Goal: Information Seeking & Learning: Learn about a topic

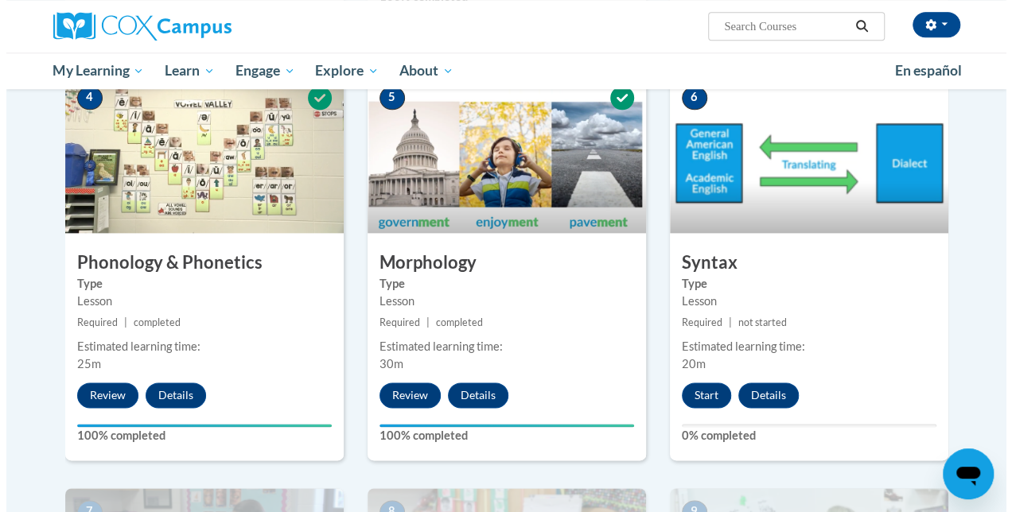
scroll to position [928, 0]
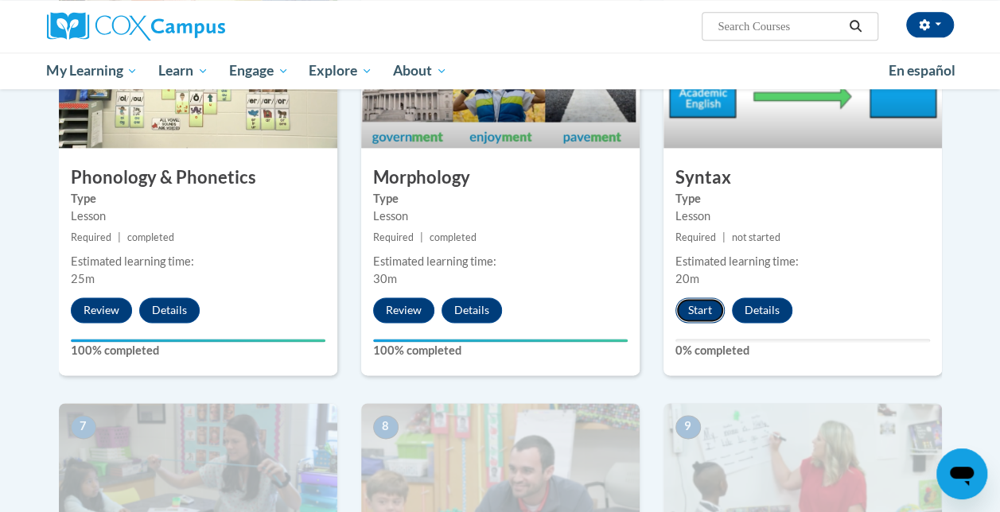
click at [694, 317] on button "Start" at bounding box center [699, 310] width 49 height 25
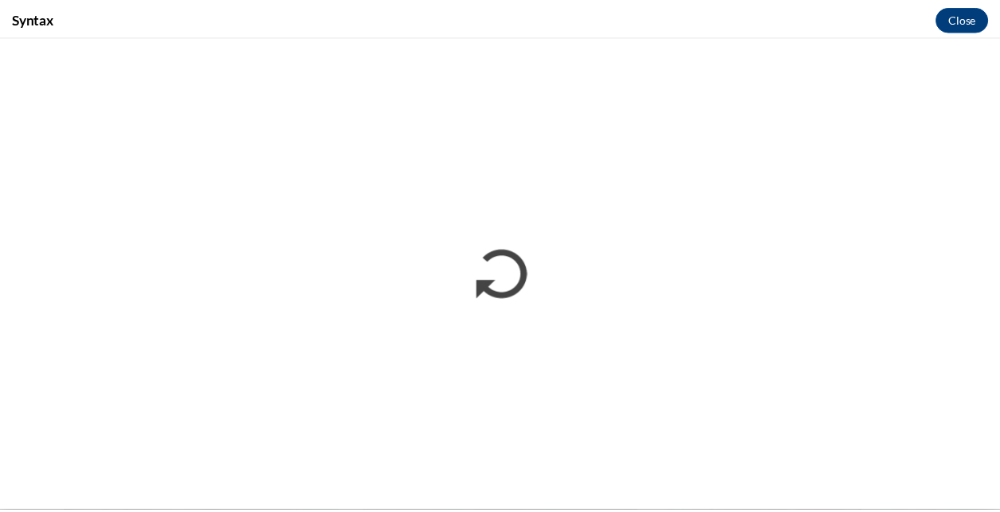
scroll to position [0, 0]
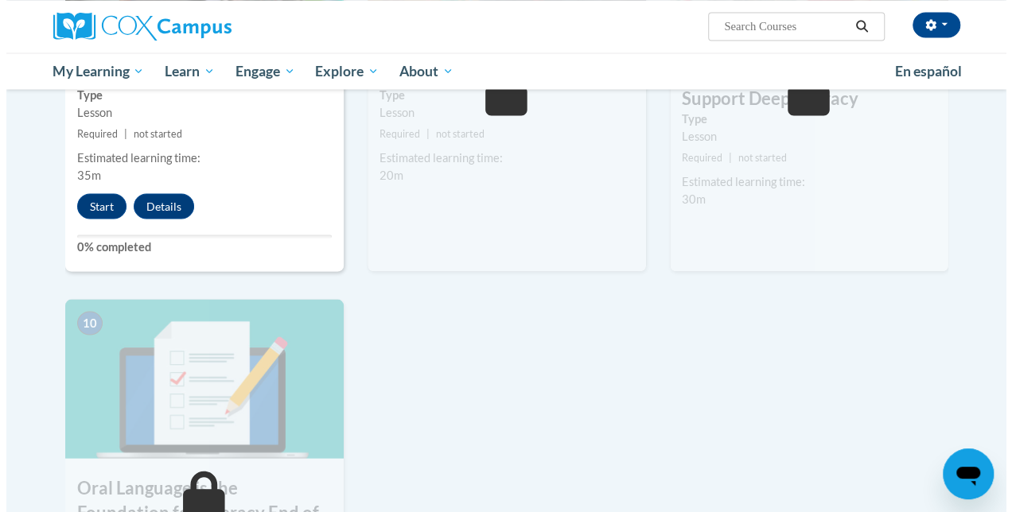
scroll to position [1442, 0]
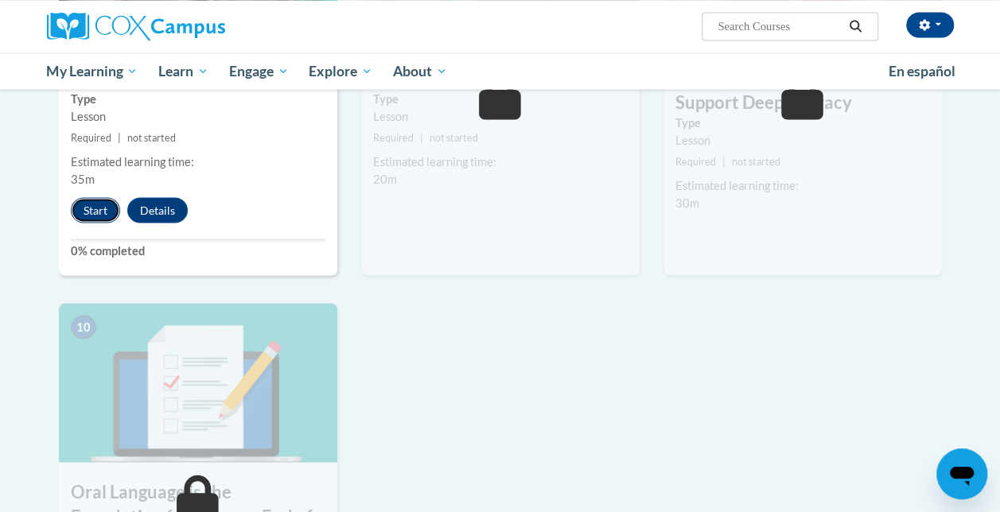
click at [95, 204] on button "Start" at bounding box center [95, 209] width 49 height 25
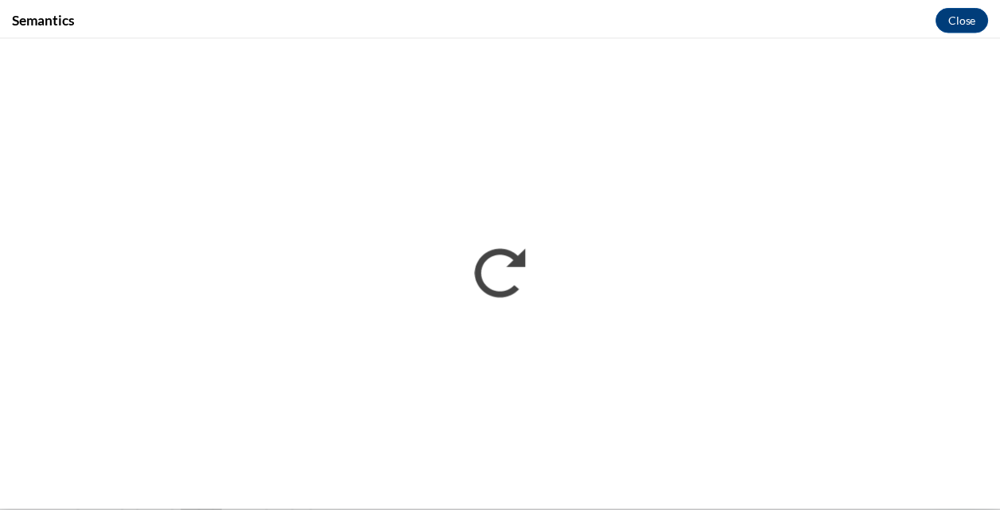
scroll to position [0, 0]
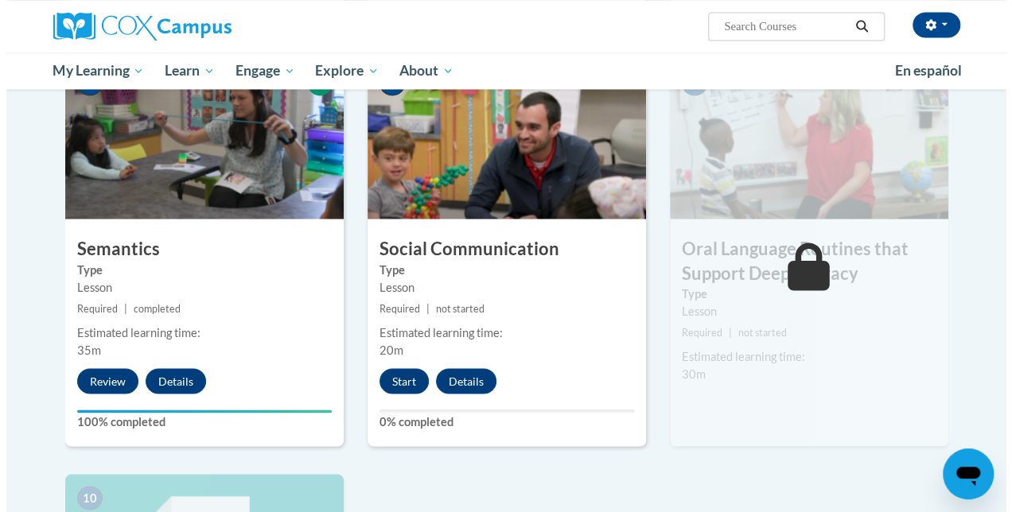
scroll to position [1281, 0]
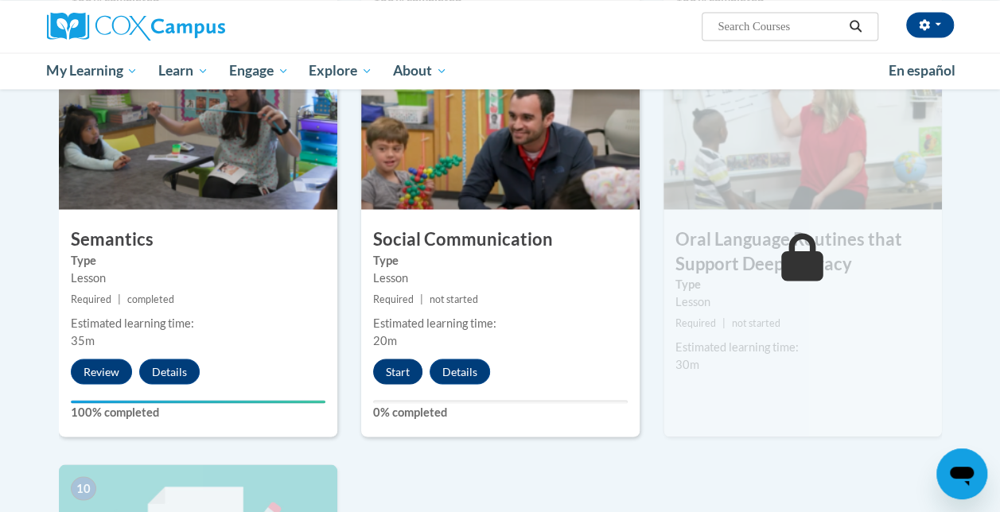
click at [390, 377] on button "Start" at bounding box center [397, 371] width 49 height 25
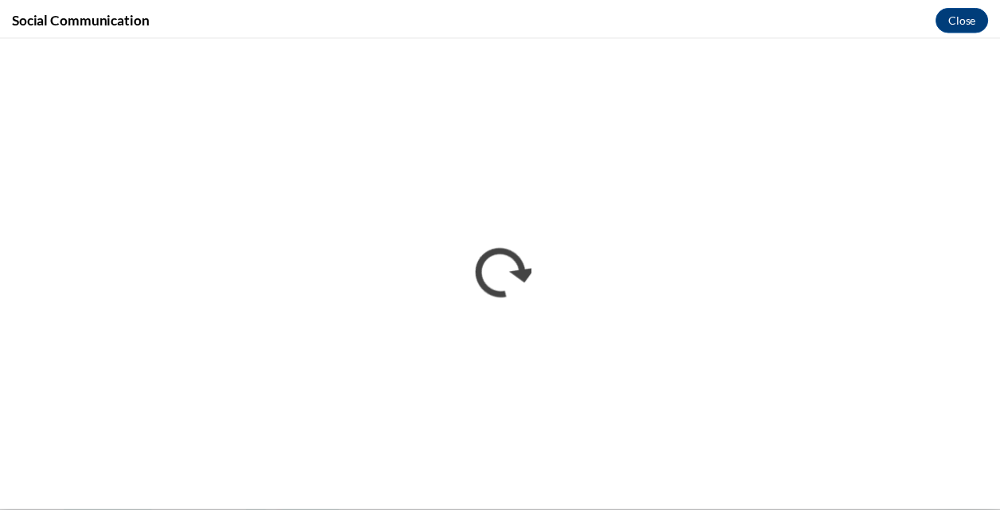
scroll to position [0, 0]
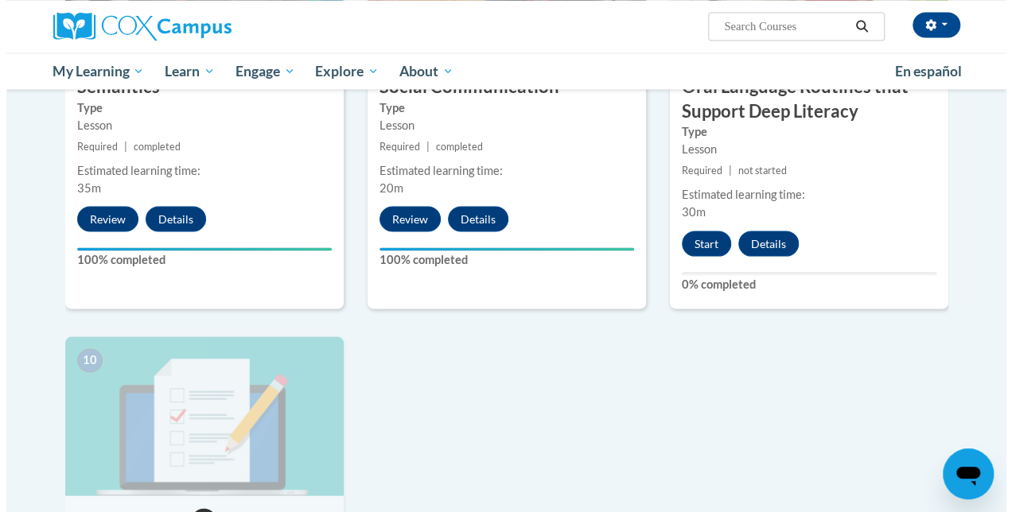
scroll to position [1432, 0]
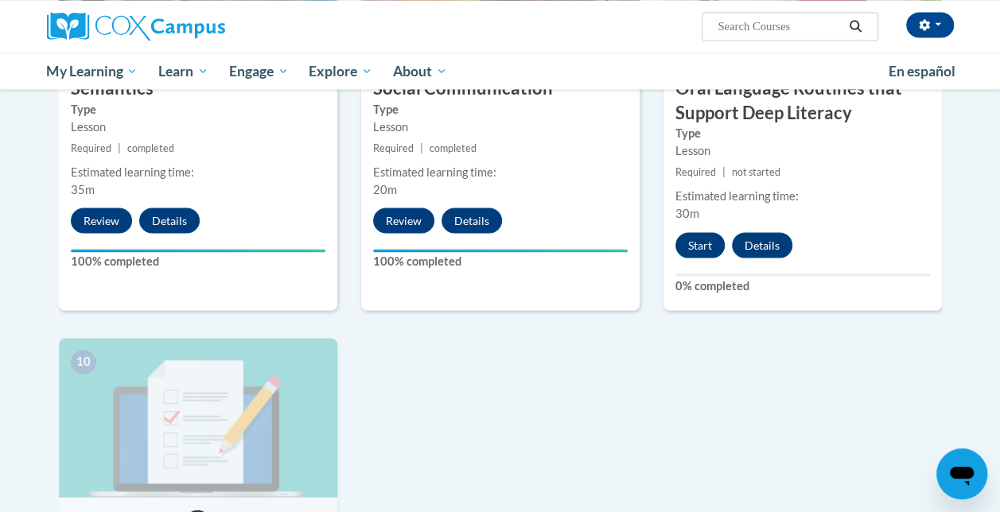
click at [709, 253] on button "Start" at bounding box center [699, 244] width 49 height 25
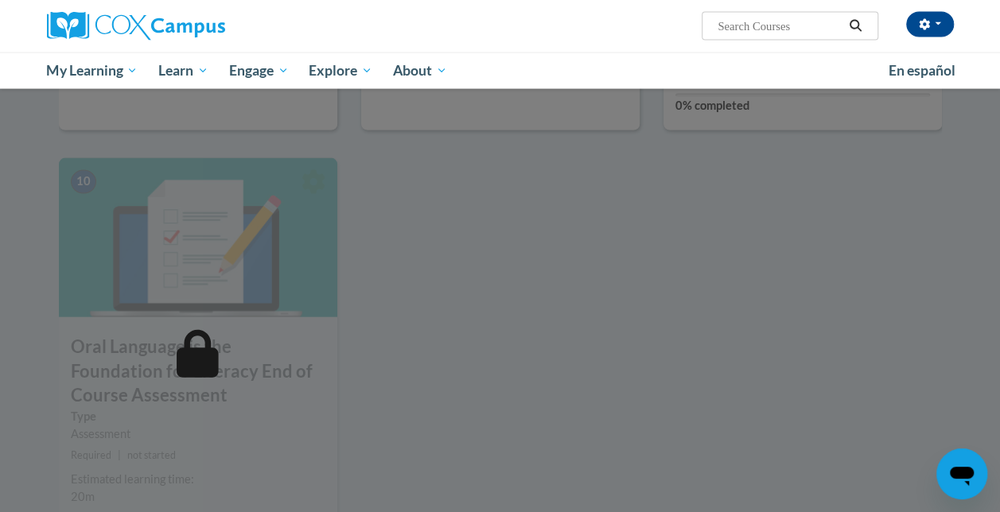
scroll to position [1616, 0]
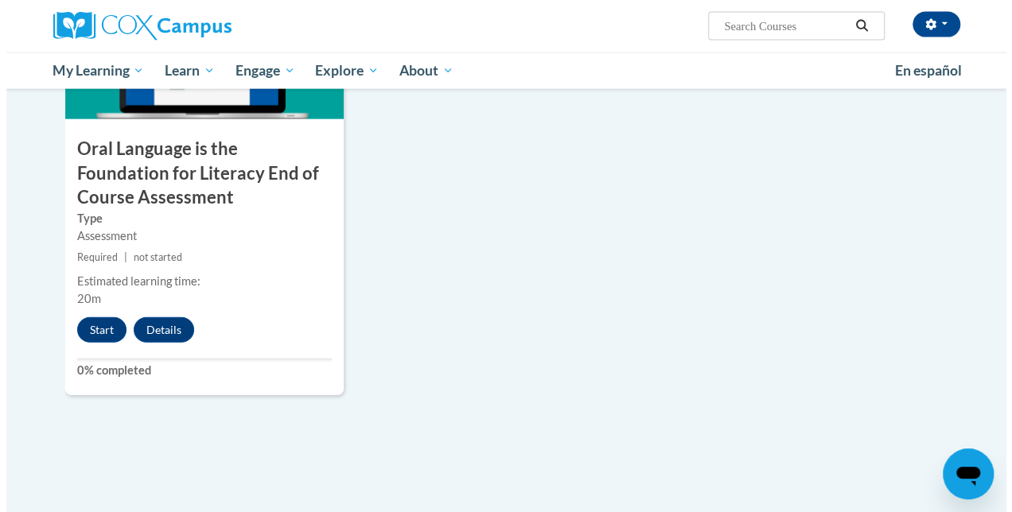
scroll to position [1808, 0]
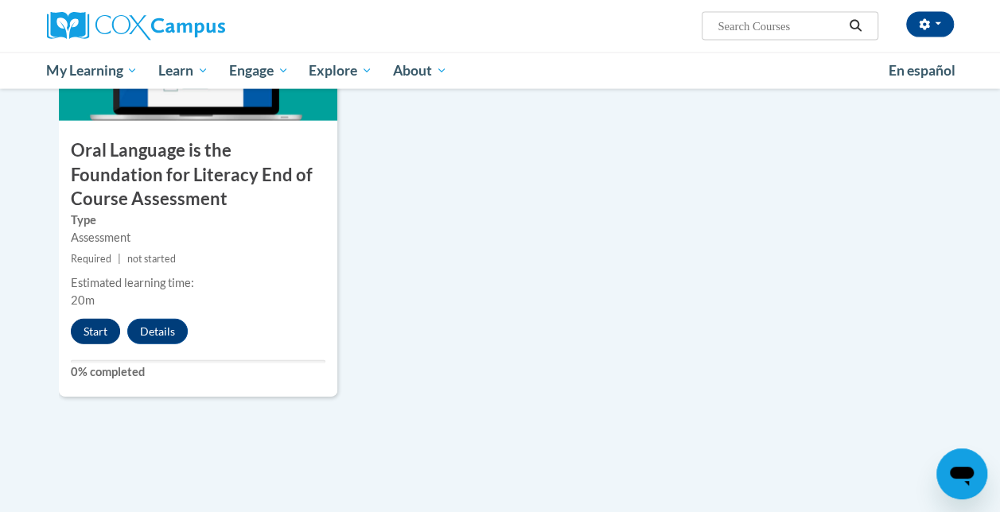
click at [83, 341] on button "Start" at bounding box center [95, 331] width 49 height 25
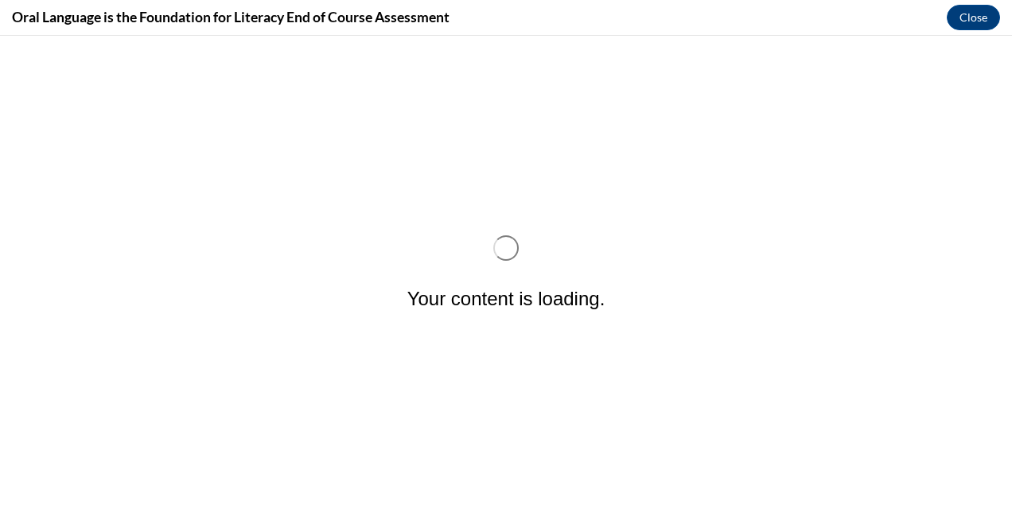
scroll to position [0, 0]
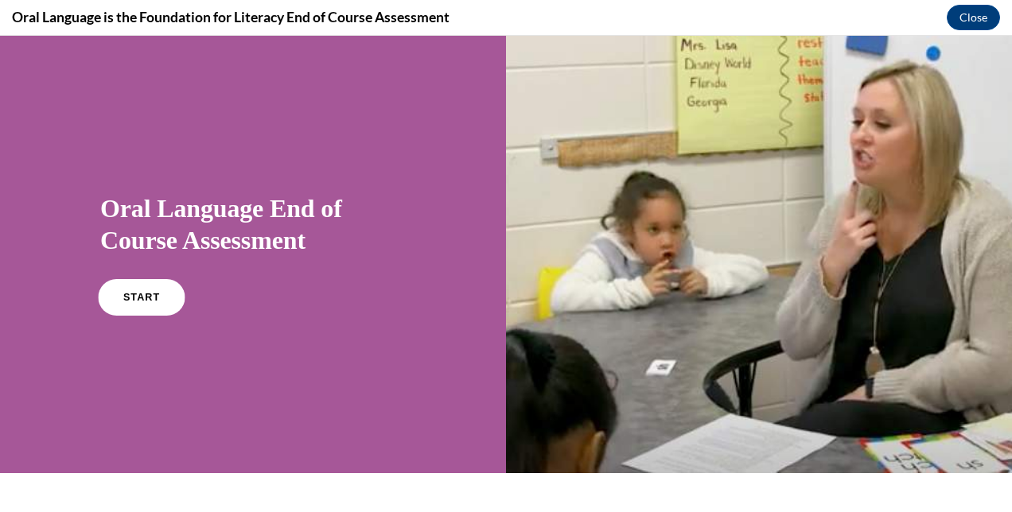
click at [135, 313] on link "START" at bounding box center [141, 297] width 87 height 37
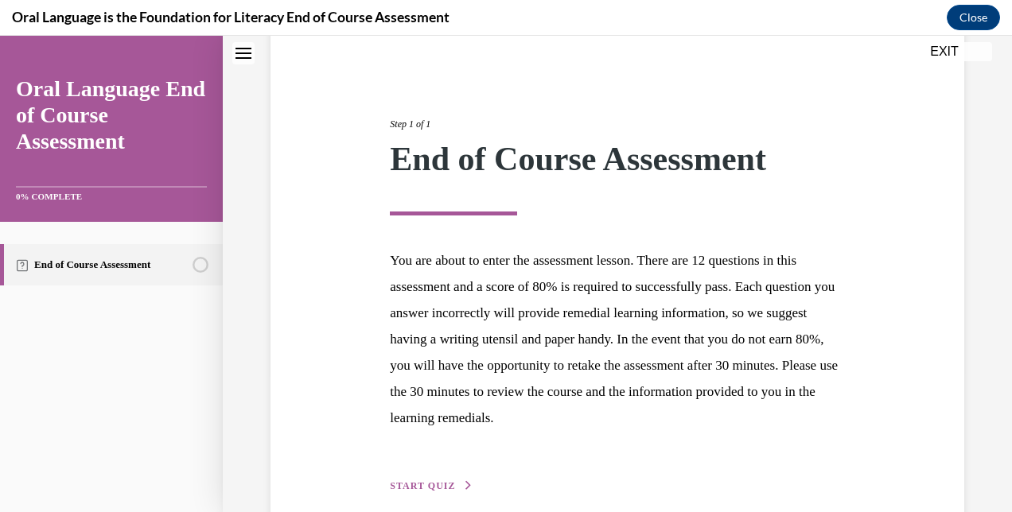
scroll to position [218, 0]
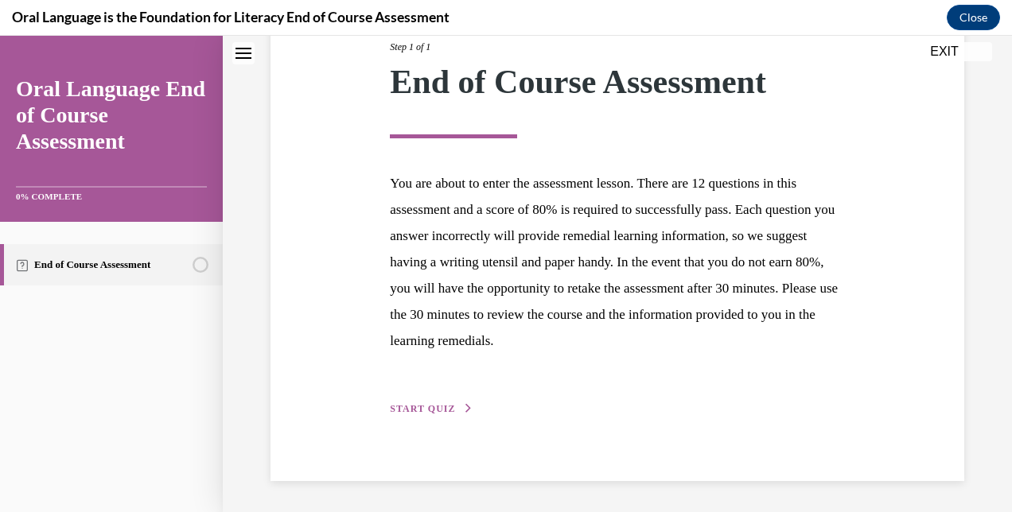
click at [430, 403] on button "START QUIZ" at bounding box center [431, 409] width 83 height 14
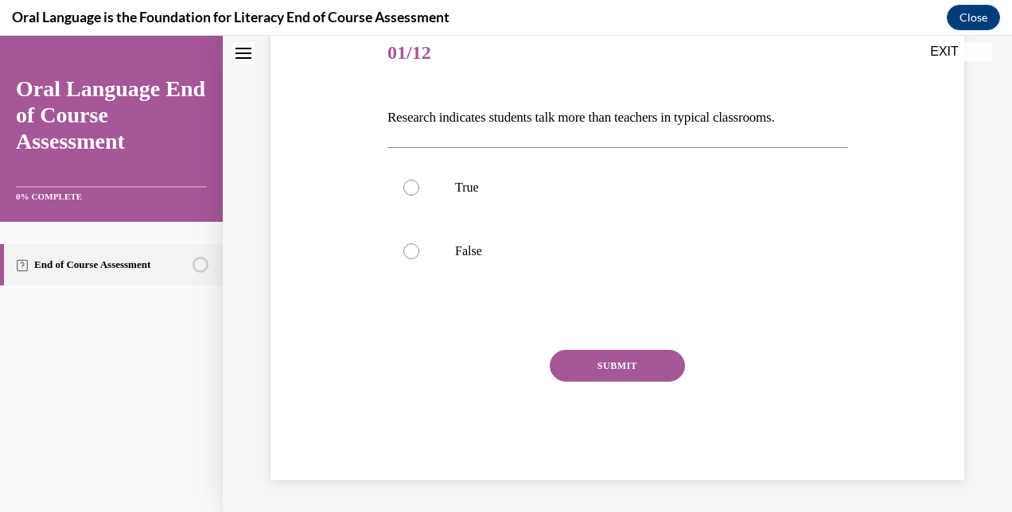
scroll to position [176, 0]
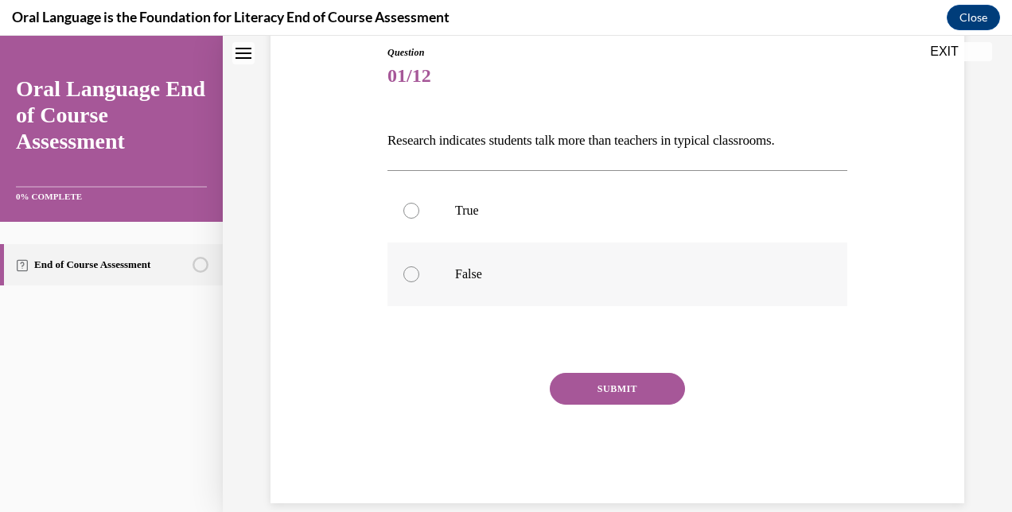
click at [460, 256] on label "False" at bounding box center [617, 275] width 460 height 64
click at [419, 266] on input "False" at bounding box center [411, 274] width 16 height 16
radio input "true"
click at [605, 390] on button "SUBMIT" at bounding box center [617, 389] width 135 height 32
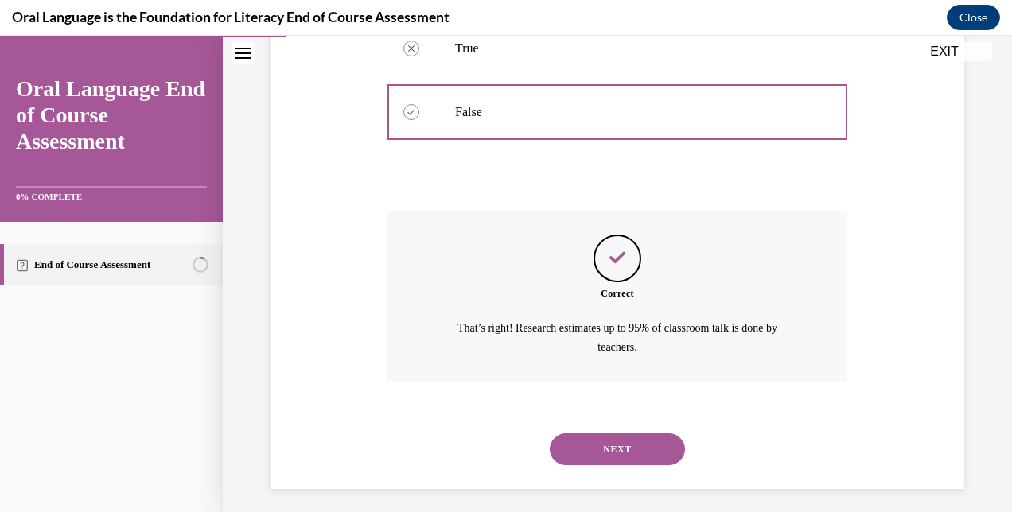
scroll to position [345, 0]
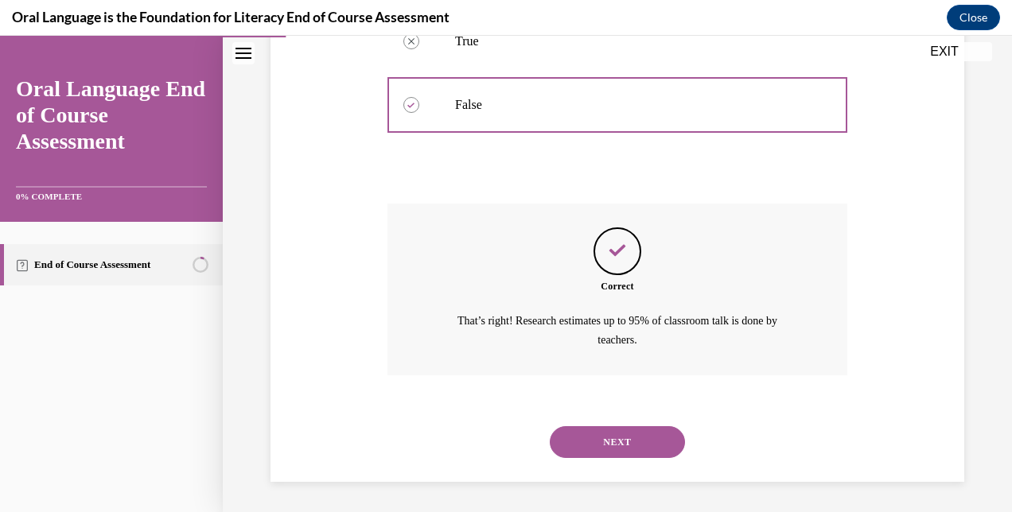
click at [640, 442] on button "NEXT" at bounding box center [617, 442] width 135 height 32
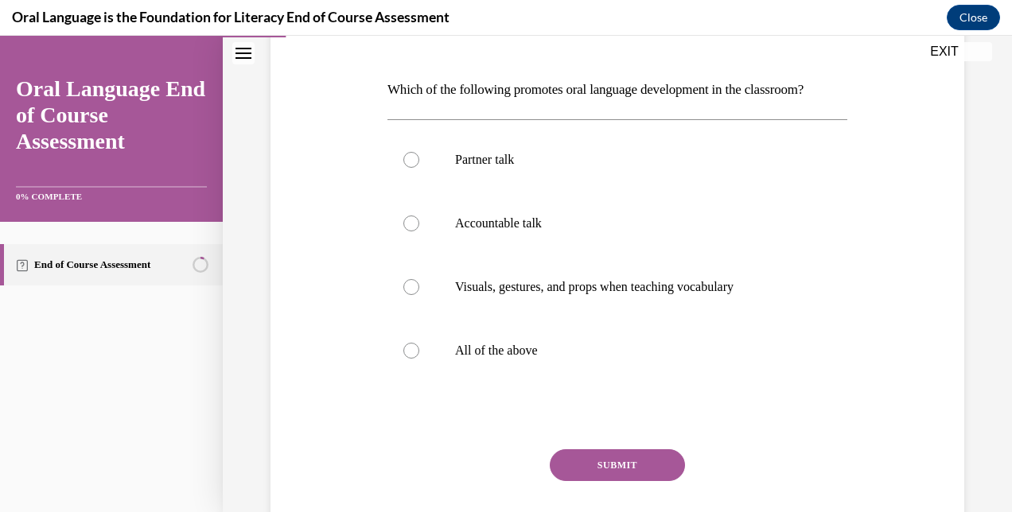
scroll to position [228, 0]
click at [395, 356] on label "All of the above" at bounding box center [617, 350] width 460 height 64
click at [403, 356] on input "All of the above" at bounding box center [411, 350] width 16 height 16
radio input "true"
click at [601, 480] on button "SUBMIT" at bounding box center [617, 465] width 135 height 32
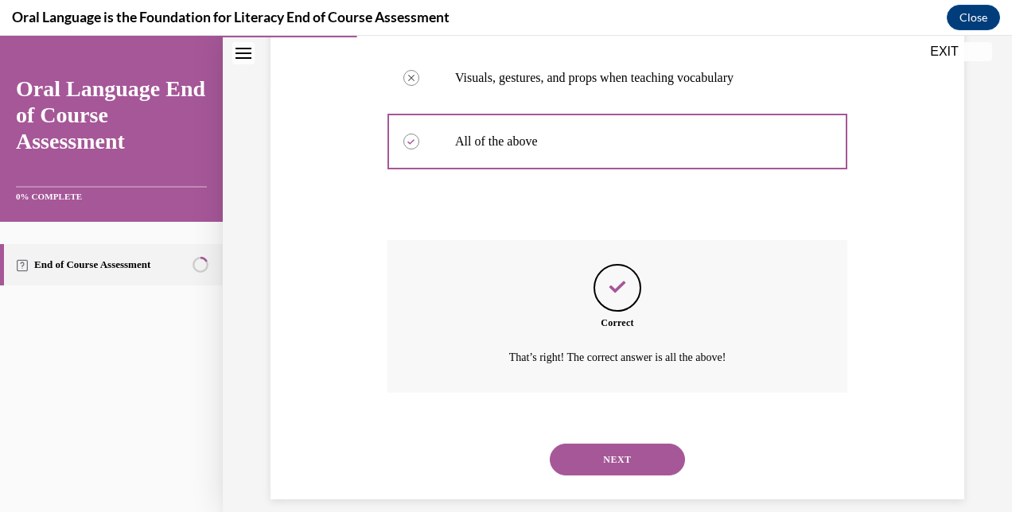
scroll to position [481, 0]
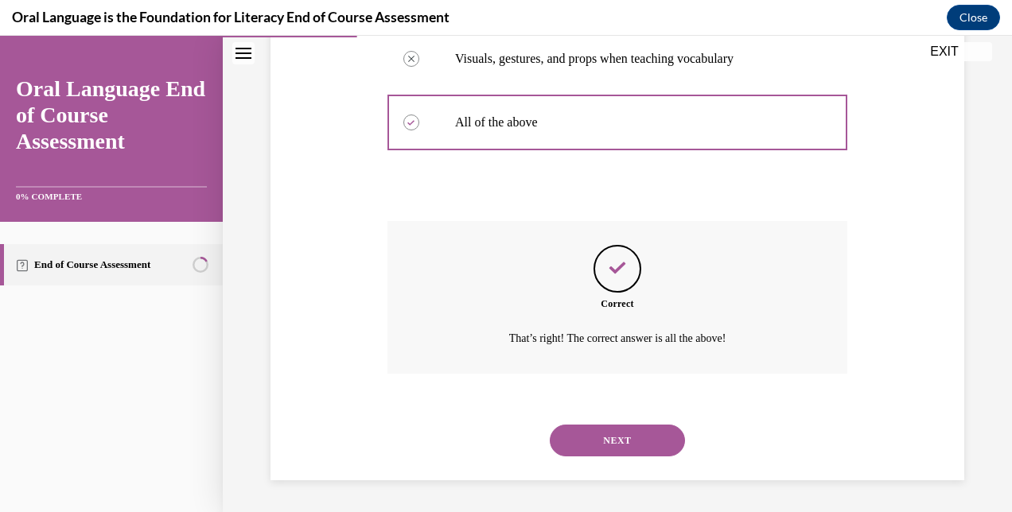
click at [645, 448] on button "NEXT" at bounding box center [617, 441] width 135 height 32
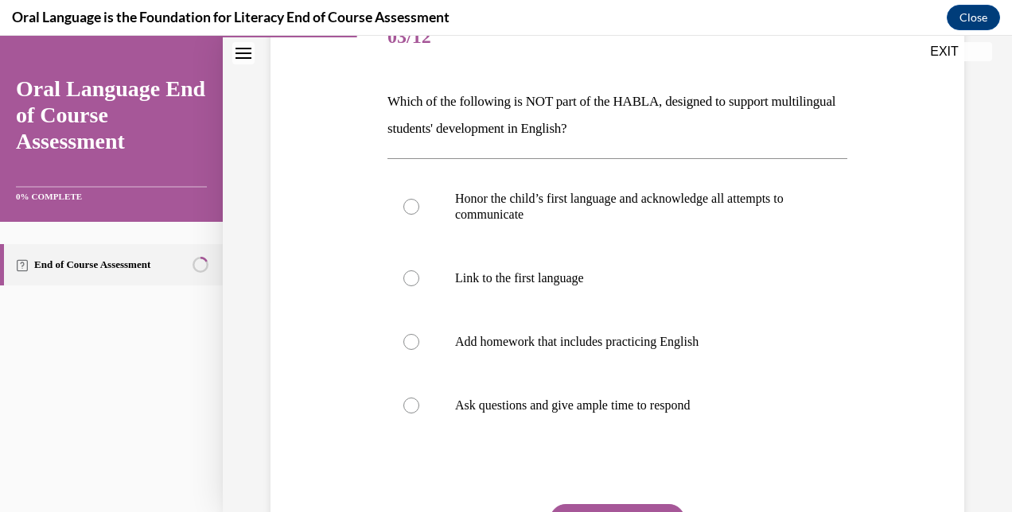
scroll to position [220, 0]
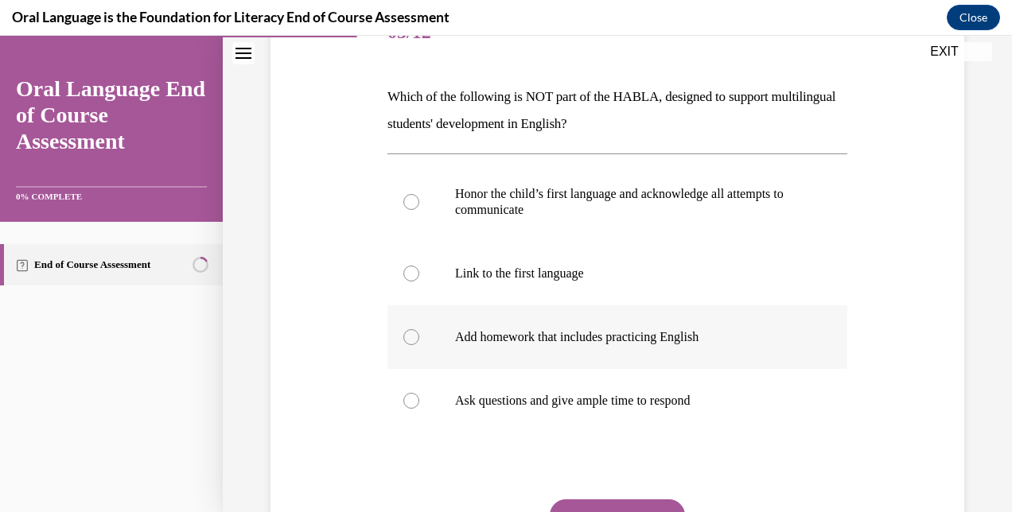
click at [421, 344] on label "Add homework that includes practicing English" at bounding box center [617, 337] width 460 height 64
click at [419, 344] on input "Add homework that includes practicing English" at bounding box center [411, 337] width 16 height 16
radio input "true"
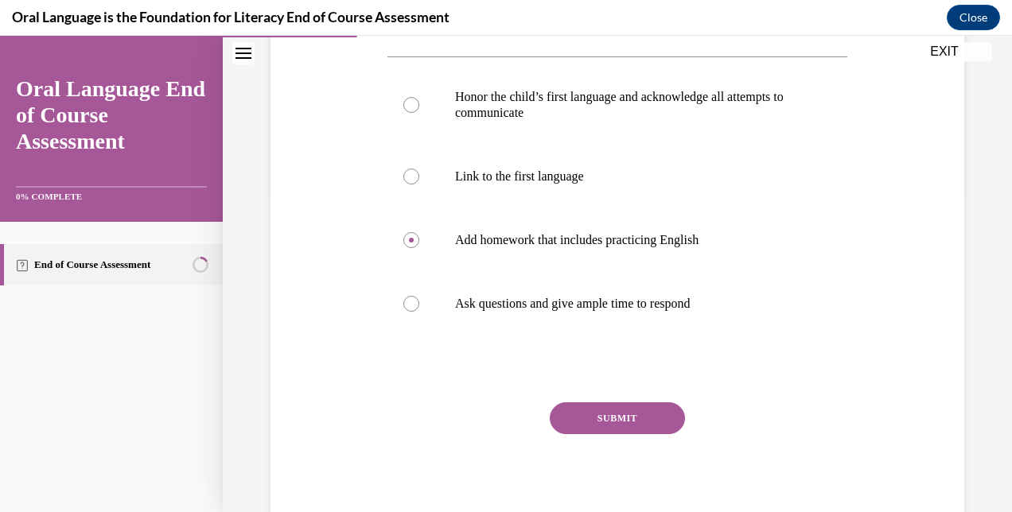
click at [628, 418] on button "SUBMIT" at bounding box center [617, 419] width 135 height 32
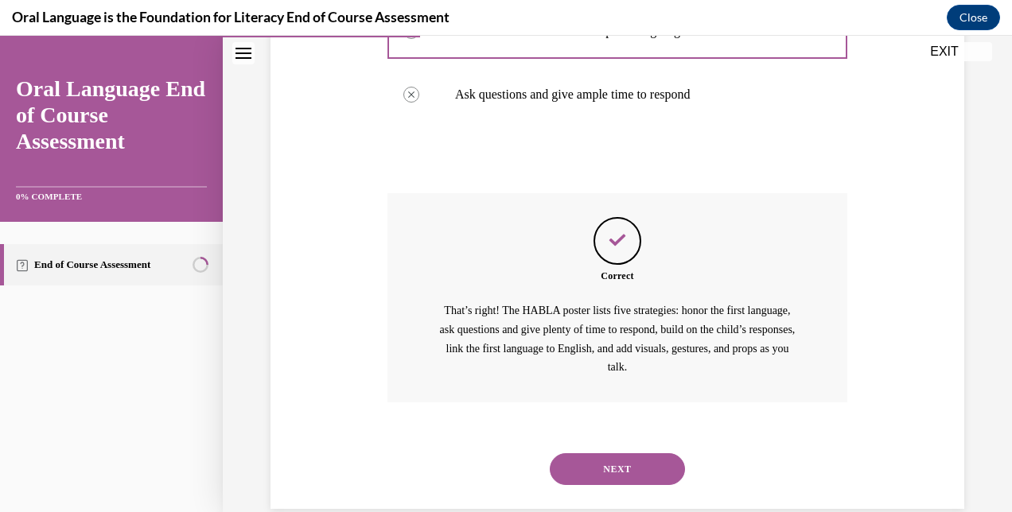
scroll to position [554, 0]
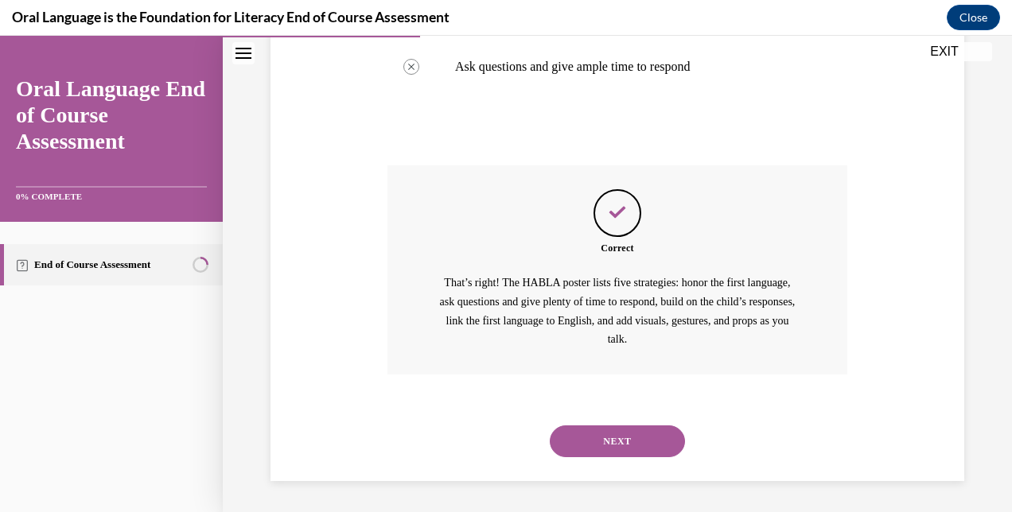
click at [649, 443] on button "NEXT" at bounding box center [617, 442] width 135 height 32
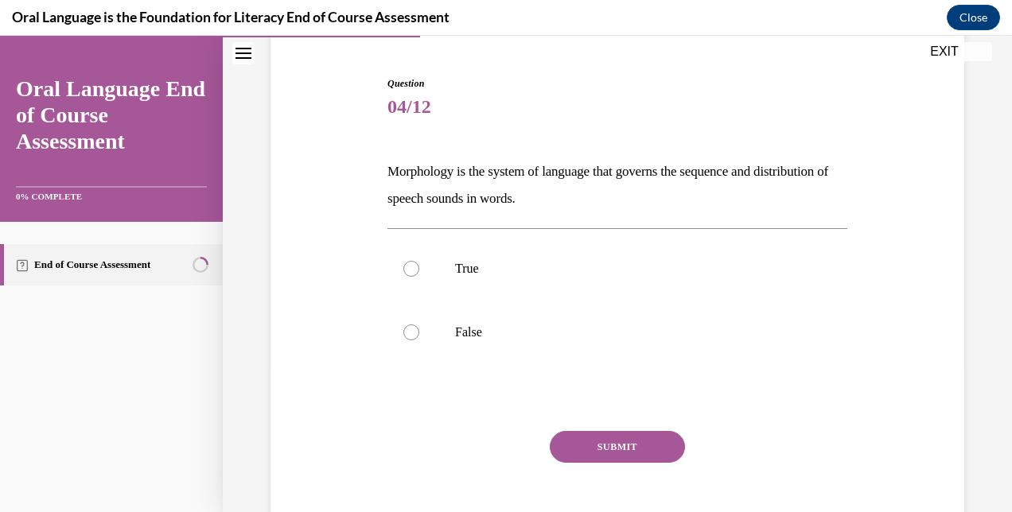
scroll to position [161, 0]
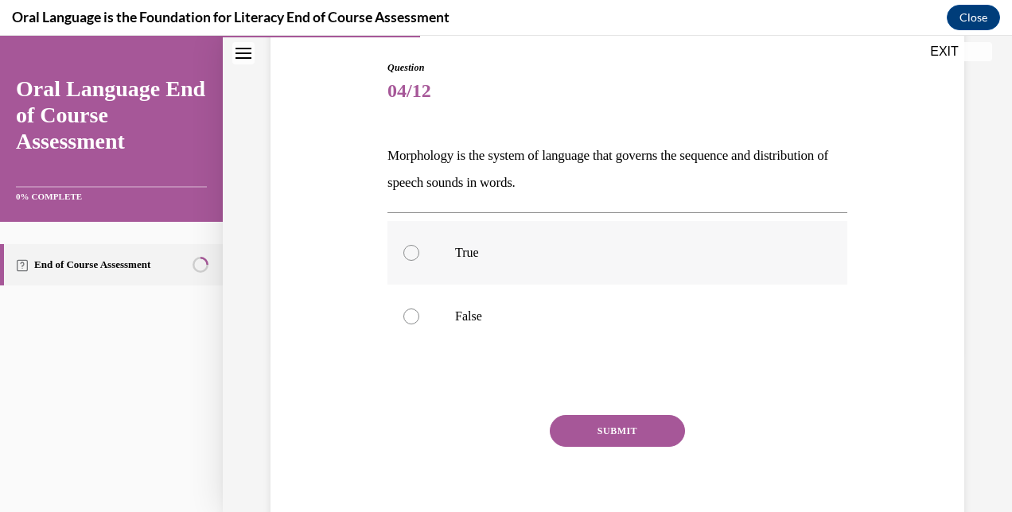
click at [418, 254] on label "True" at bounding box center [617, 253] width 460 height 64
click at [418, 254] on input "True" at bounding box center [411, 253] width 16 height 16
radio input "true"
click at [616, 436] on button "SUBMIT" at bounding box center [617, 431] width 135 height 32
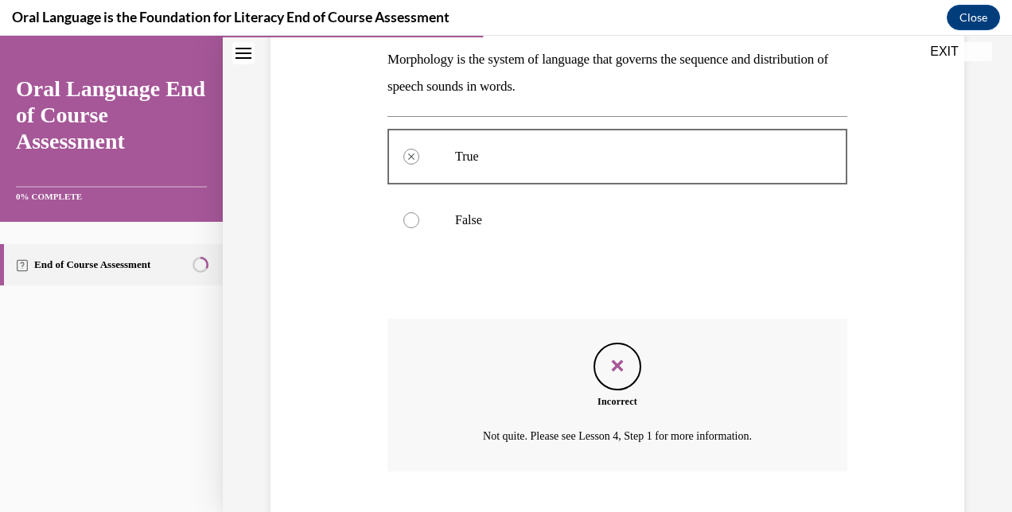
scroll to position [354, 0]
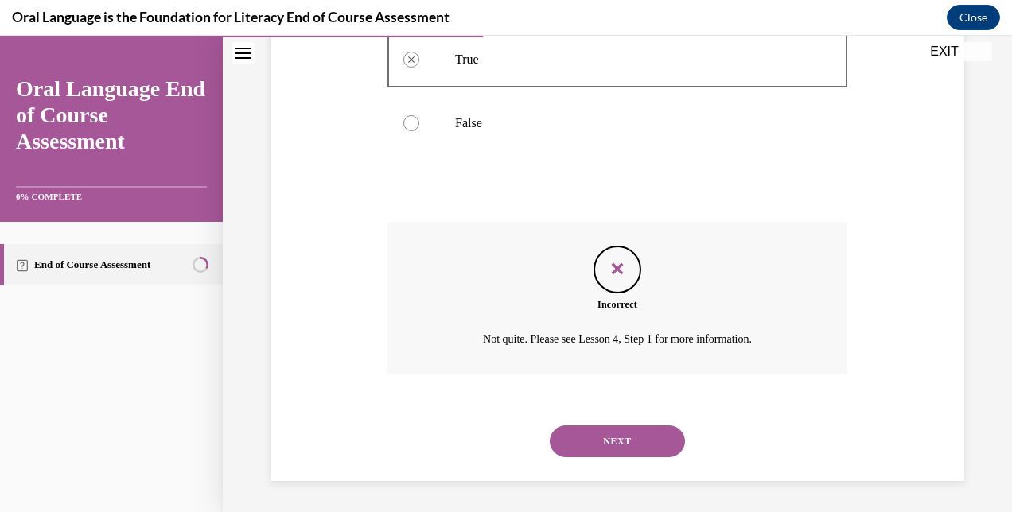
click at [640, 442] on button "NEXT" at bounding box center [617, 442] width 135 height 32
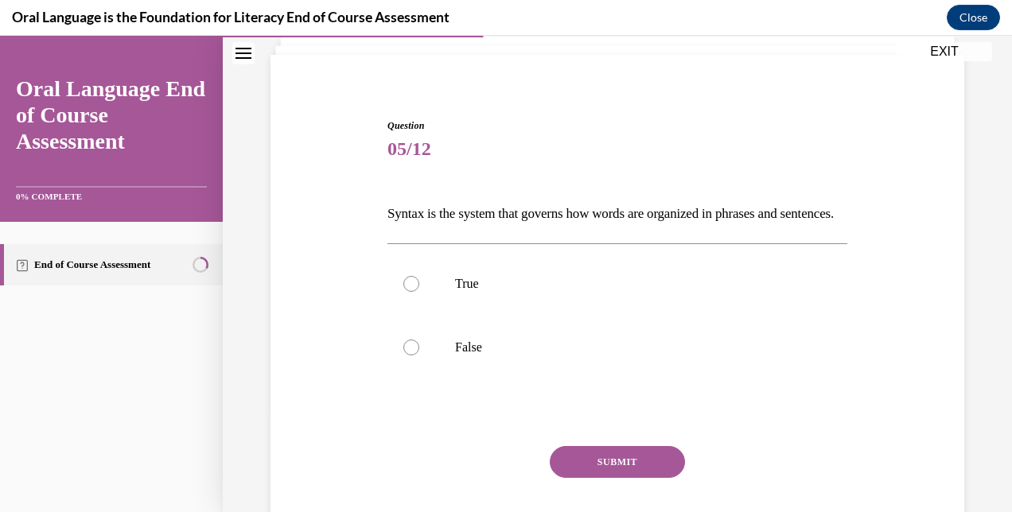
scroll to position [105, 0]
click at [434, 302] on label "True" at bounding box center [617, 282] width 460 height 64
click at [419, 290] on input "True" at bounding box center [411, 282] width 16 height 16
radio input "true"
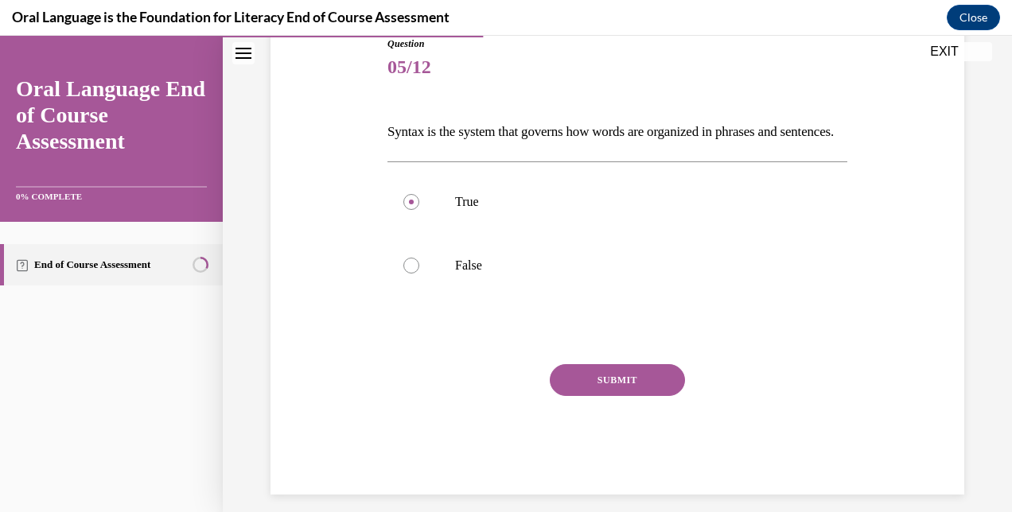
click at [616, 396] on button "SUBMIT" at bounding box center [617, 380] width 135 height 32
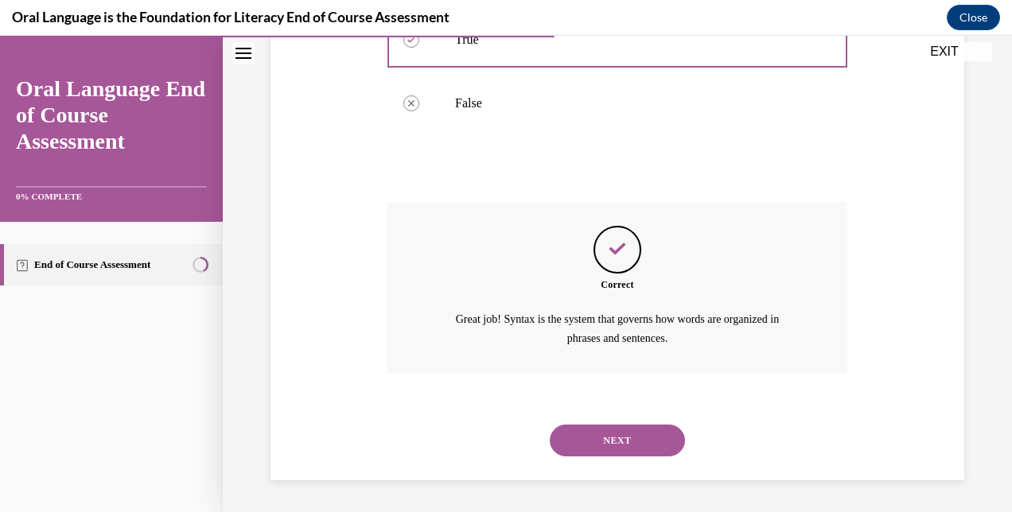
scroll to position [372, 0]
click at [637, 436] on button "NEXT" at bounding box center [617, 441] width 135 height 32
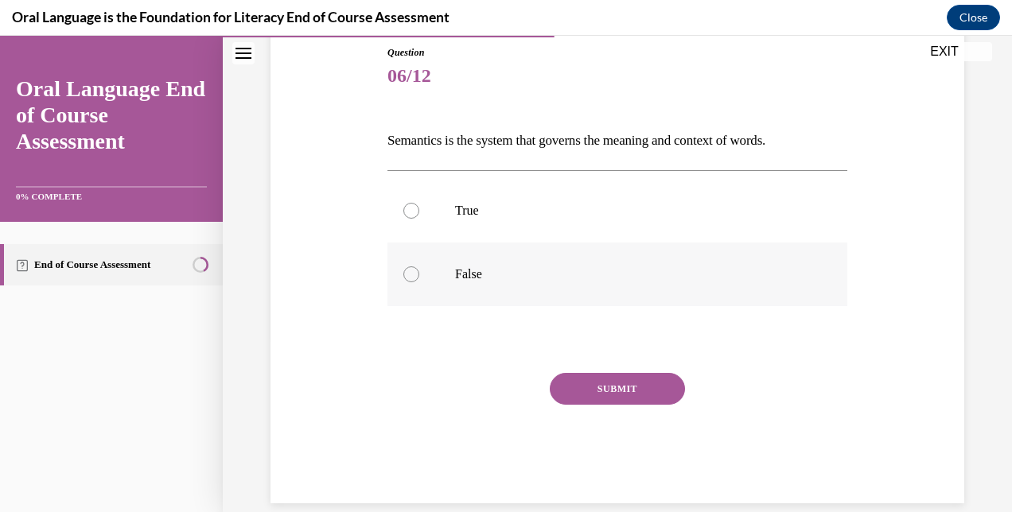
click at [467, 263] on label "False" at bounding box center [617, 275] width 460 height 64
click at [419, 266] on input "False" at bounding box center [411, 274] width 16 height 16
radio input "true"
click at [634, 385] on button "SUBMIT" at bounding box center [617, 389] width 135 height 32
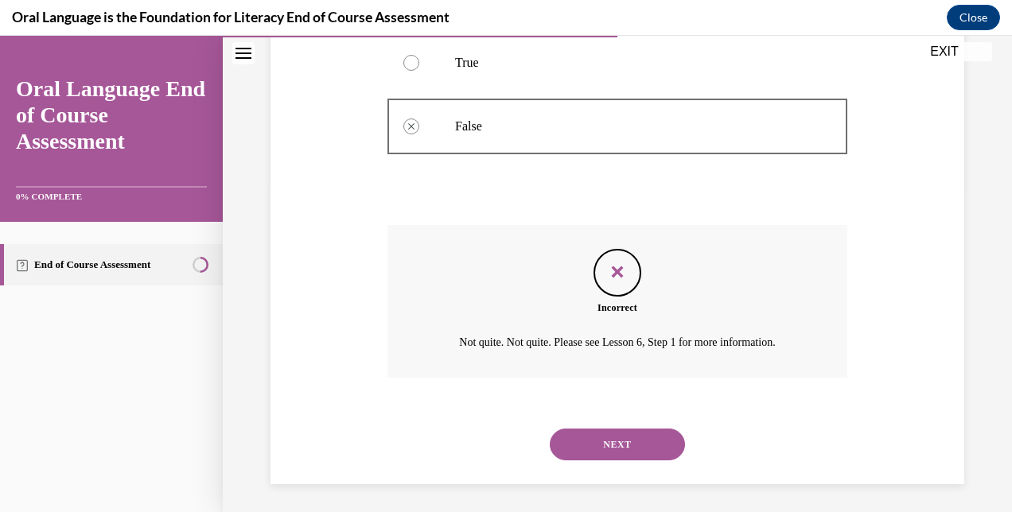
scroll to position [327, 0]
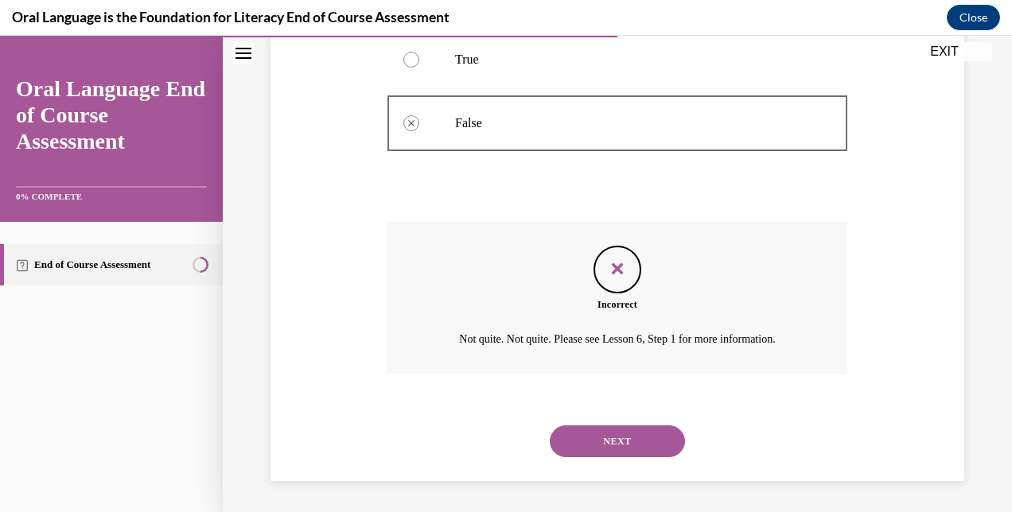
click at [642, 428] on button "NEXT" at bounding box center [617, 442] width 135 height 32
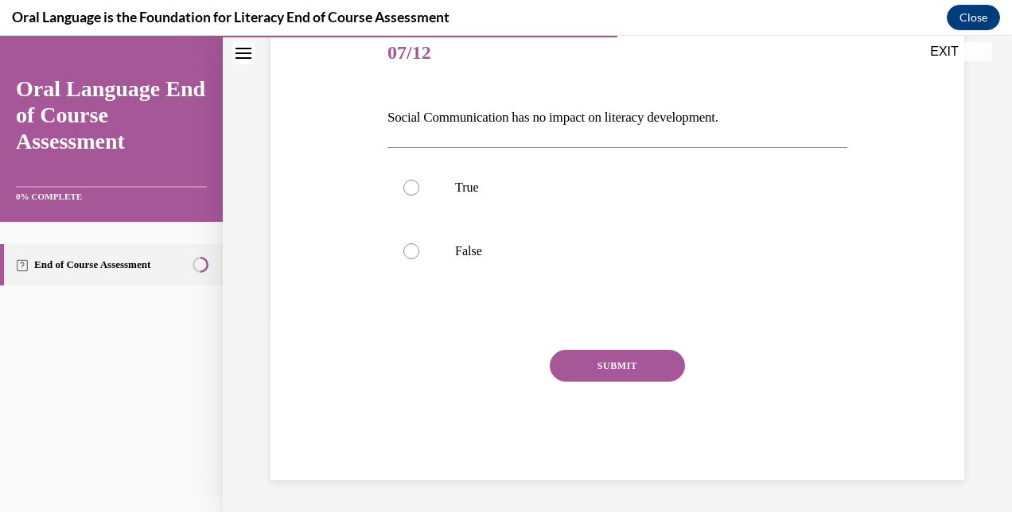
scroll to position [176, 0]
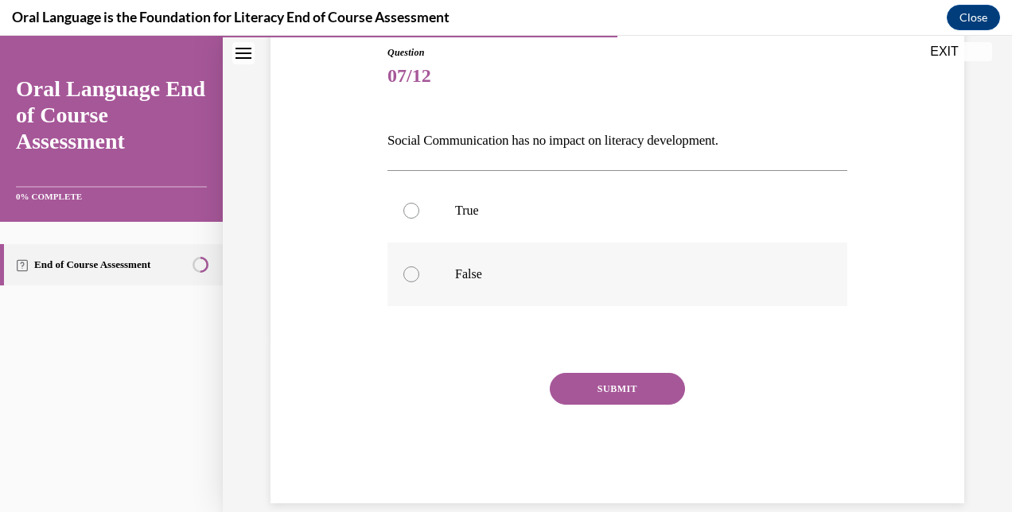
click at [468, 275] on p "False" at bounding box center [631, 274] width 352 height 16
click at [419, 275] on input "False" at bounding box center [411, 274] width 16 height 16
radio input "true"
click at [620, 387] on button "SUBMIT" at bounding box center [617, 389] width 135 height 32
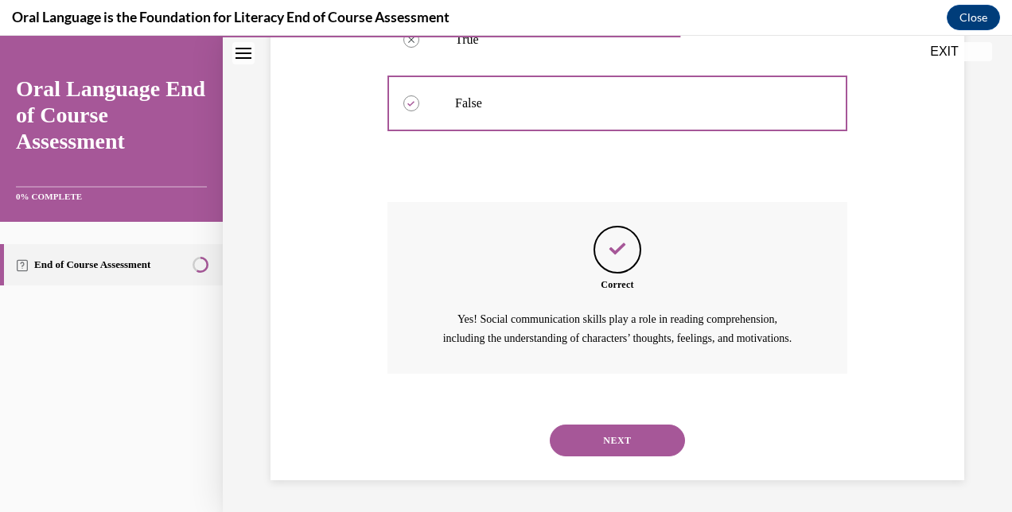
scroll to position [364, 0]
click at [640, 436] on button "NEXT" at bounding box center [617, 441] width 135 height 32
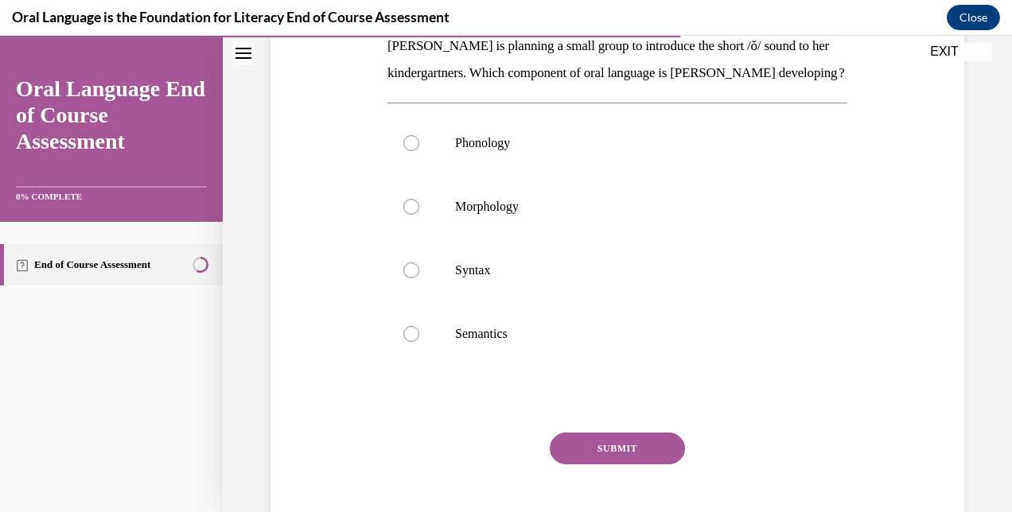
scroll to position [272, 0]
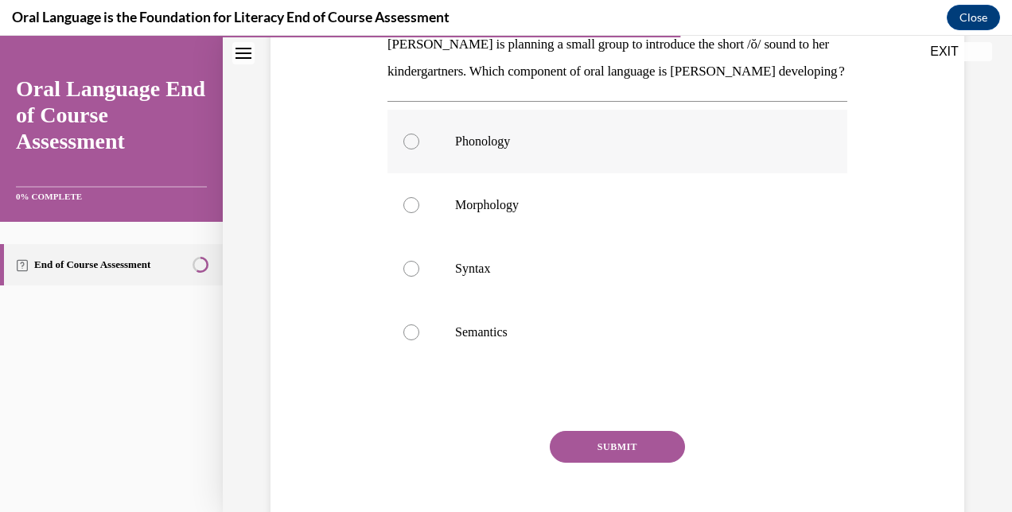
click at [482, 173] on label "Phonology" at bounding box center [617, 142] width 460 height 64
click at [419, 150] on input "Phonology" at bounding box center [411, 142] width 16 height 16
radio input "true"
click at [613, 463] on button "SUBMIT" at bounding box center [617, 447] width 135 height 32
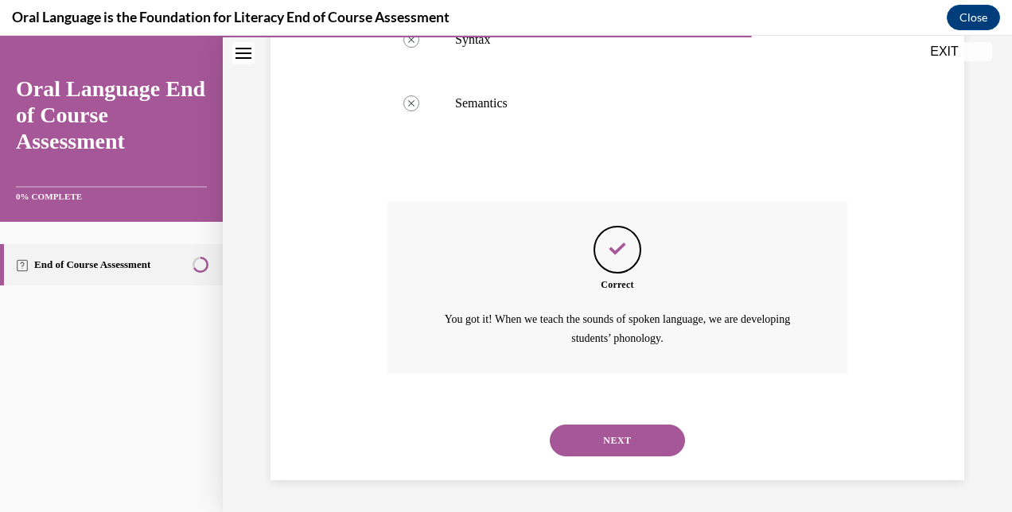
scroll to position [527, 0]
click at [760, 403] on div "SUBMIT NEXT" at bounding box center [617, 439] width 460 height 83
click at [636, 425] on button "NEXT" at bounding box center [617, 441] width 135 height 32
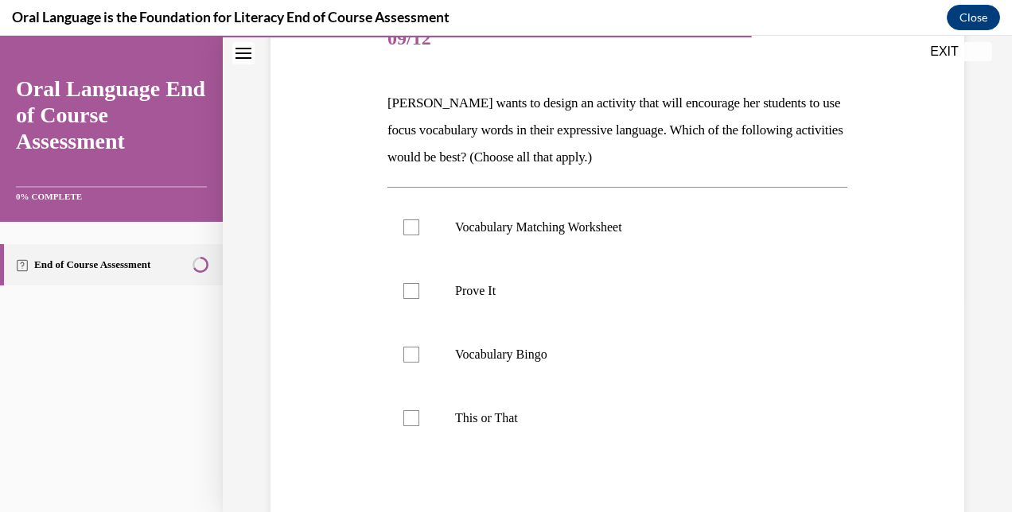
scroll to position [214, 0]
click at [512, 414] on p "This or That" at bounding box center [631, 418] width 352 height 16
click at [419, 414] on input "This or That" at bounding box center [411, 418] width 16 height 16
checkbox input "true"
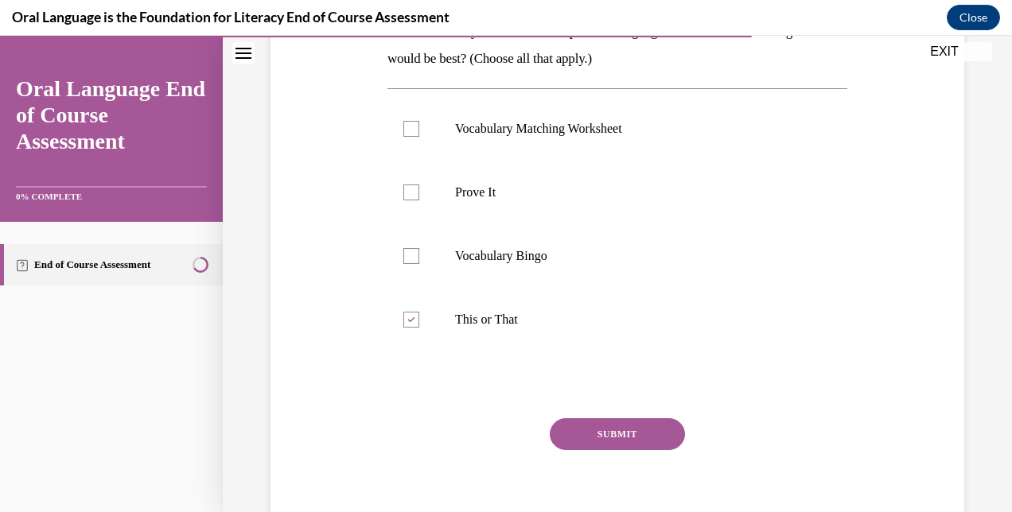
click at [632, 437] on button "SUBMIT" at bounding box center [617, 434] width 135 height 32
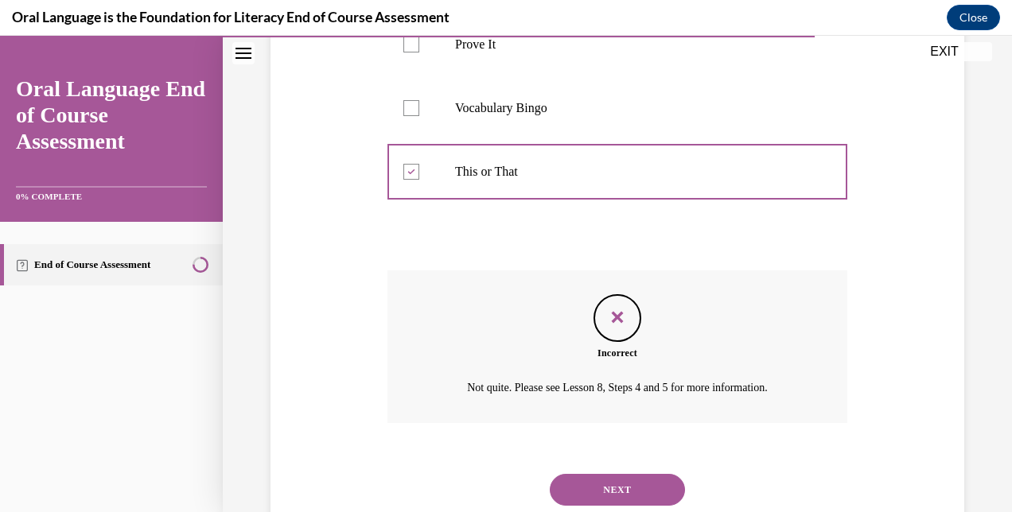
scroll to position [508, 0]
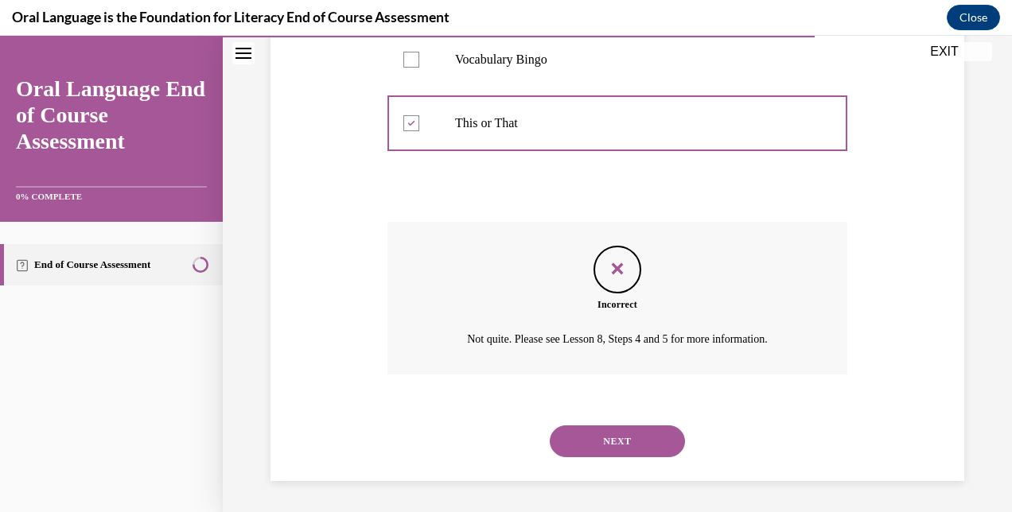
click at [653, 447] on button "NEXT" at bounding box center [617, 442] width 135 height 32
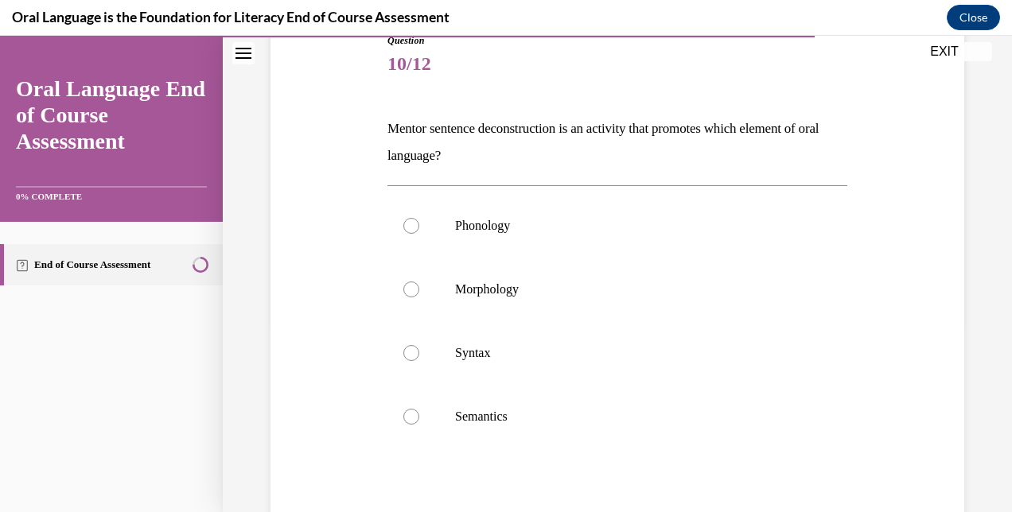
scroll to position [193, 0]
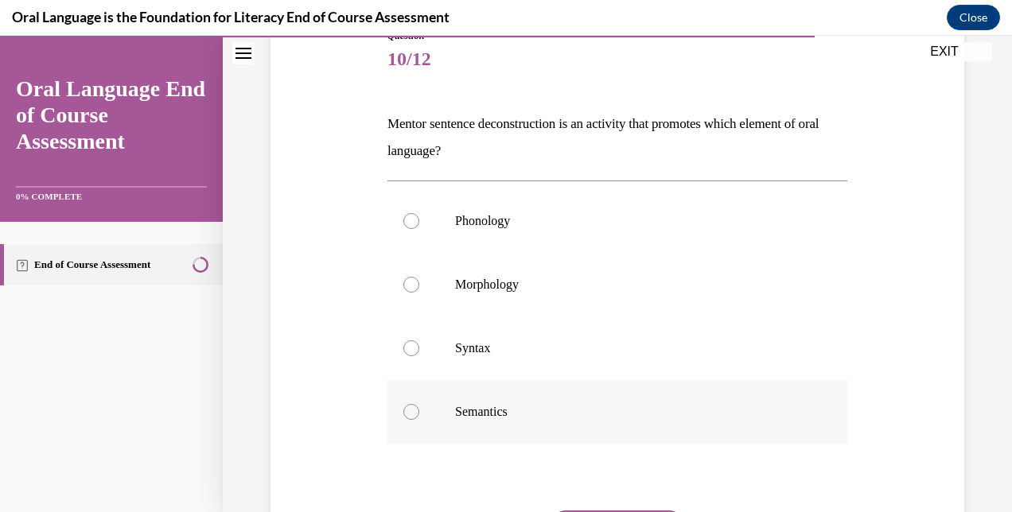
click at [486, 408] on p "Semantics" at bounding box center [631, 412] width 352 height 16
click at [419, 408] on input "Semantics" at bounding box center [411, 412] width 16 height 16
radio input "true"
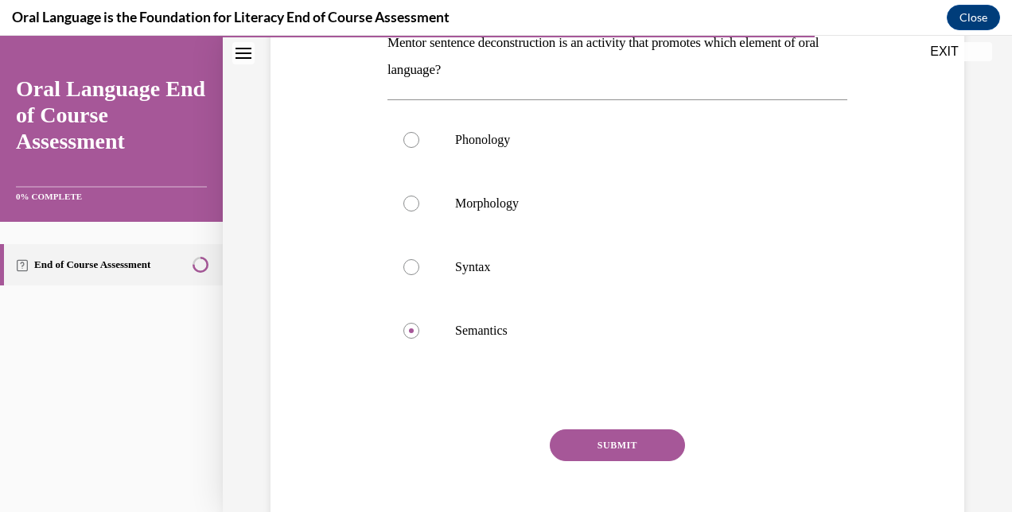
click at [609, 445] on button "SUBMIT" at bounding box center [617, 446] width 135 height 32
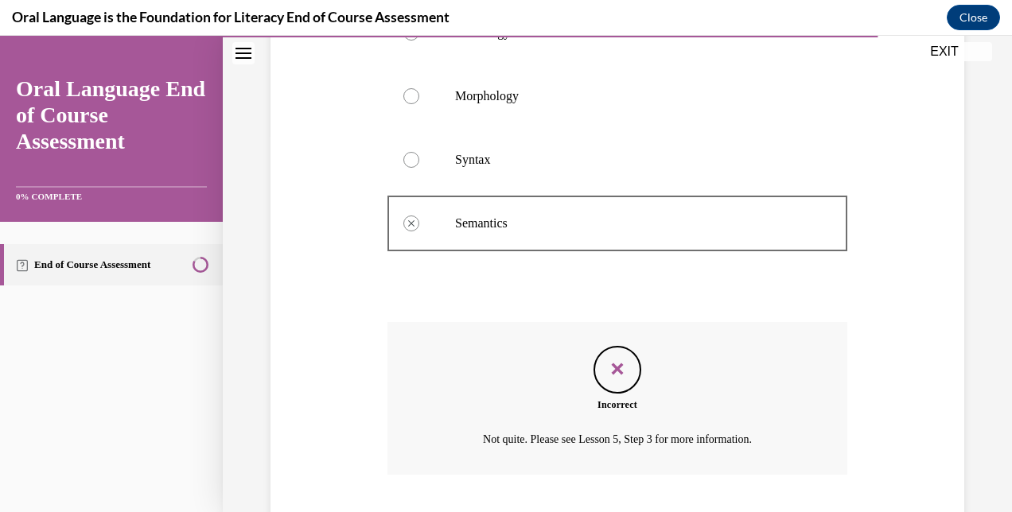
scroll to position [481, 0]
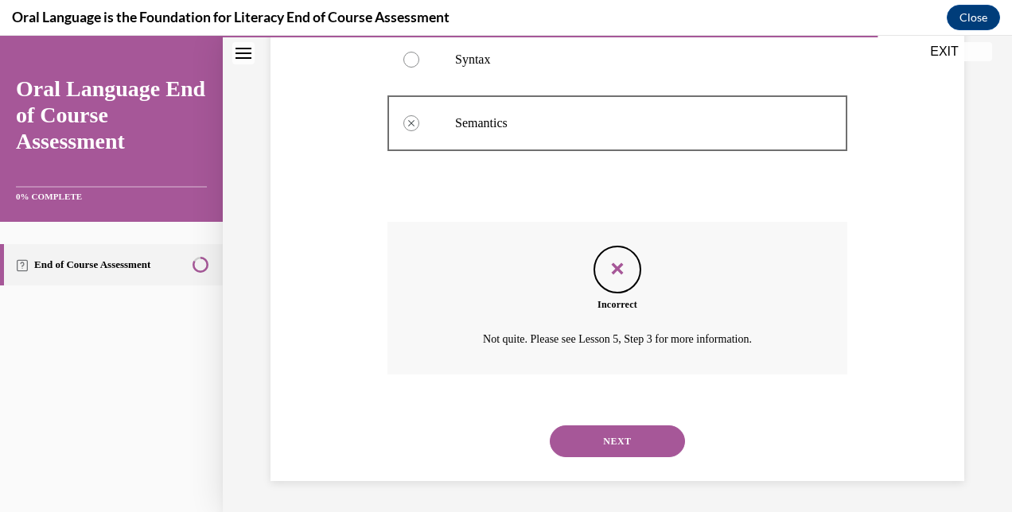
click at [634, 410] on div "NEXT" at bounding box center [617, 442] width 460 height 64
click at [631, 436] on button "NEXT" at bounding box center [617, 442] width 135 height 32
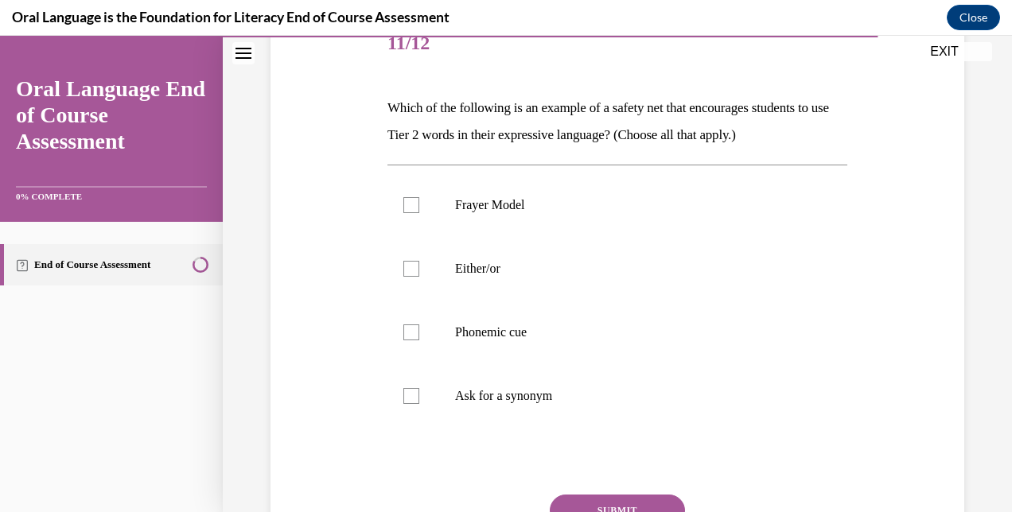
scroll to position [208, 0]
click at [476, 262] on p "Either/or" at bounding box center [631, 269] width 352 height 16
click at [419, 262] on input "Either/or" at bounding box center [411, 269] width 16 height 16
checkbox input "true"
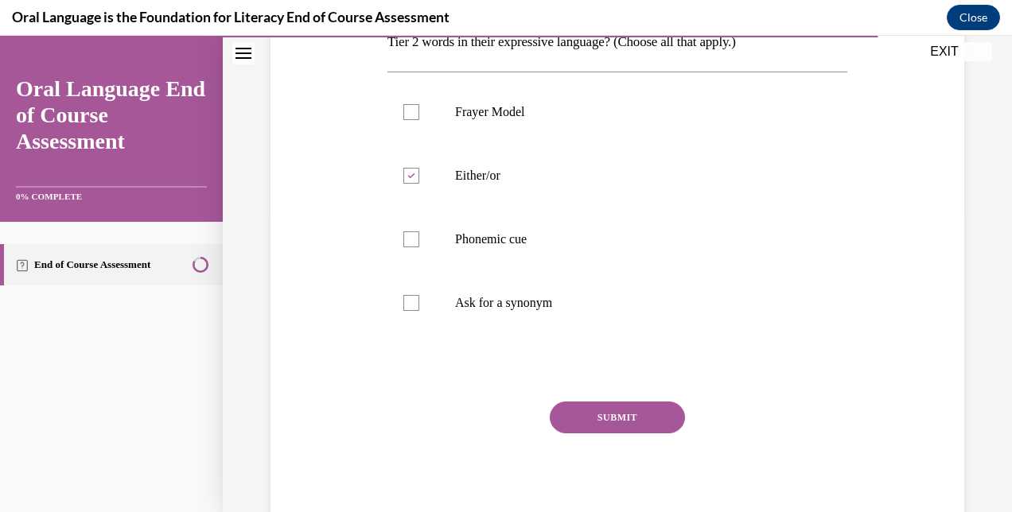
click at [628, 418] on button "SUBMIT" at bounding box center [617, 418] width 135 height 32
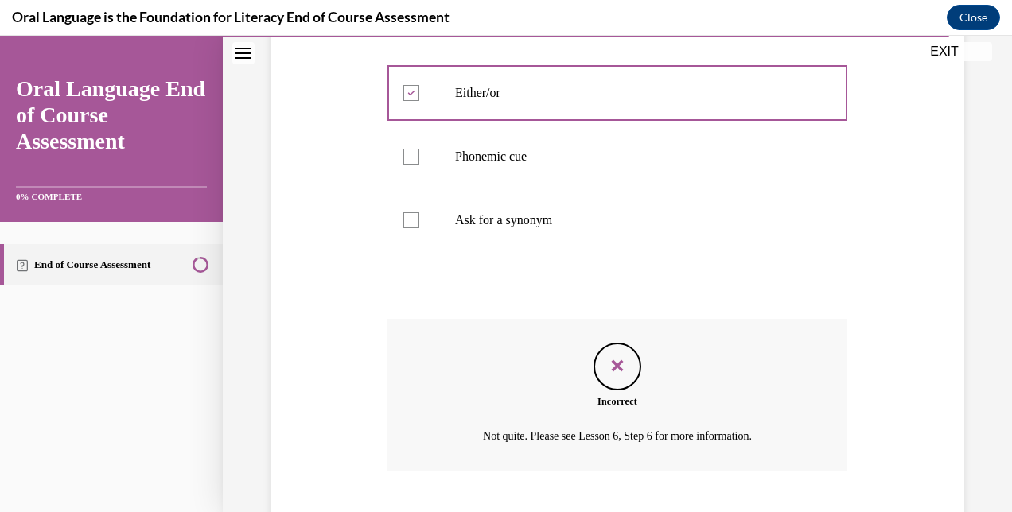
scroll to position [481, 0]
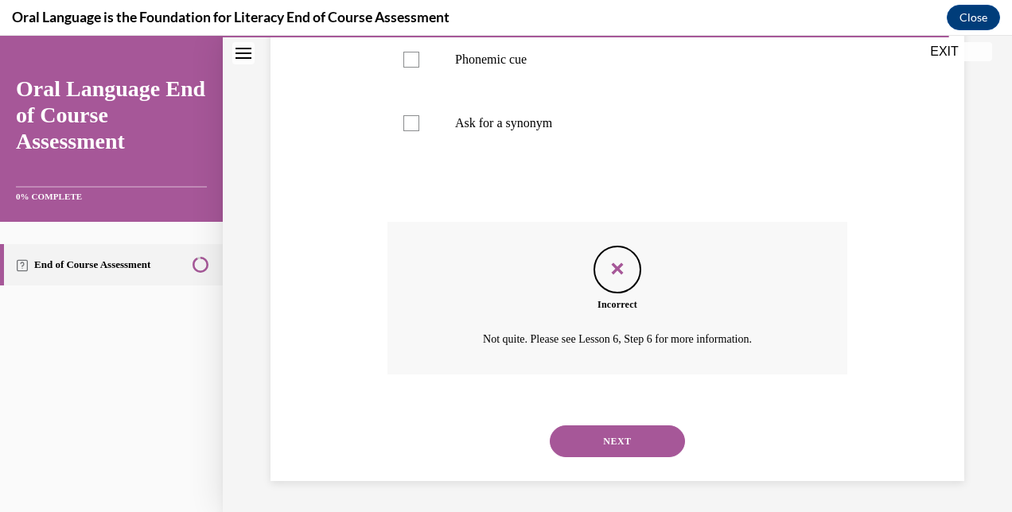
click at [633, 426] on button "NEXT" at bounding box center [617, 442] width 135 height 32
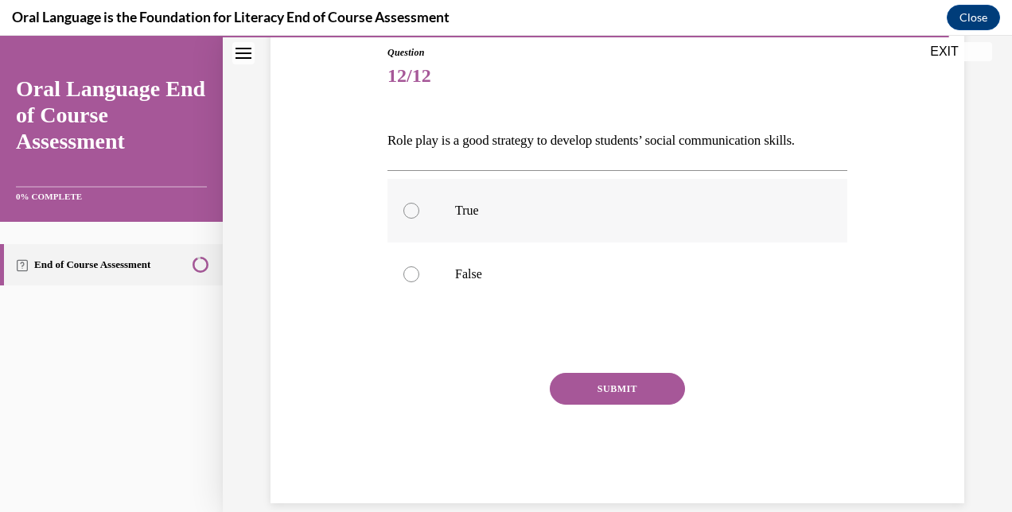
click at [449, 210] on label "True" at bounding box center [617, 211] width 460 height 64
click at [419, 210] on input "True" at bounding box center [411, 211] width 16 height 16
radio input "true"
click at [631, 387] on button "SUBMIT" at bounding box center [617, 389] width 135 height 32
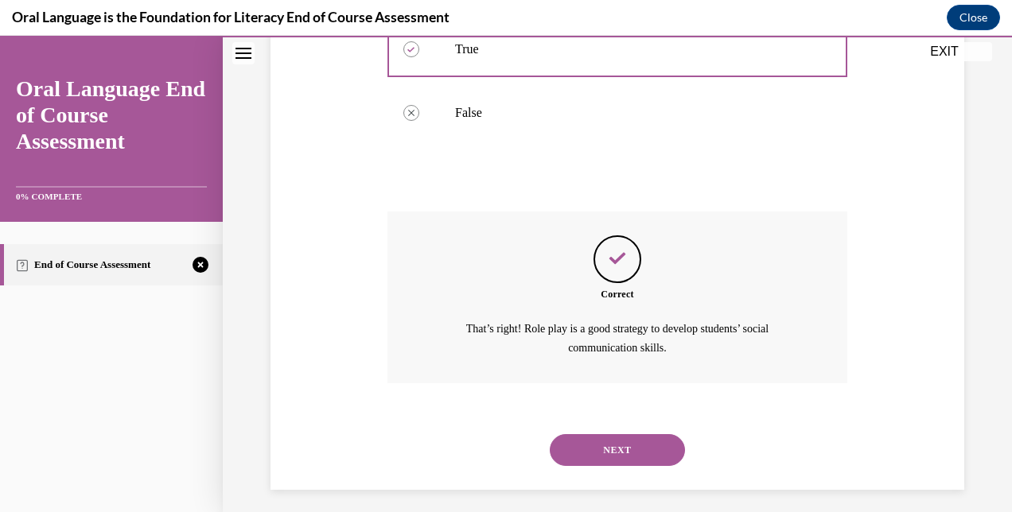
scroll to position [345, 0]
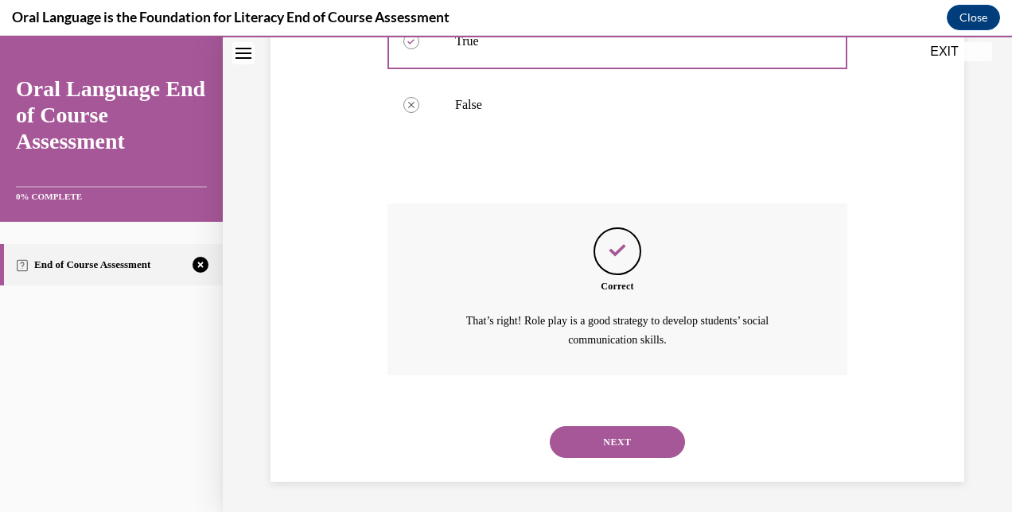
click at [640, 441] on button "NEXT" at bounding box center [617, 442] width 135 height 32
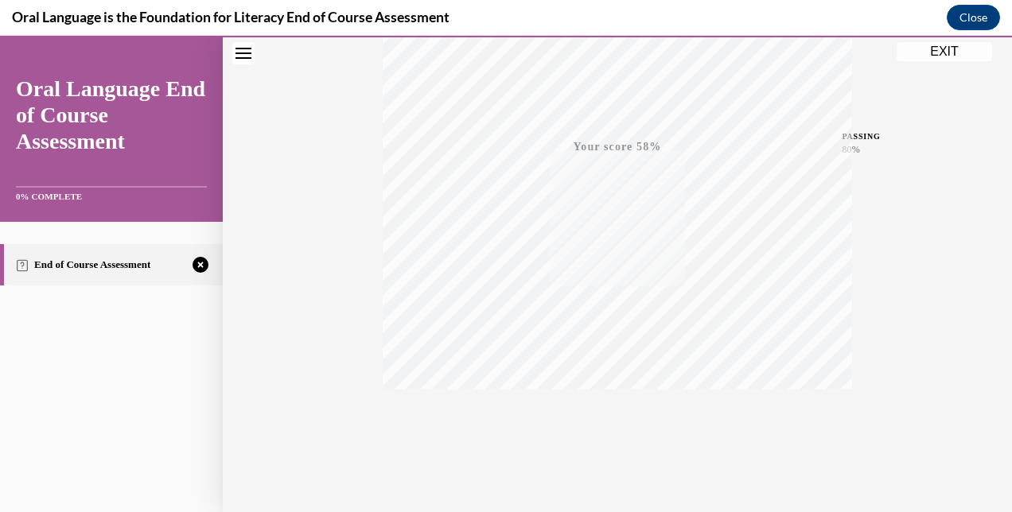
scroll to position [338, 0]
click at [620, 394] on span "TAKE AGAIN" at bounding box center [617, 393] width 56 height 9
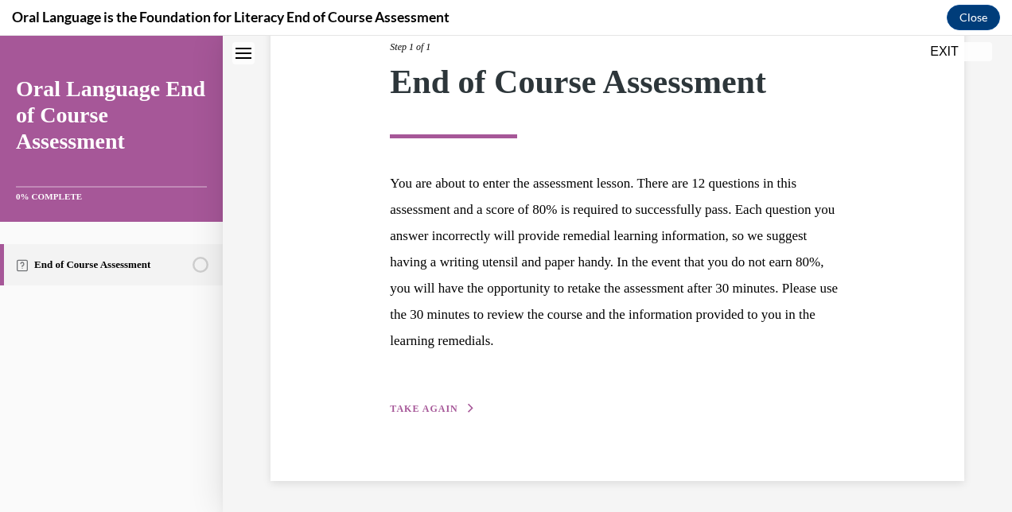
click at [445, 391] on div "Step 1 of 1 End of Course Assessment You are about to enter the assessment less…" at bounding box center [617, 210] width 478 height 414
click at [428, 424] on div "Step 1 of 1 End of Course Assessment You are about to enter the assessment less…" at bounding box center [617, 211] width 694 height 542
click at [441, 407] on span "TAKE AGAIN" at bounding box center [424, 408] width 68 height 11
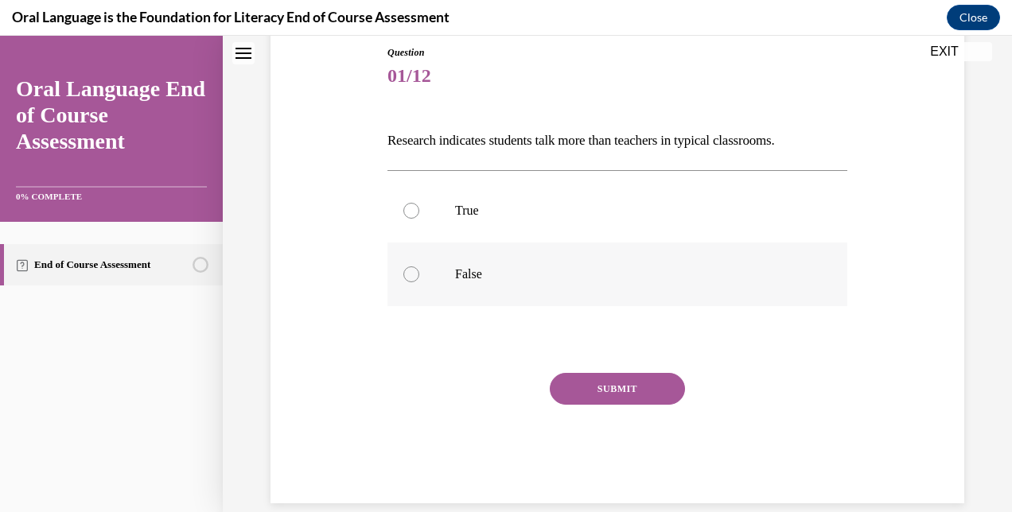
click at [449, 271] on label "False" at bounding box center [617, 275] width 460 height 64
click at [419, 271] on input "False" at bounding box center [411, 274] width 16 height 16
radio input "true"
click at [630, 383] on button "SUBMIT" at bounding box center [617, 389] width 135 height 32
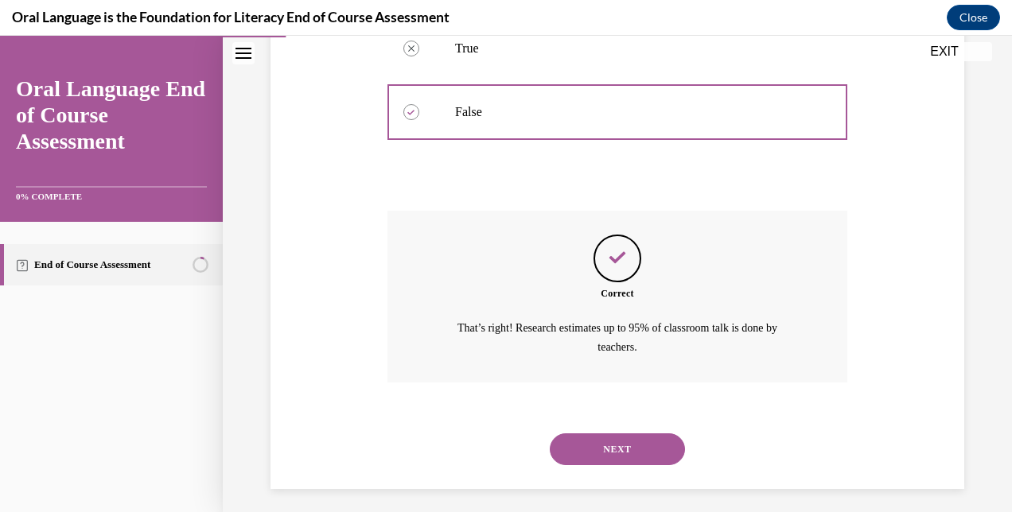
scroll to position [345, 0]
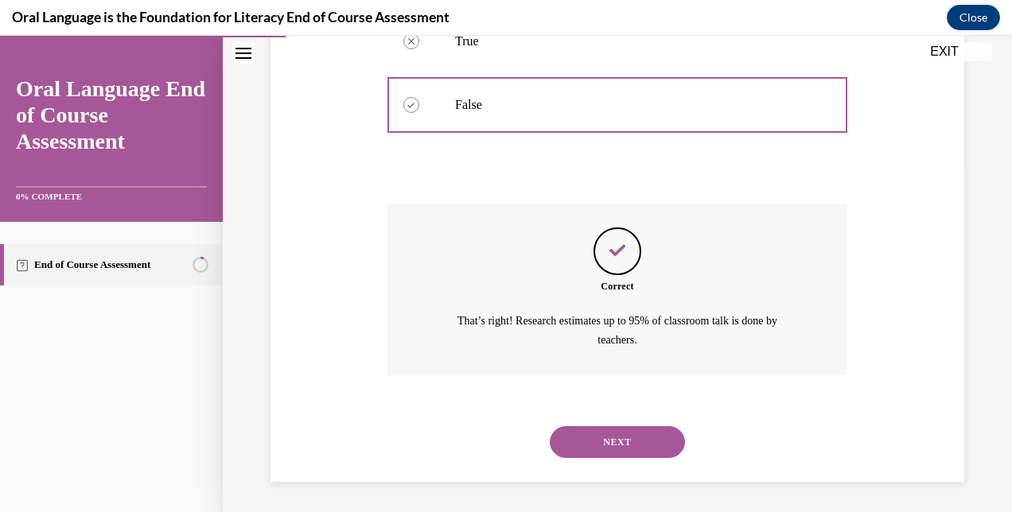
click at [645, 430] on button "NEXT" at bounding box center [617, 442] width 135 height 32
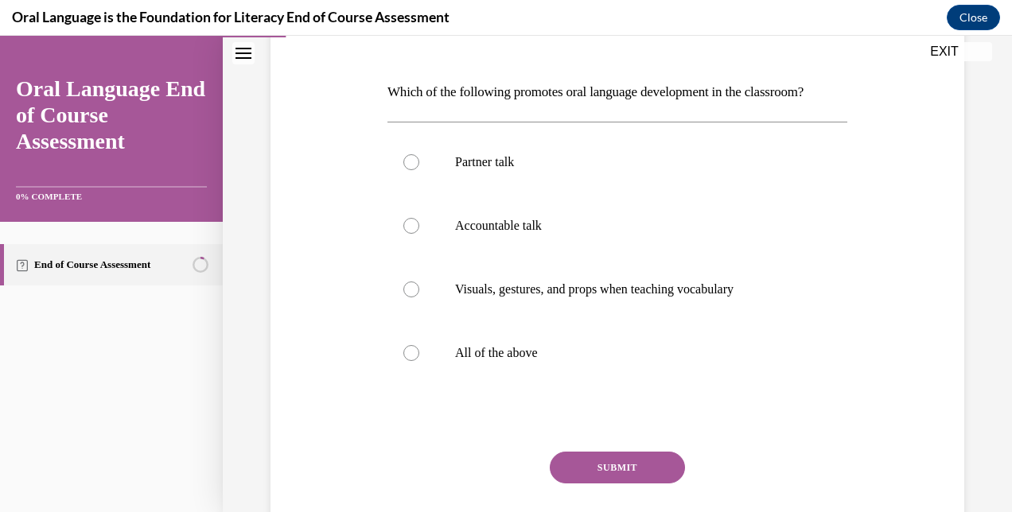
scroll to position [231, 0]
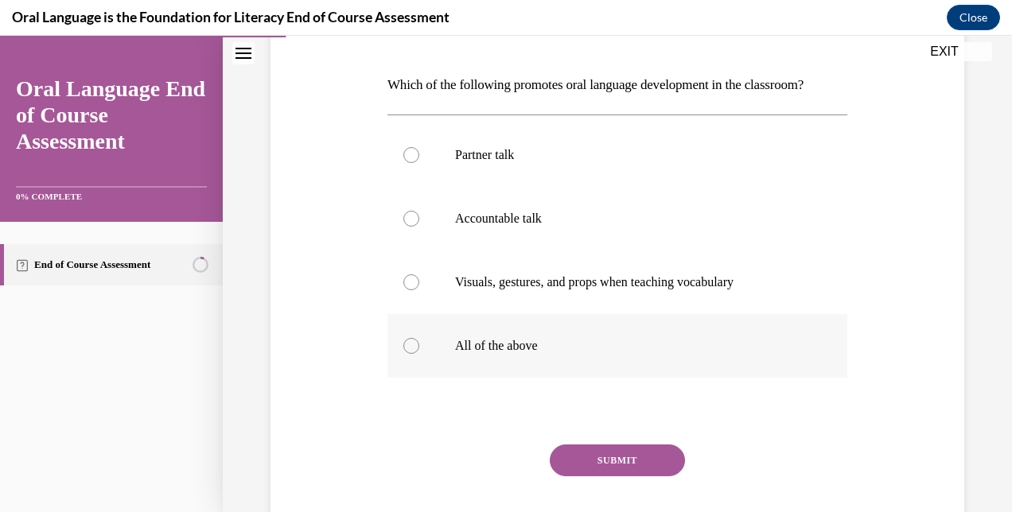
click at [418, 371] on label "All of the above" at bounding box center [617, 346] width 460 height 64
click at [418, 354] on input "All of the above" at bounding box center [411, 346] width 16 height 16
radio input "true"
click at [613, 476] on button "SUBMIT" at bounding box center [617, 461] width 135 height 32
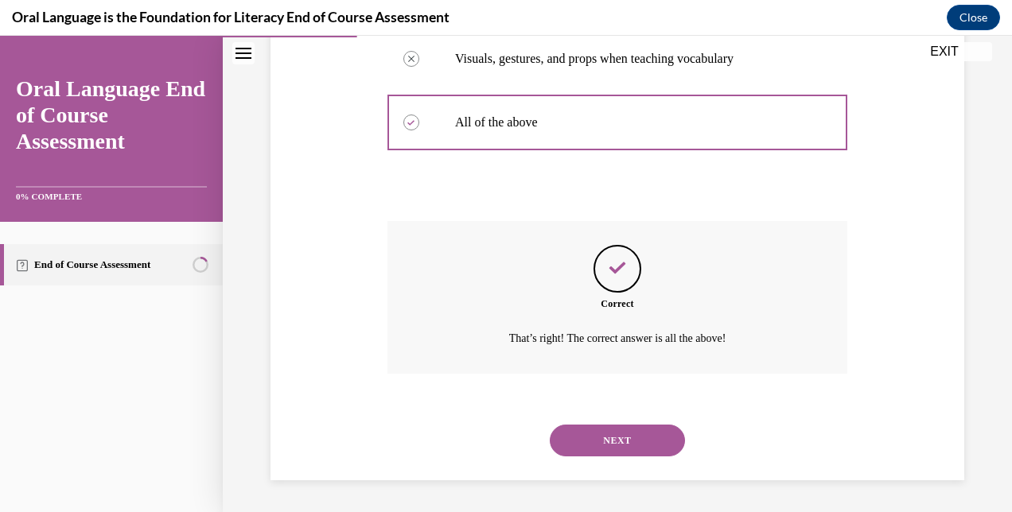
scroll to position [481, 0]
click at [592, 434] on button "NEXT" at bounding box center [617, 441] width 135 height 32
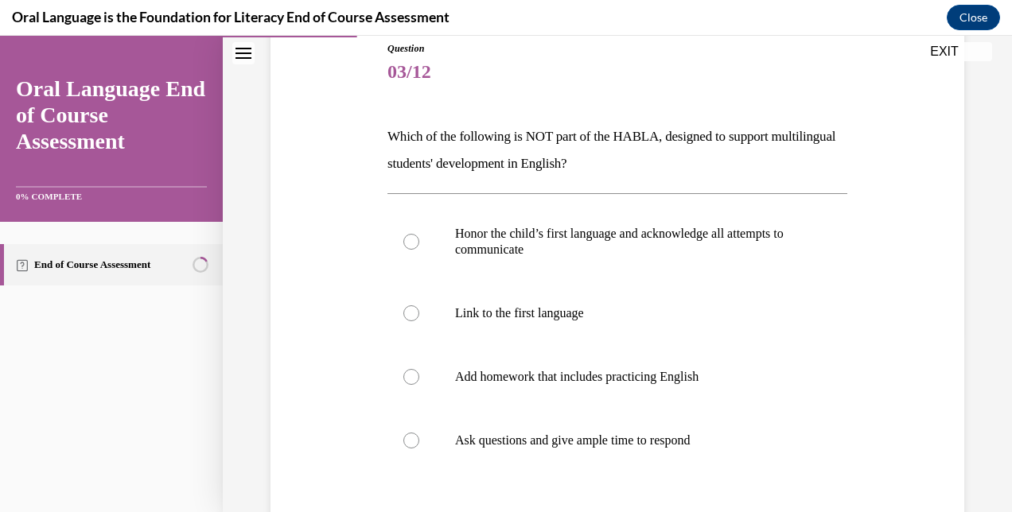
scroll to position [189, 0]
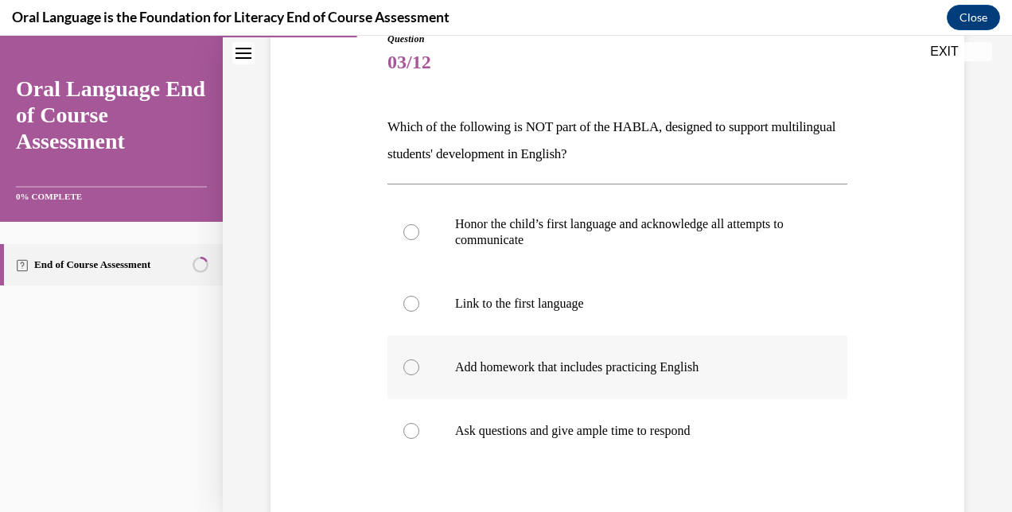
click at [414, 382] on label "Add homework that includes practicing English" at bounding box center [617, 368] width 460 height 64
click at [414, 375] on input "Add homework that includes practicing English" at bounding box center [411, 368] width 16 height 16
radio input "true"
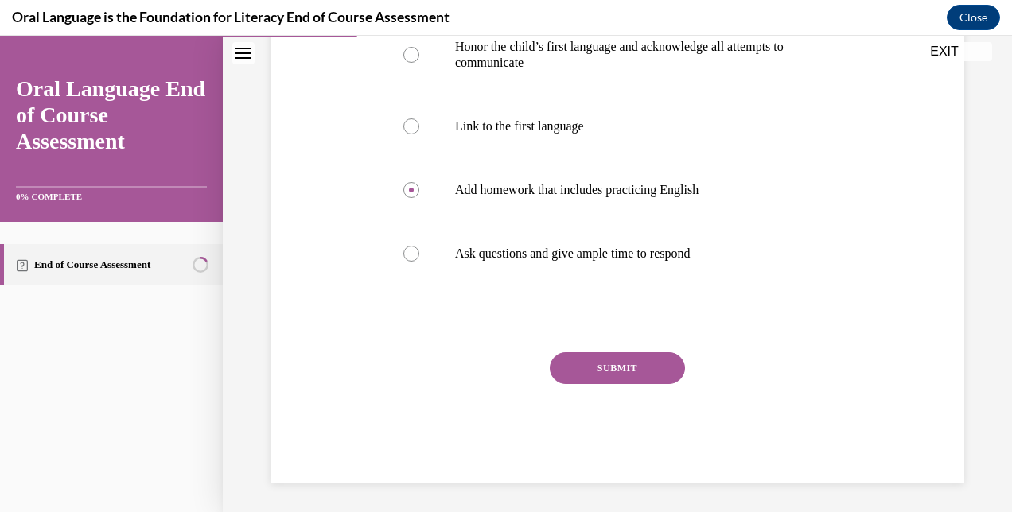
click at [615, 375] on button "SUBMIT" at bounding box center [617, 368] width 135 height 32
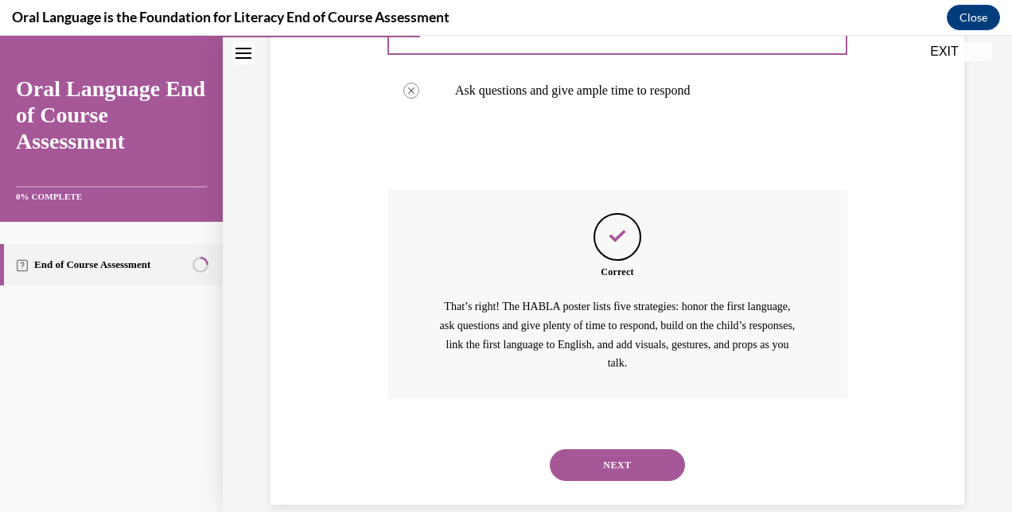
scroll to position [554, 0]
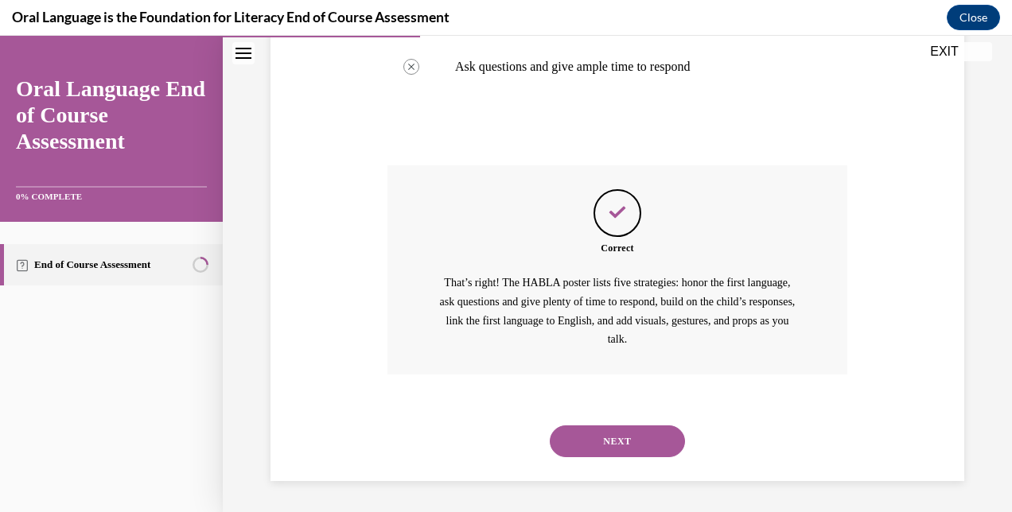
click at [629, 438] on button "NEXT" at bounding box center [617, 442] width 135 height 32
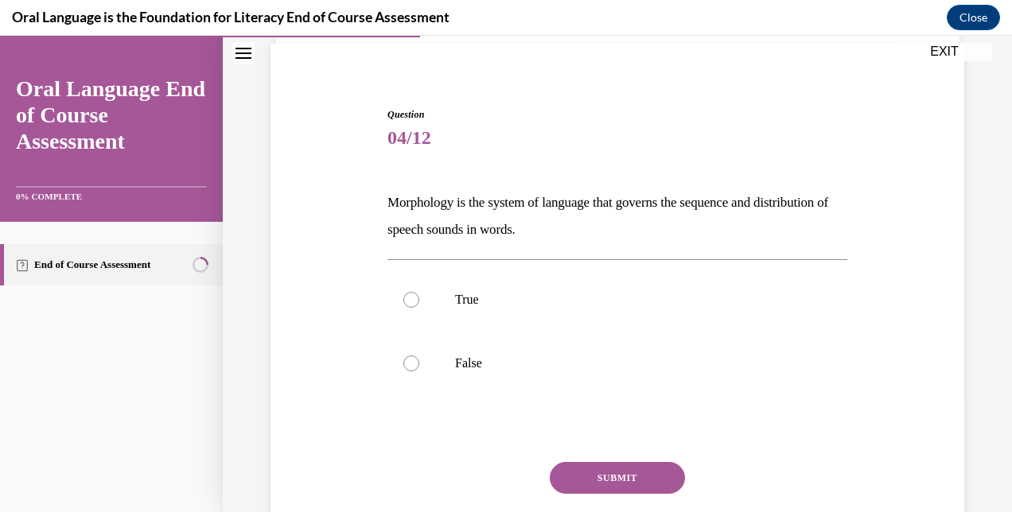
scroll to position [115, 0]
click at [466, 369] on p "False" at bounding box center [631, 363] width 352 height 16
click at [419, 369] on input "False" at bounding box center [411, 363] width 16 height 16
radio input "true"
click at [622, 471] on button "SUBMIT" at bounding box center [617, 477] width 135 height 32
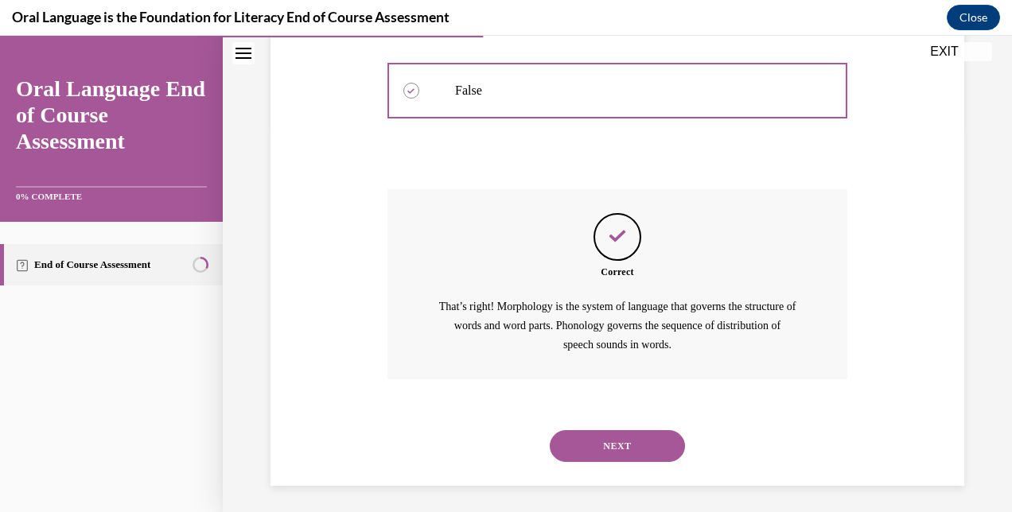
scroll to position [391, 0]
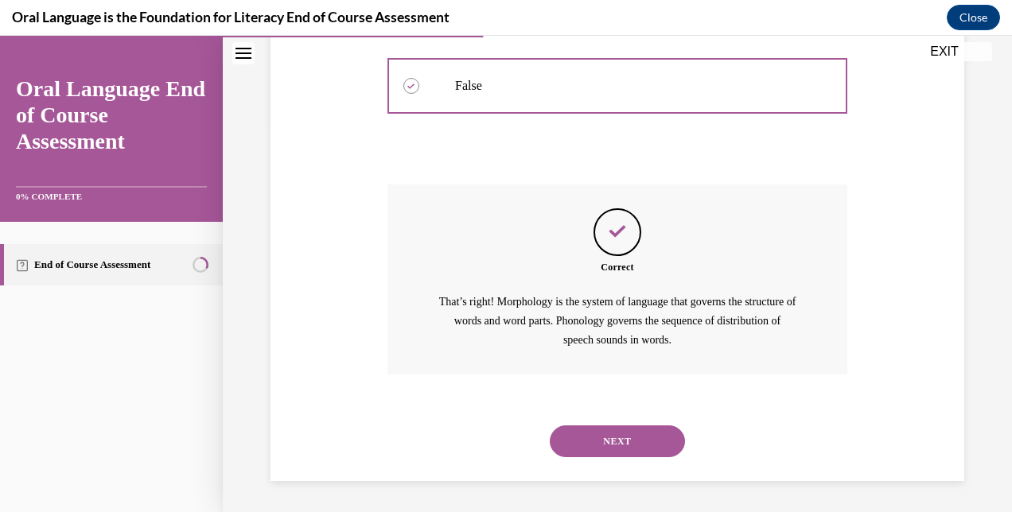
click at [641, 431] on button "NEXT" at bounding box center [617, 442] width 135 height 32
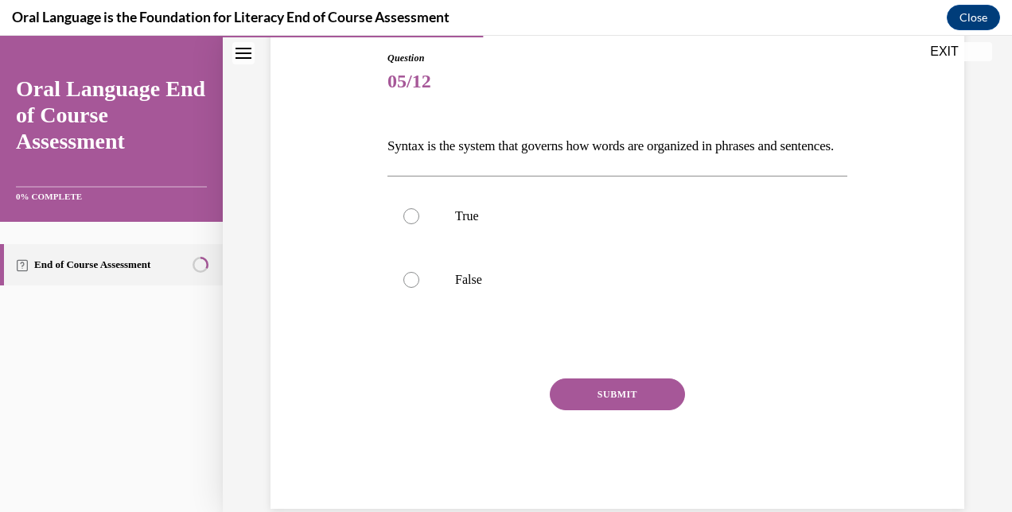
scroll to position [171, 0]
click at [450, 235] on label "True" at bounding box center [617, 216] width 460 height 64
click at [419, 224] on input "True" at bounding box center [411, 216] width 16 height 16
radio input "true"
click at [652, 406] on button "SUBMIT" at bounding box center [617, 394] width 135 height 32
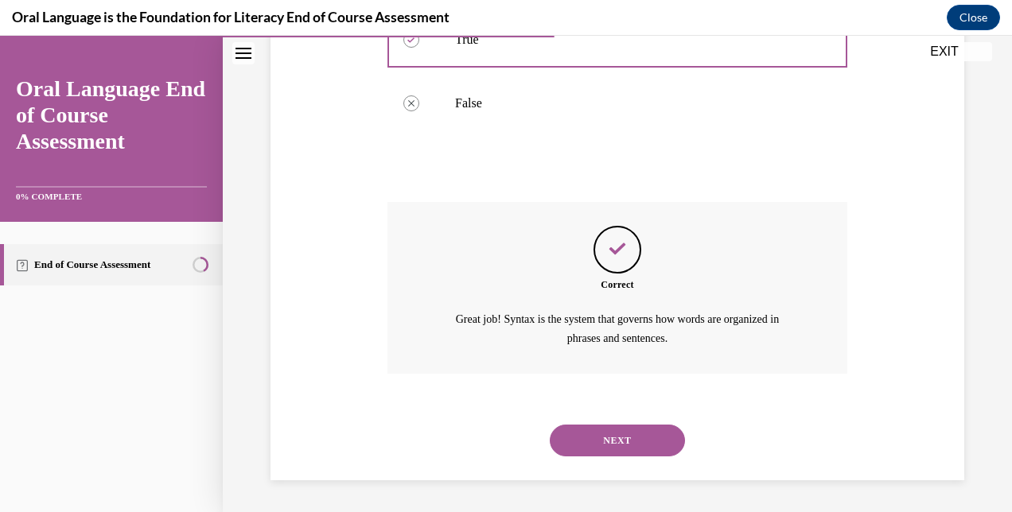
scroll to position [372, 0]
click at [617, 428] on button "NEXT" at bounding box center [617, 441] width 135 height 32
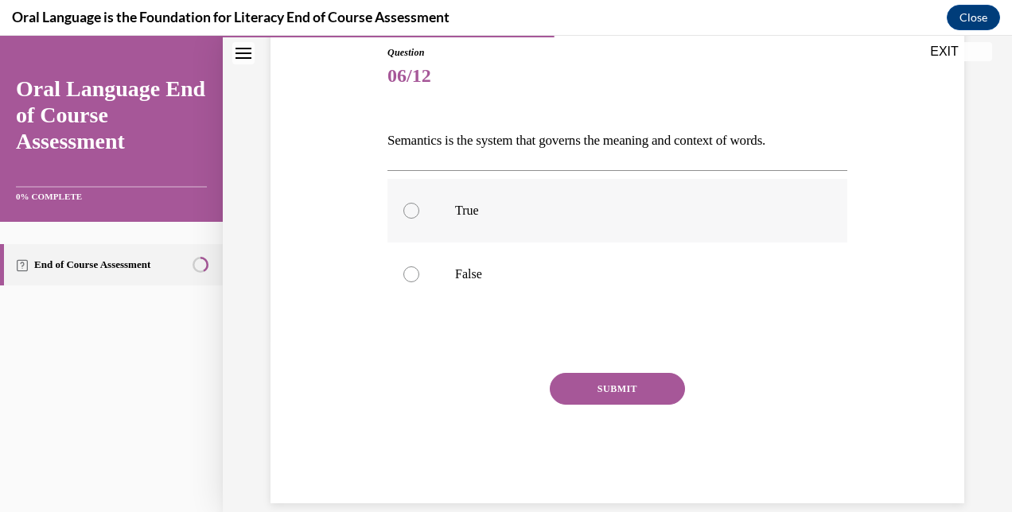
click at [476, 200] on label "True" at bounding box center [617, 211] width 460 height 64
click at [419, 203] on input "True" at bounding box center [411, 211] width 16 height 16
radio input "true"
click at [635, 380] on button "SUBMIT" at bounding box center [617, 389] width 135 height 32
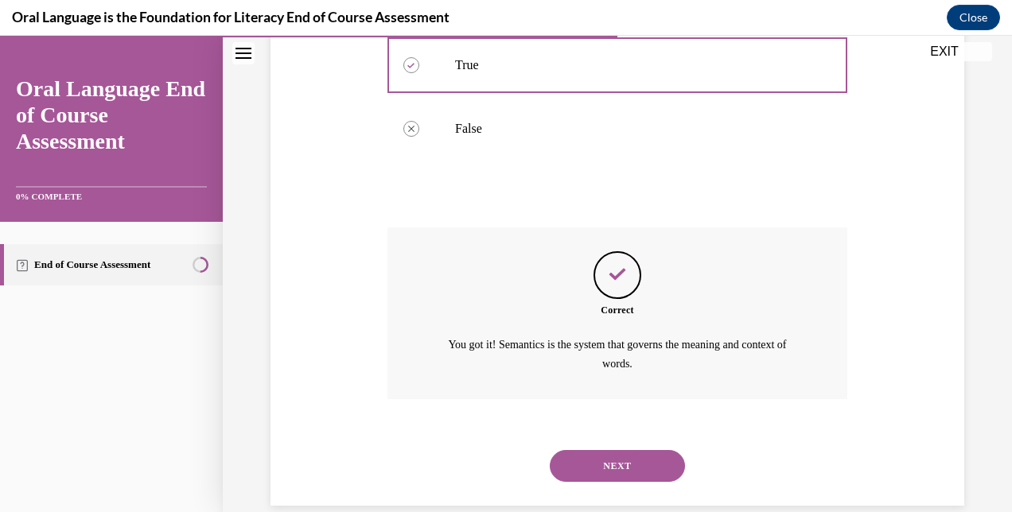
scroll to position [345, 0]
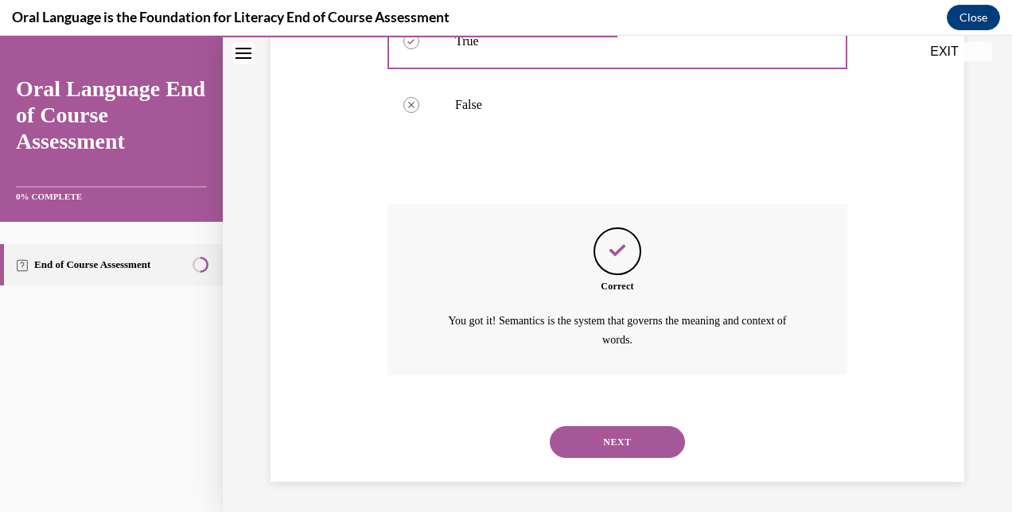
click at [643, 427] on button "NEXT" at bounding box center [617, 442] width 135 height 32
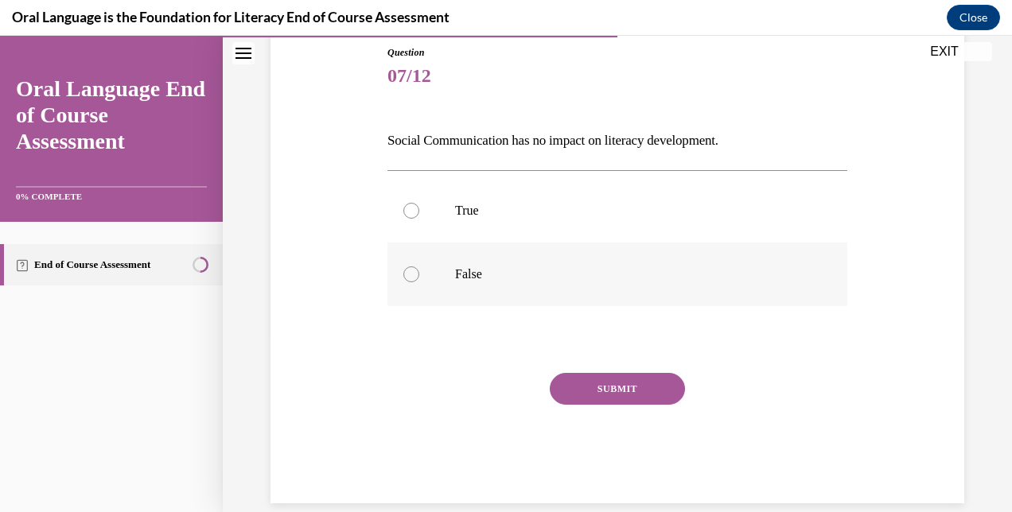
click at [461, 256] on label "False" at bounding box center [617, 275] width 460 height 64
click at [419, 266] on input "False" at bounding box center [411, 274] width 16 height 16
radio input "true"
click at [640, 383] on button "SUBMIT" at bounding box center [617, 389] width 135 height 32
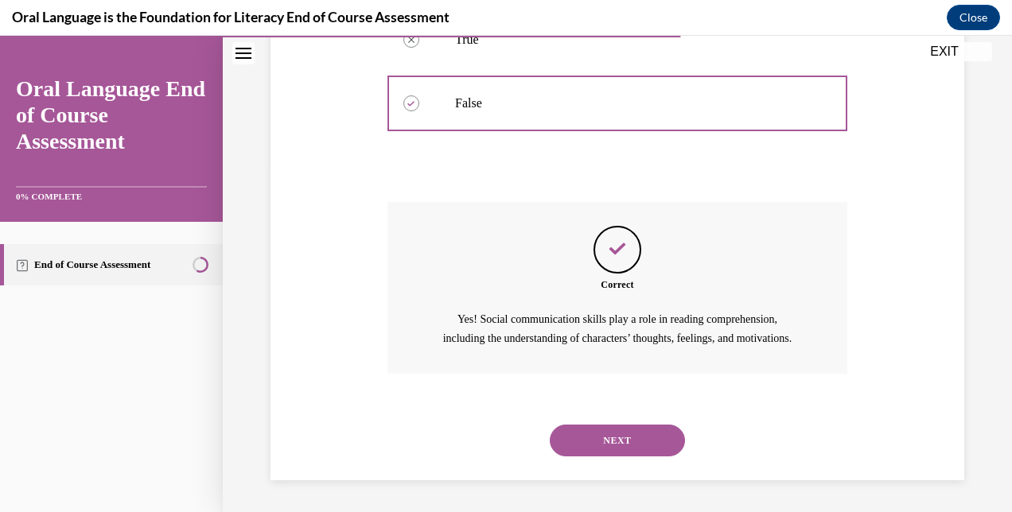
scroll to position [364, 0]
click at [617, 441] on button "NEXT" at bounding box center [617, 441] width 135 height 32
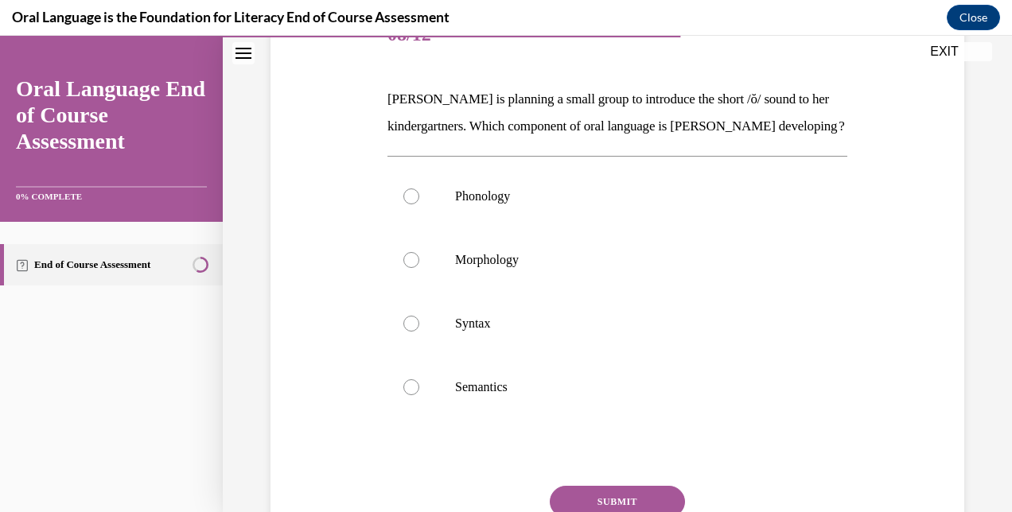
scroll to position [218, 0]
click at [503, 204] on p "Phonology" at bounding box center [631, 196] width 352 height 16
click at [419, 204] on input "Phonology" at bounding box center [411, 196] width 16 height 16
radio input "true"
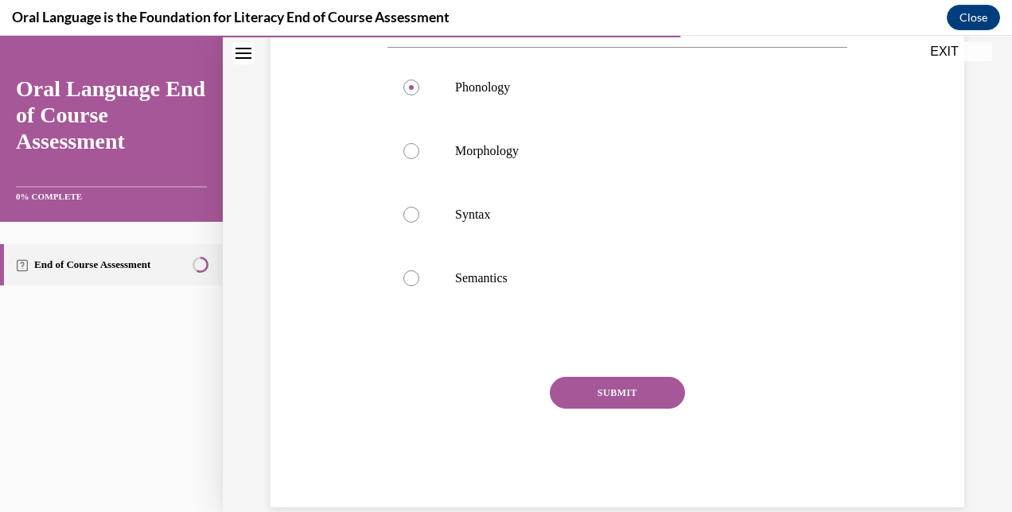
click at [620, 409] on button "SUBMIT" at bounding box center [617, 393] width 135 height 32
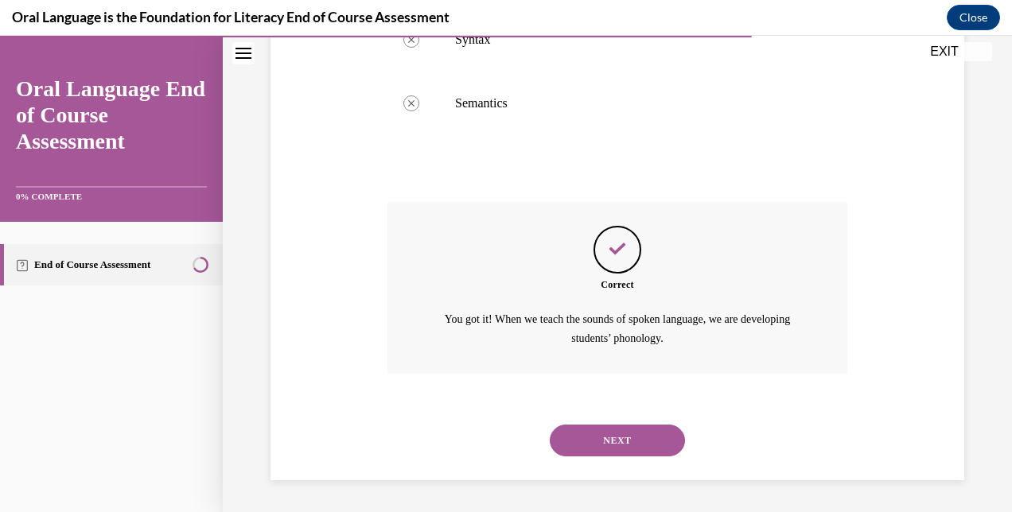
scroll to position [527, 0]
click at [643, 443] on button "NEXT" at bounding box center [617, 441] width 135 height 32
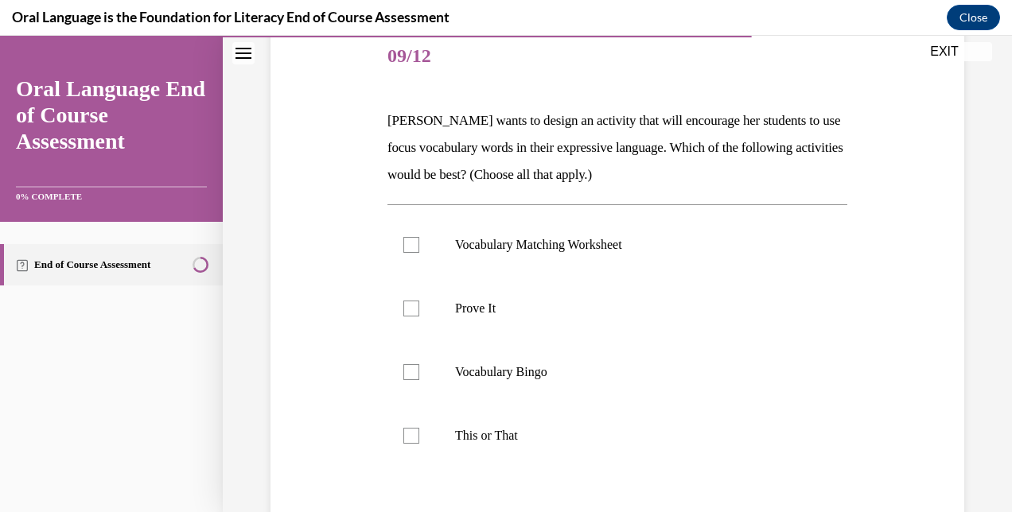
scroll to position [197, 0]
click at [436, 311] on label "Prove It" at bounding box center [617, 307] width 460 height 64
click at [419, 311] on input "Prove It" at bounding box center [411, 307] width 16 height 16
checkbox input "true"
click at [429, 381] on label "Vocabulary Bingo" at bounding box center [617, 371] width 460 height 64
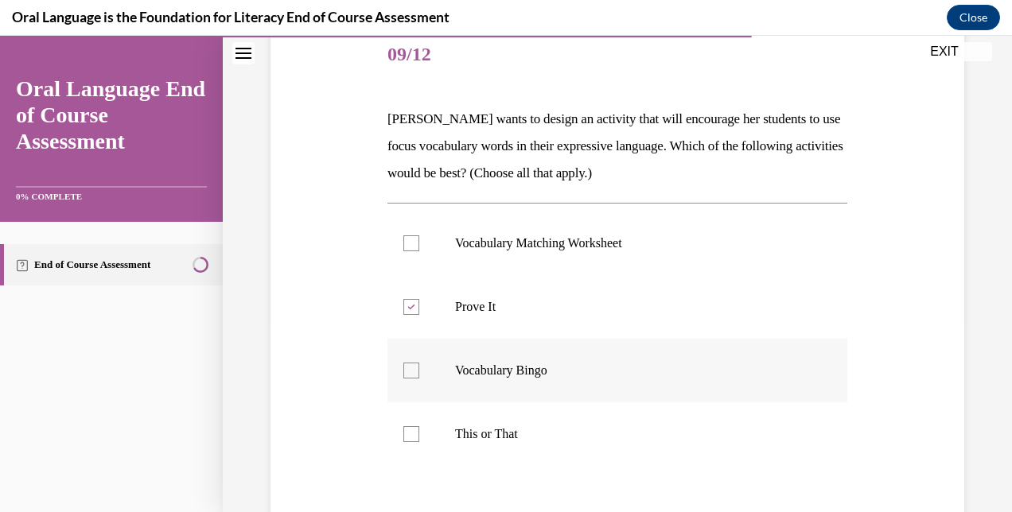
click at [419, 379] on input "Vocabulary Bingo" at bounding box center [411, 371] width 16 height 16
checkbox input "true"
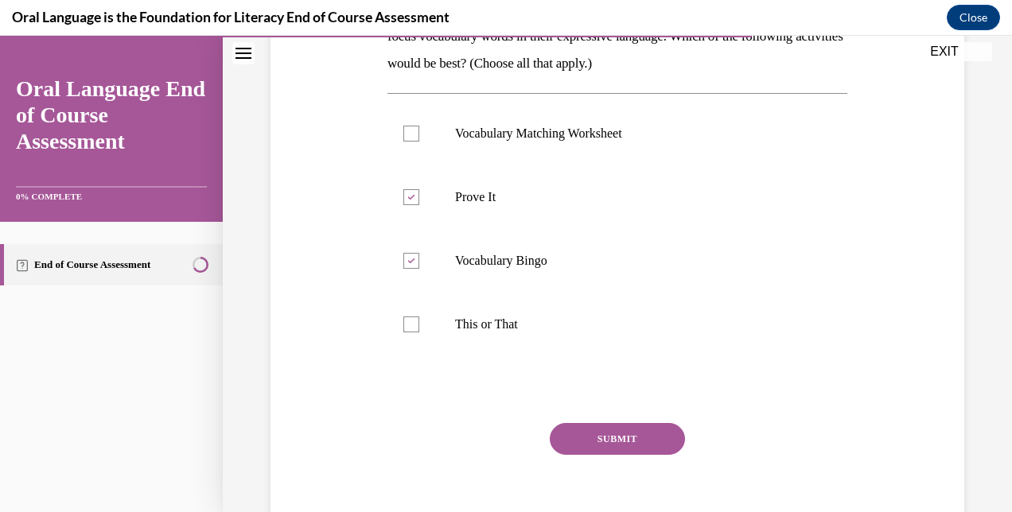
click at [613, 450] on button "SUBMIT" at bounding box center [617, 439] width 135 height 32
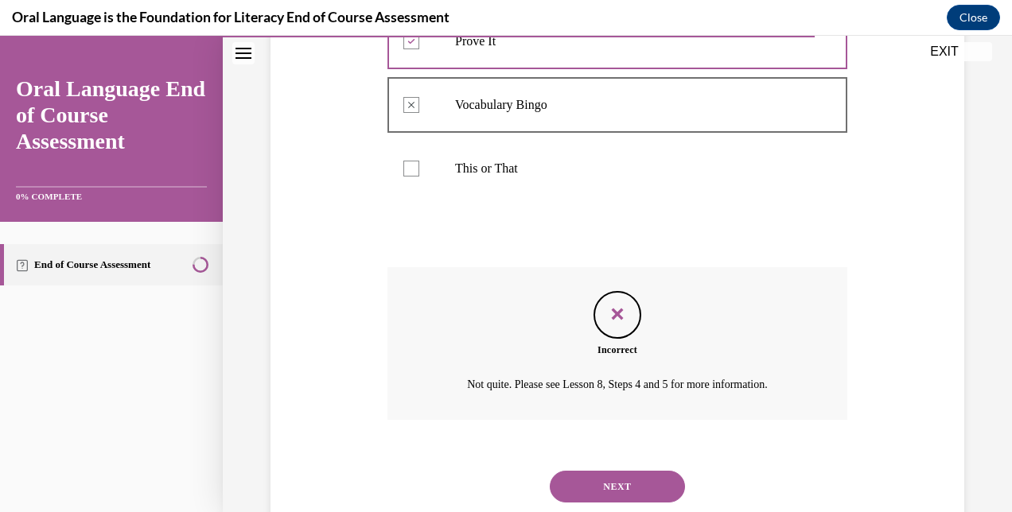
scroll to position [508, 0]
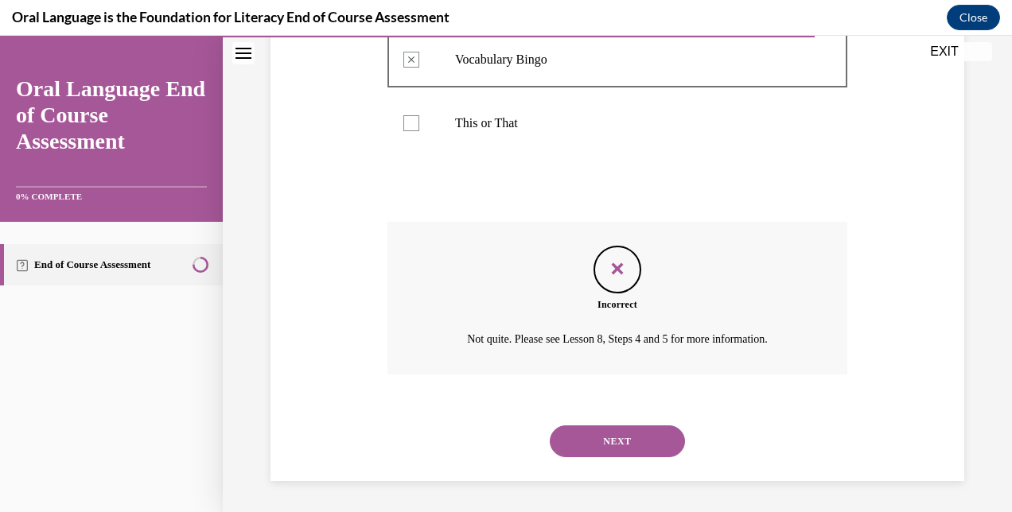
click at [628, 436] on button "NEXT" at bounding box center [617, 442] width 135 height 32
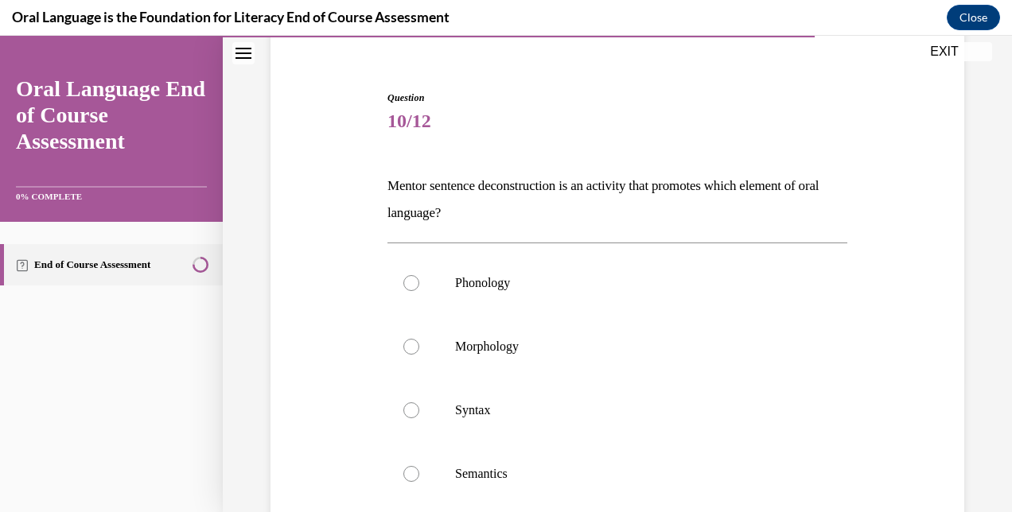
scroll to position [132, 0]
click at [425, 395] on label "Syntax" at bounding box center [617, 409] width 460 height 64
click at [419, 401] on input "Syntax" at bounding box center [411, 409] width 16 height 16
radio input "true"
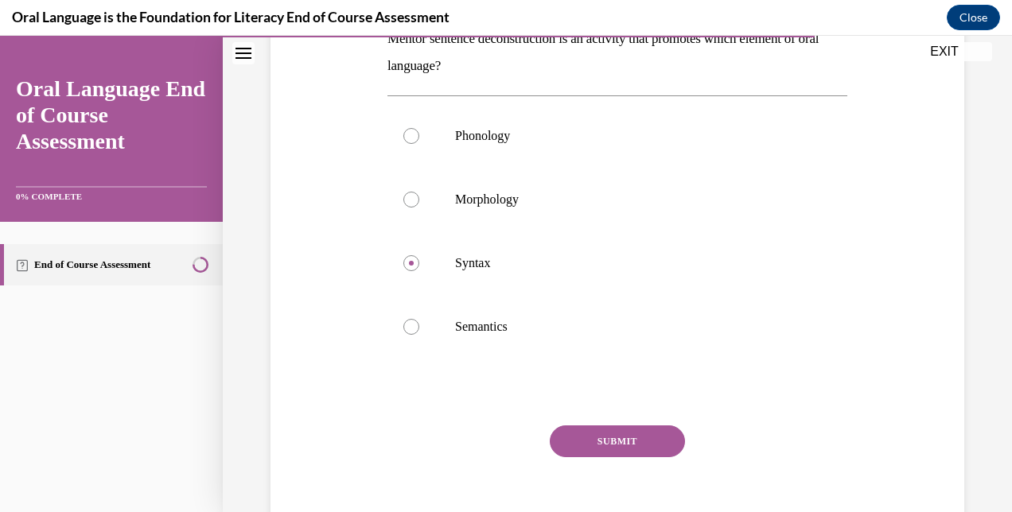
click at [624, 449] on button "SUBMIT" at bounding box center [617, 442] width 135 height 32
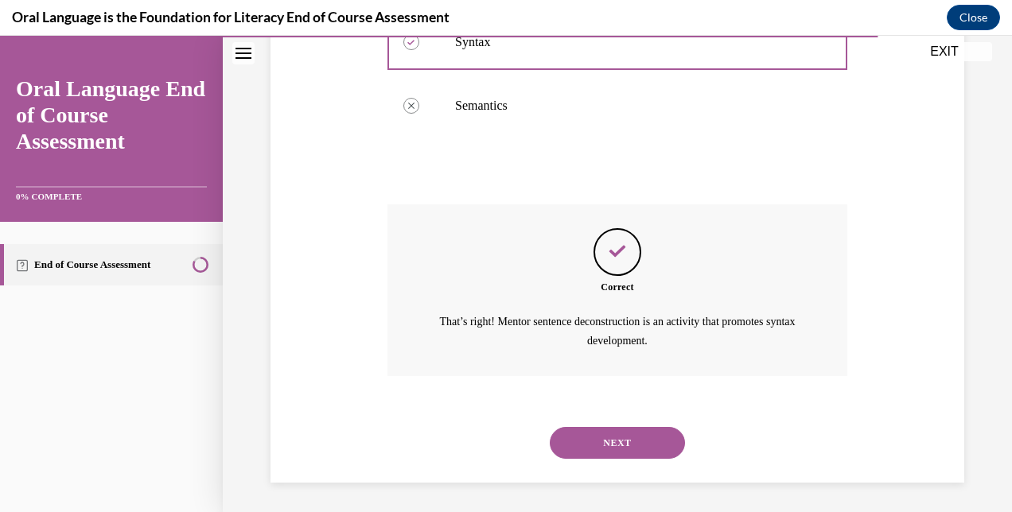
scroll to position [500, 0]
click at [633, 438] on button "NEXT" at bounding box center [617, 442] width 135 height 32
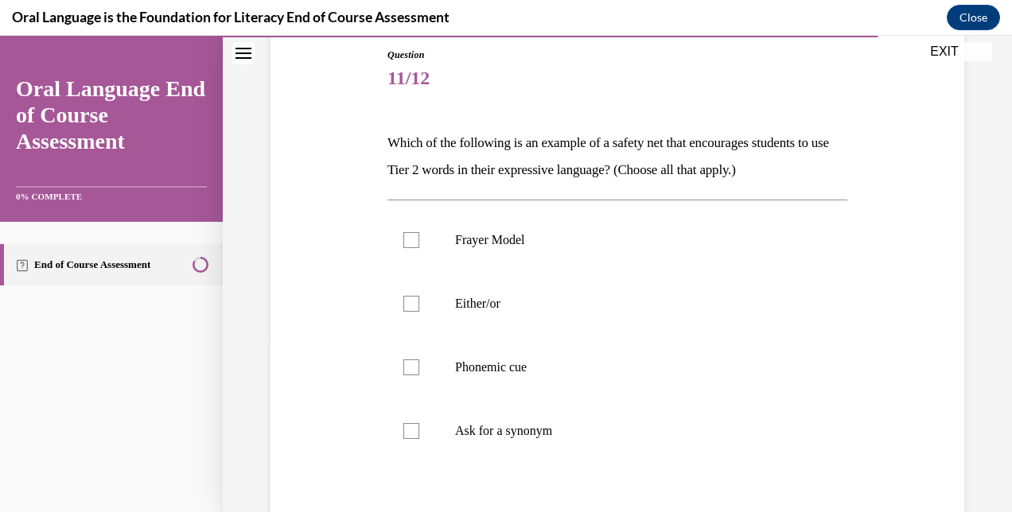
scroll to position [175, 0]
click at [425, 422] on label "Ask for a synonym" at bounding box center [617, 430] width 460 height 64
click at [419, 422] on input "Ask for a synonym" at bounding box center [411, 430] width 16 height 16
checkbox input "true"
click at [430, 299] on label "Either/or" at bounding box center [617, 302] width 460 height 64
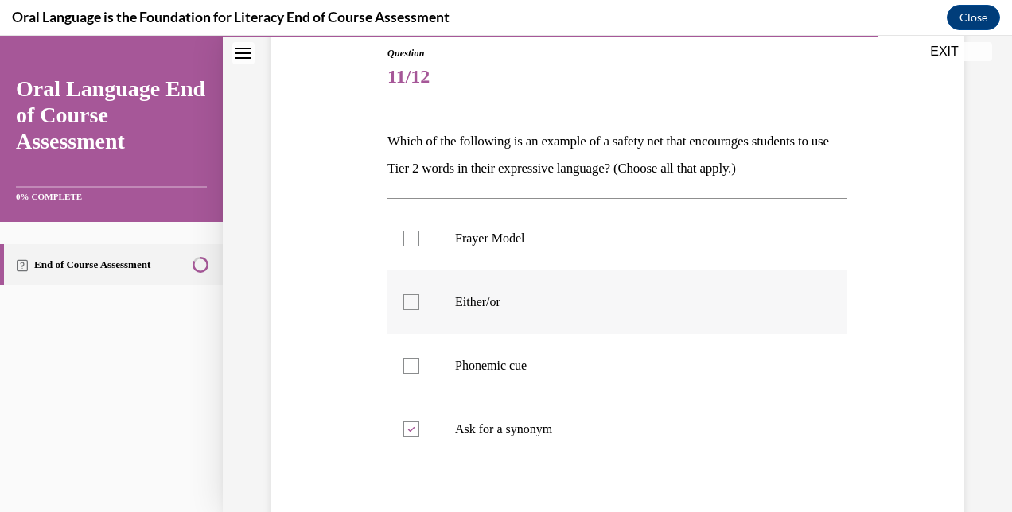
click at [419, 299] on input "Either/or" at bounding box center [411, 302] width 16 height 16
checkbox input "true"
click at [419, 232] on label "Frayer Model" at bounding box center [617, 239] width 460 height 64
click at [419, 232] on input "Frayer Model" at bounding box center [411, 239] width 16 height 16
checkbox input "true"
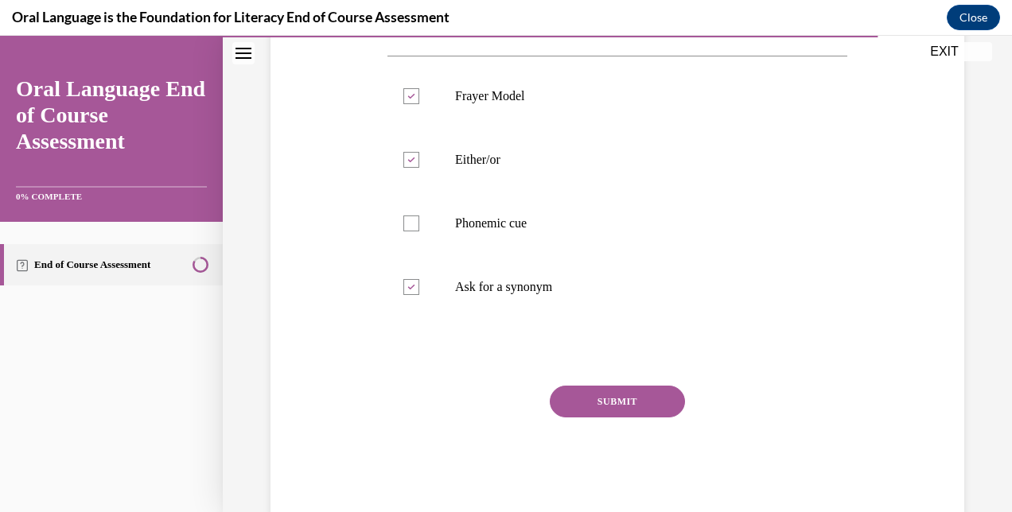
click at [630, 402] on button "SUBMIT" at bounding box center [617, 402] width 135 height 32
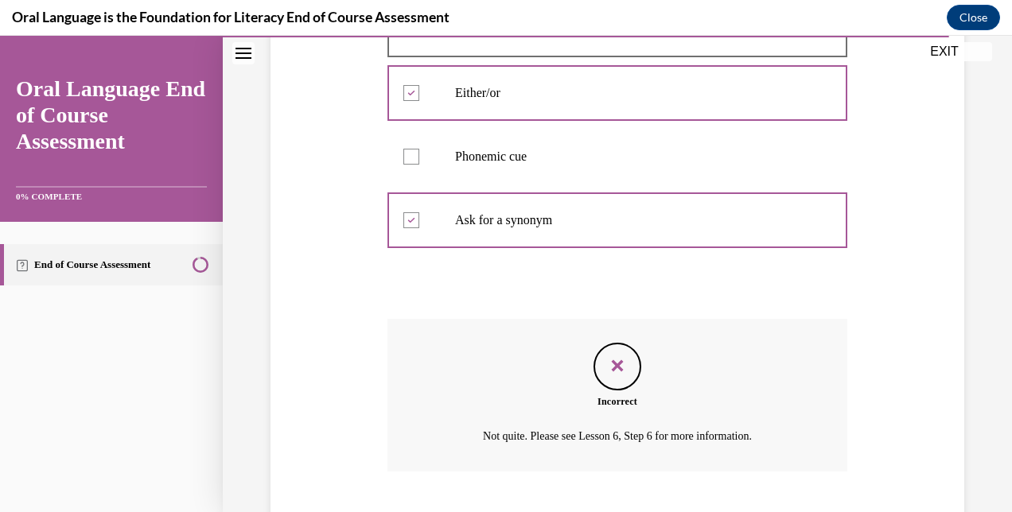
scroll to position [481, 0]
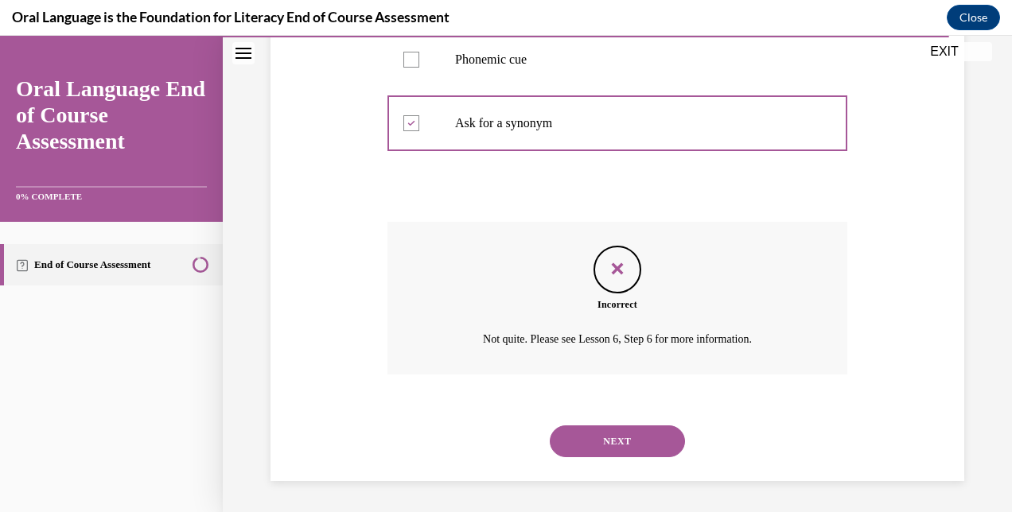
click at [638, 449] on button "NEXT" at bounding box center [617, 442] width 135 height 32
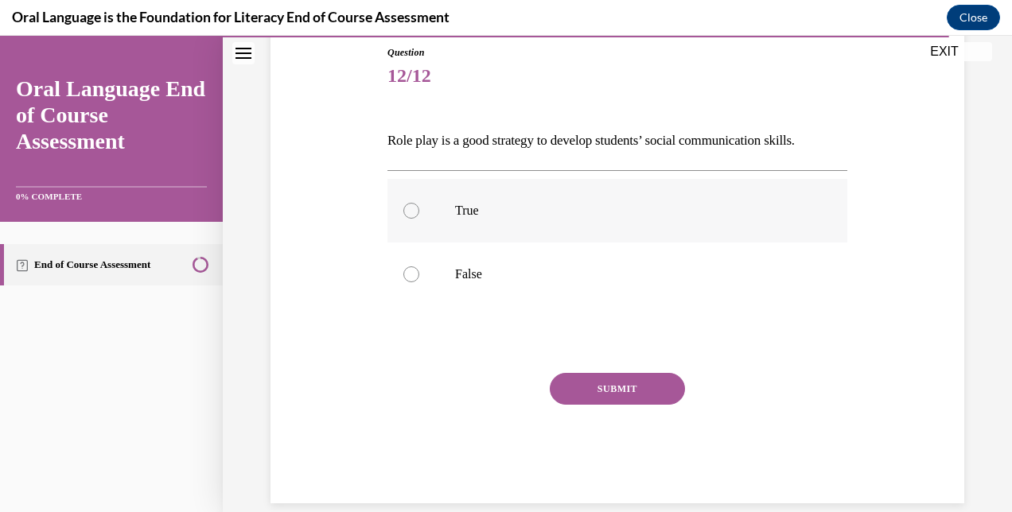
click at [465, 210] on p "True" at bounding box center [631, 211] width 352 height 16
click at [419, 210] on input "True" at bounding box center [411, 211] width 16 height 16
radio input "true"
click at [625, 383] on button "SUBMIT" at bounding box center [617, 389] width 135 height 32
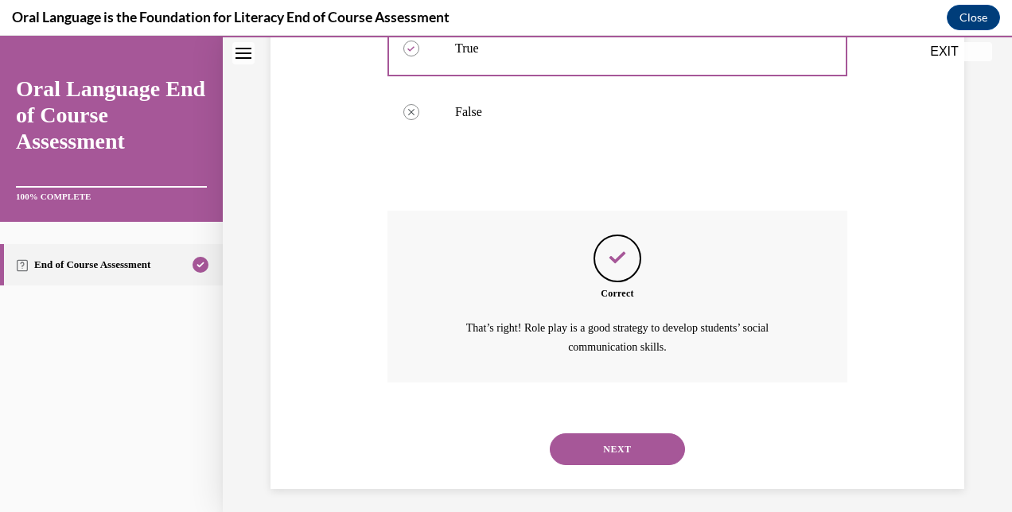
scroll to position [345, 0]
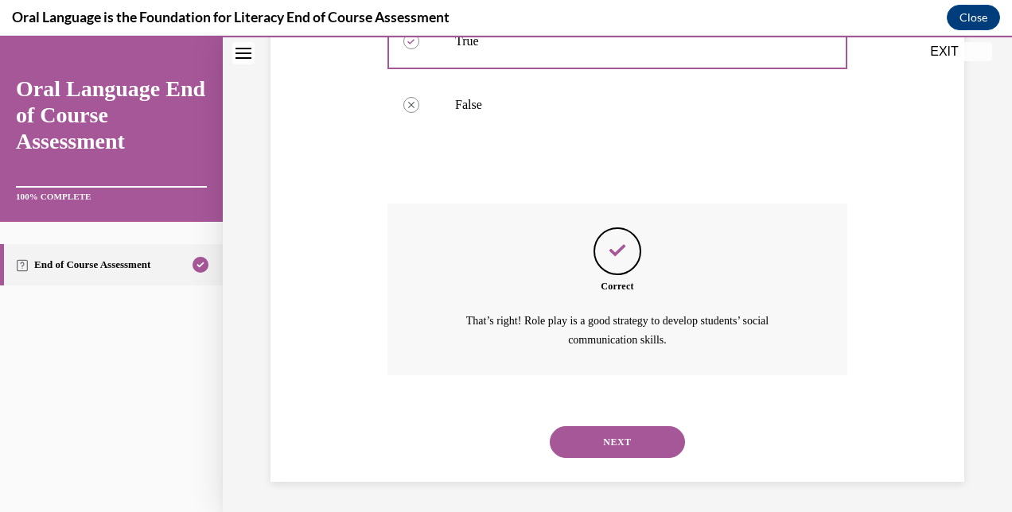
click at [649, 439] on button "NEXT" at bounding box center [617, 442] width 135 height 32
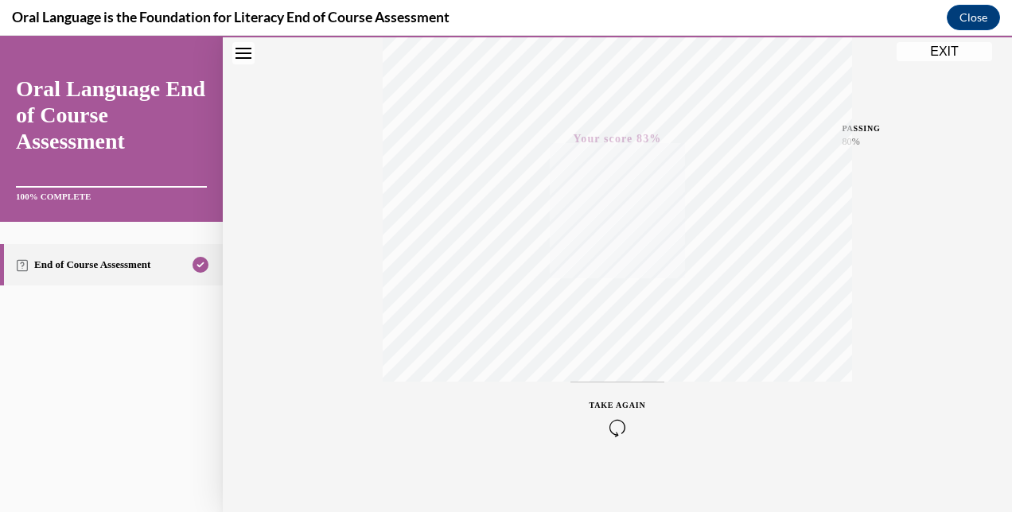
scroll to position [338, 0]
click at [950, 62] on div "Quiz Results PASSING 80% Your score 83% Passed PASSING 80% Your score Your scor…" at bounding box center [617, 130] width 789 height 765
click at [946, 59] on button "EXIT" at bounding box center [943, 51] width 95 height 19
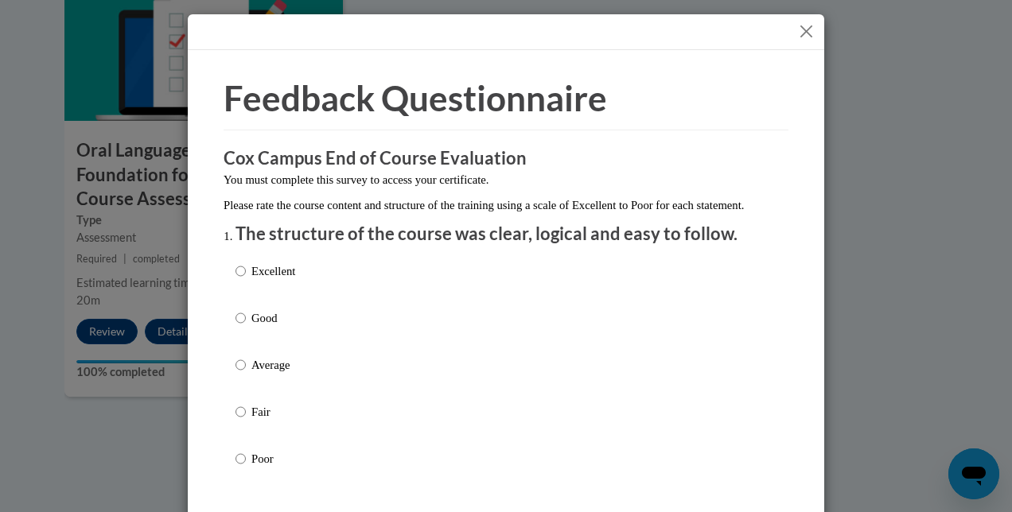
click at [264, 280] on p "Excellent" at bounding box center [273, 272] width 44 height 18
click at [246, 280] on input "Excellent" at bounding box center [240, 272] width 10 height 18
radio input "true"
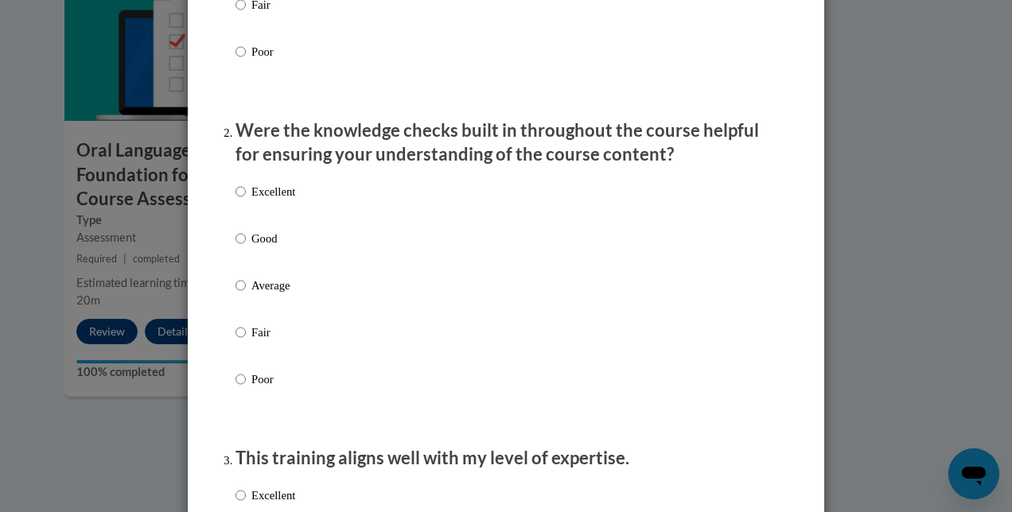
scroll to position [418, 0]
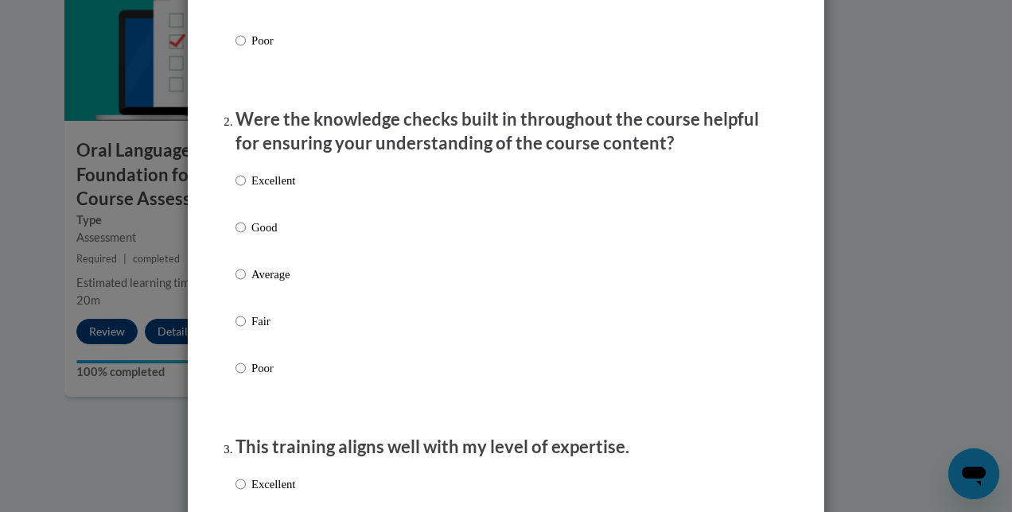
click at [261, 189] on p "Excellent" at bounding box center [273, 181] width 44 height 18
click at [246, 189] on input "Excellent" at bounding box center [240, 181] width 10 height 18
radio input "true"
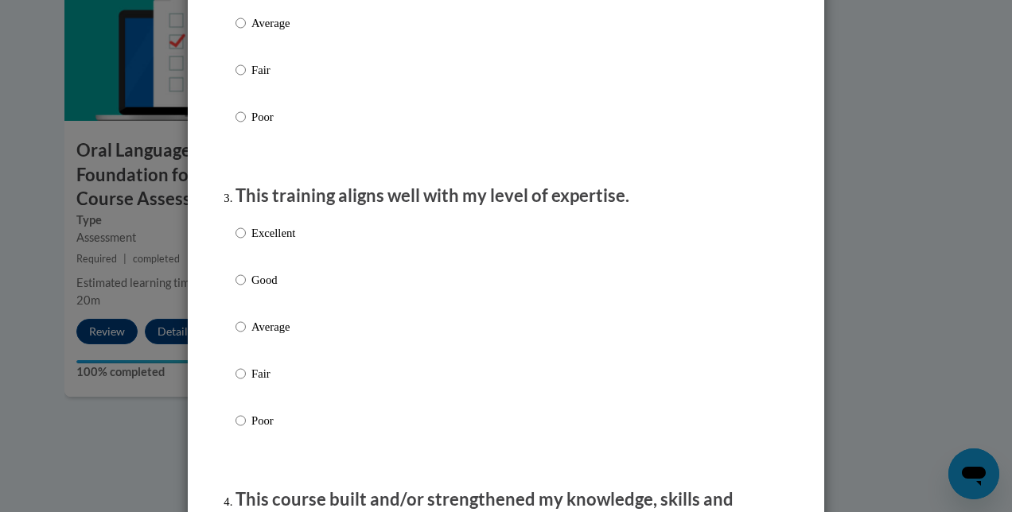
scroll to position [671, 0]
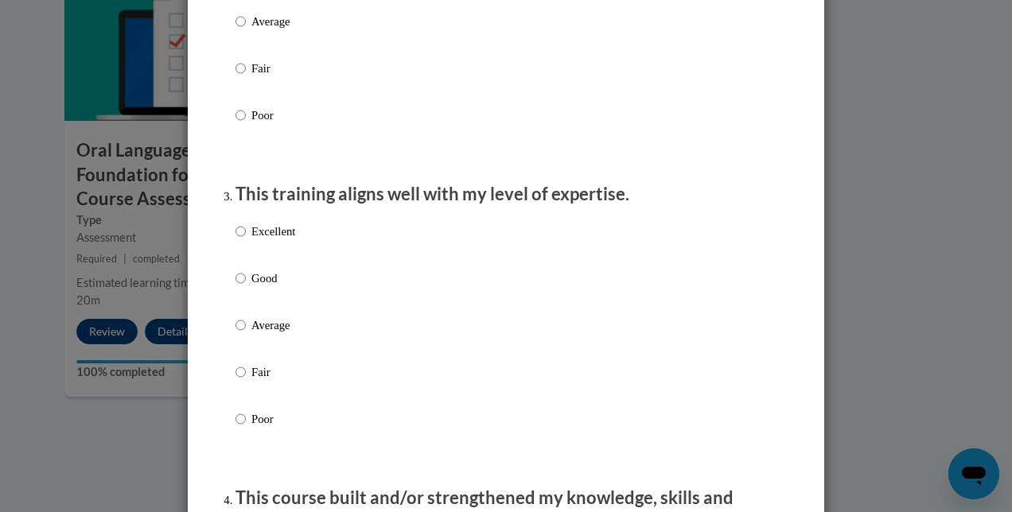
click at [274, 240] on p "Excellent" at bounding box center [273, 232] width 44 height 18
click at [246, 240] on input "Excellent" at bounding box center [240, 232] width 10 height 18
radio input "true"
click at [263, 287] on p "Good" at bounding box center [273, 279] width 44 height 18
click at [246, 287] on input "Good" at bounding box center [240, 279] width 10 height 18
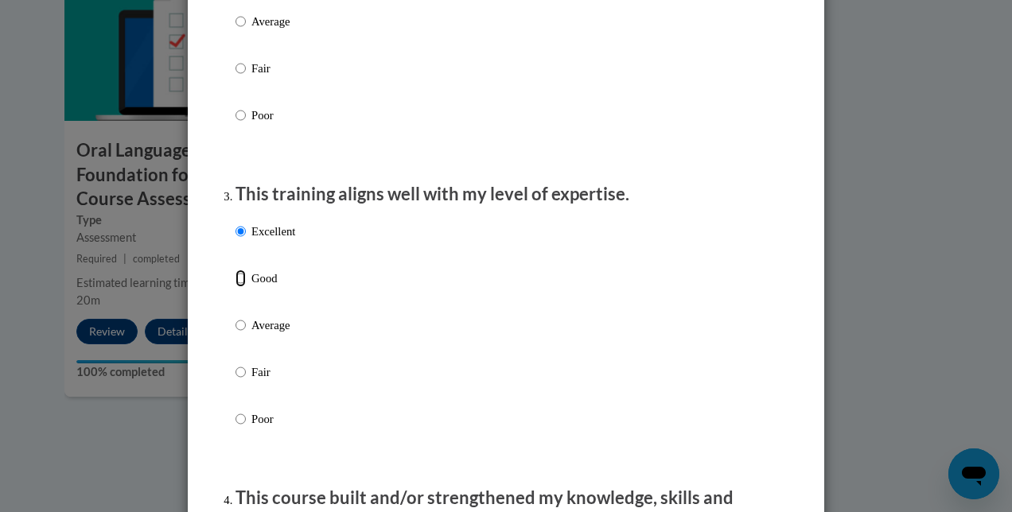
radio input "true"
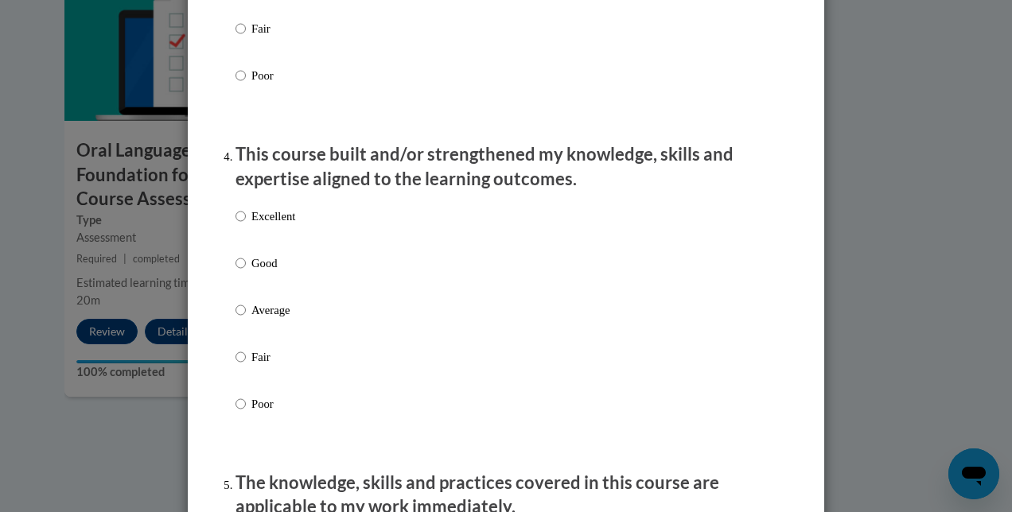
scroll to position [1015, 0]
click at [255, 272] on p "Good" at bounding box center [273, 264] width 44 height 18
click at [246, 272] on input "Good" at bounding box center [240, 264] width 10 height 18
radio input "true"
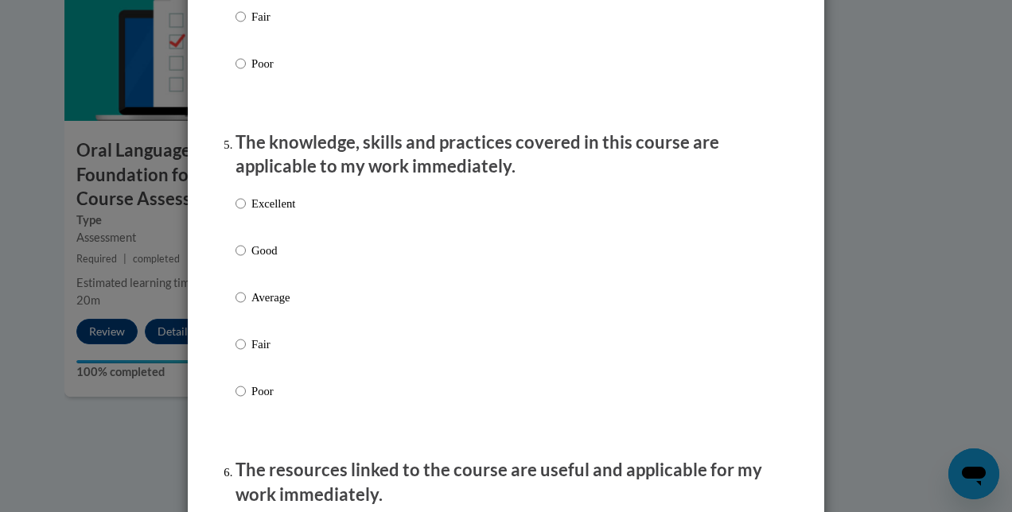
scroll to position [1365, 0]
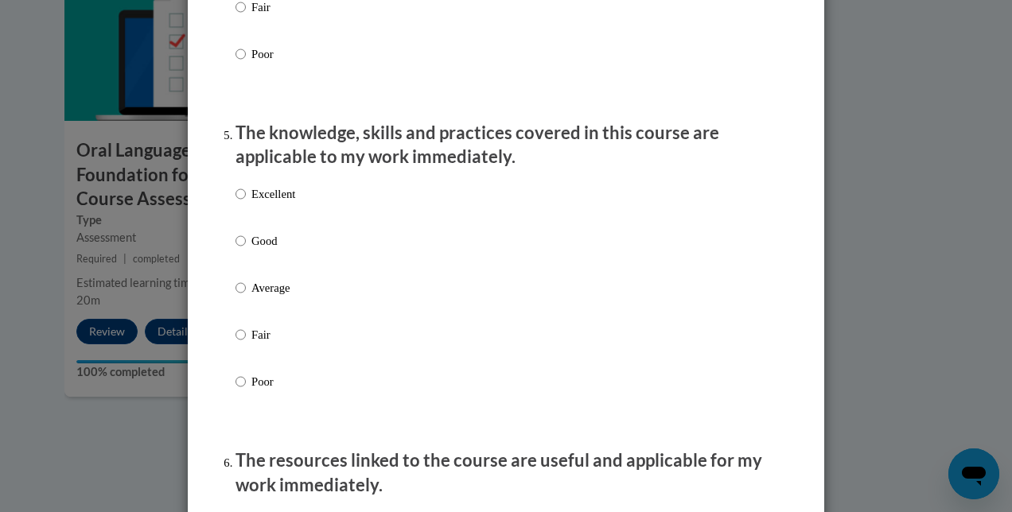
click at [255, 250] on p "Good" at bounding box center [273, 241] width 44 height 18
click at [246, 250] on input "Good" at bounding box center [240, 241] width 10 height 18
radio input "true"
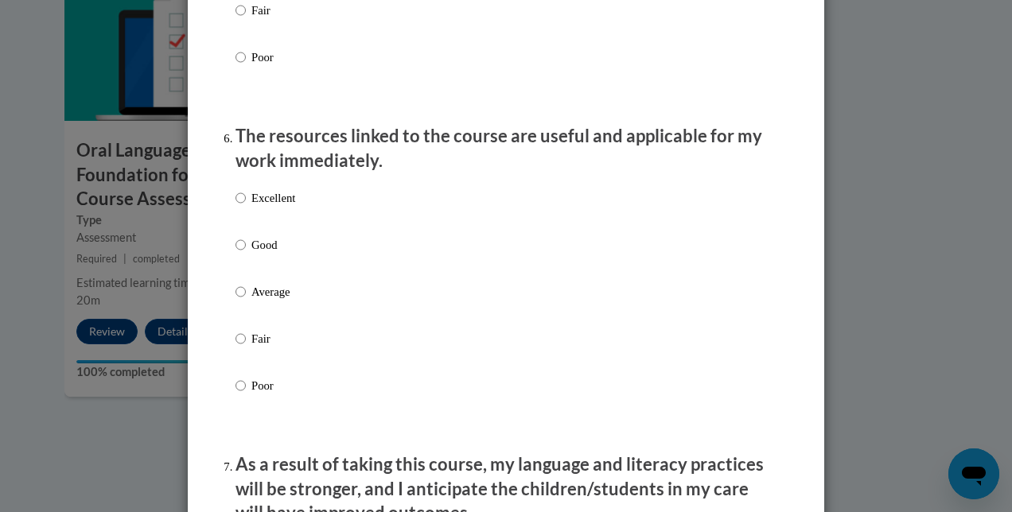
scroll to position [1696, 0]
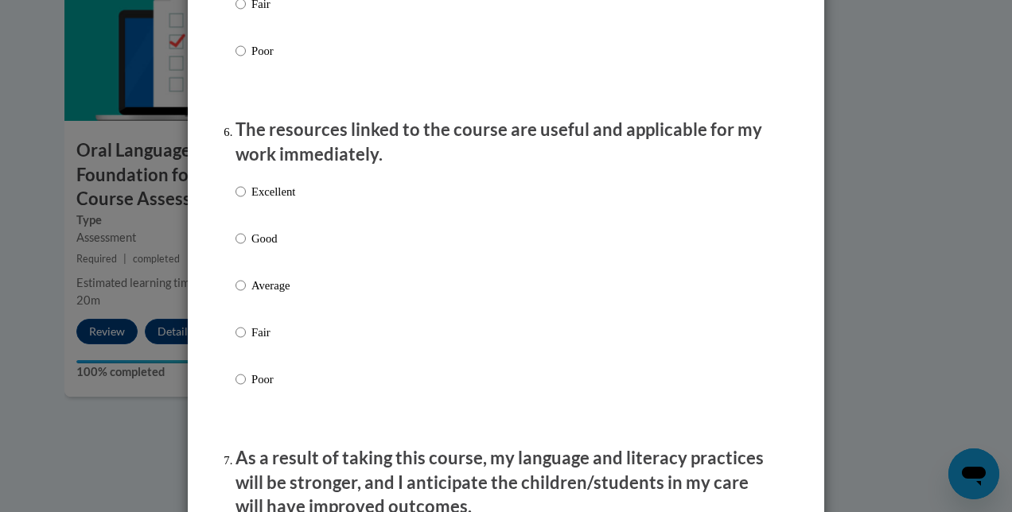
click at [266, 247] on p "Good" at bounding box center [273, 239] width 44 height 18
click at [246, 247] on input "Good" at bounding box center [240, 239] width 10 height 18
radio input "true"
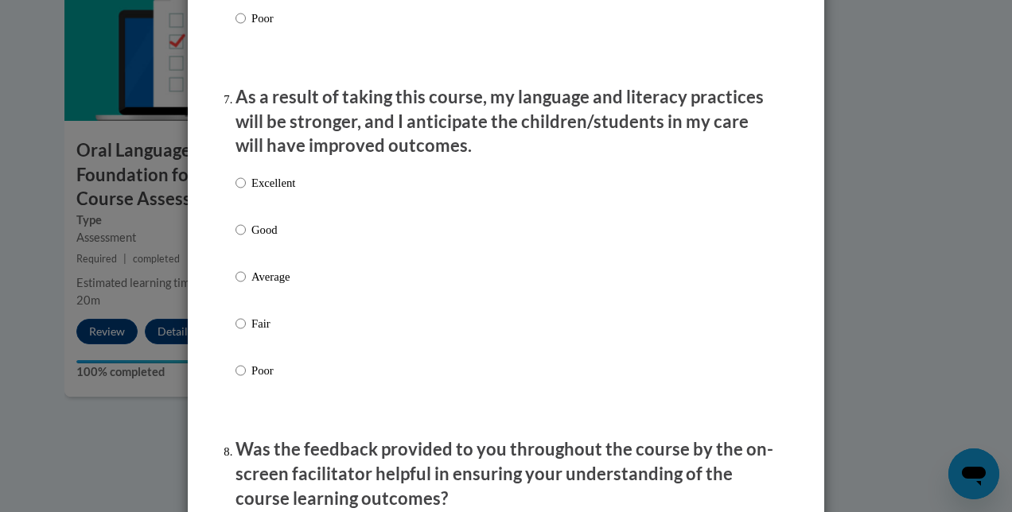
scroll to position [2067, 0]
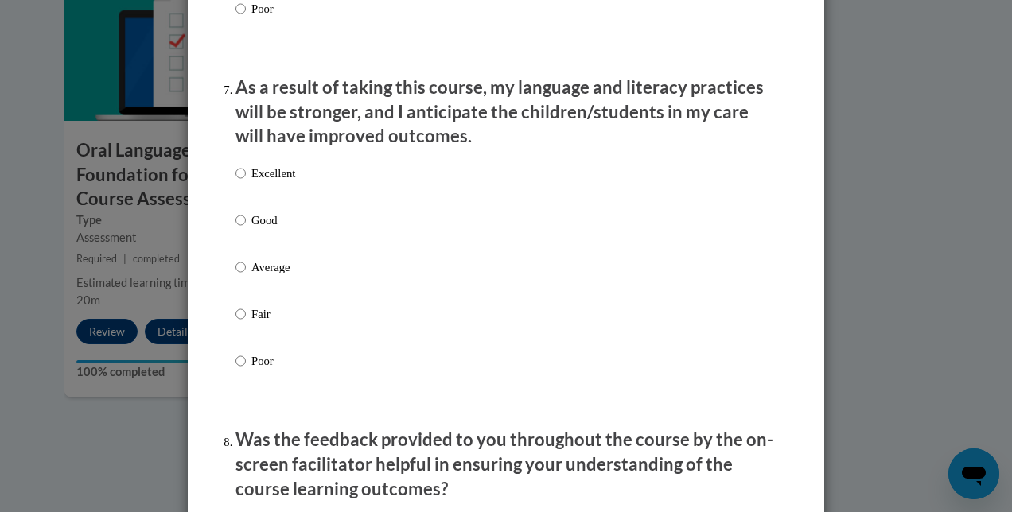
click at [280, 182] on p "Excellent" at bounding box center [273, 174] width 44 height 18
click at [246, 182] on input "Excellent" at bounding box center [240, 174] width 10 height 18
radio input "true"
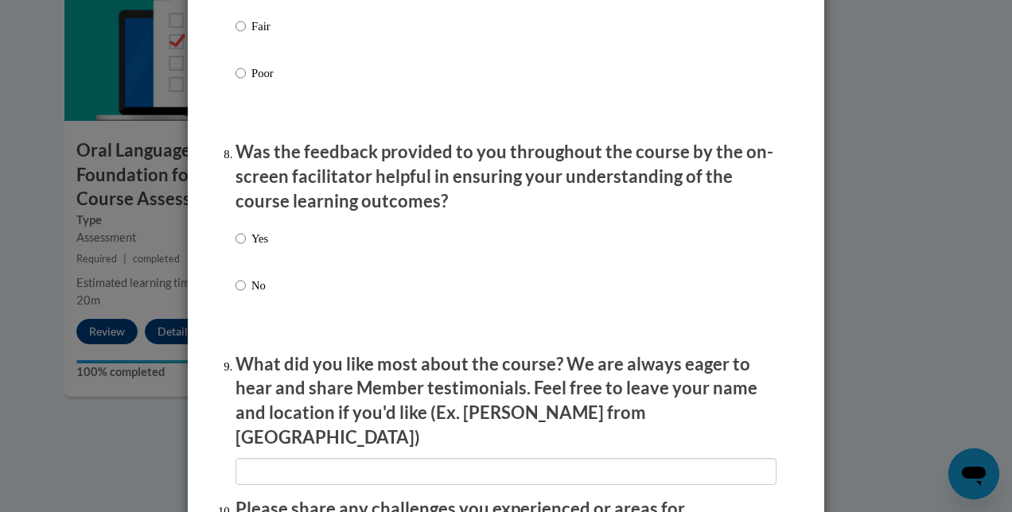
scroll to position [2355, 0]
click at [263, 247] on p "Yes" at bounding box center [259, 238] width 17 height 18
click at [246, 247] on input "Yes" at bounding box center [240, 238] width 10 height 18
radio input "true"
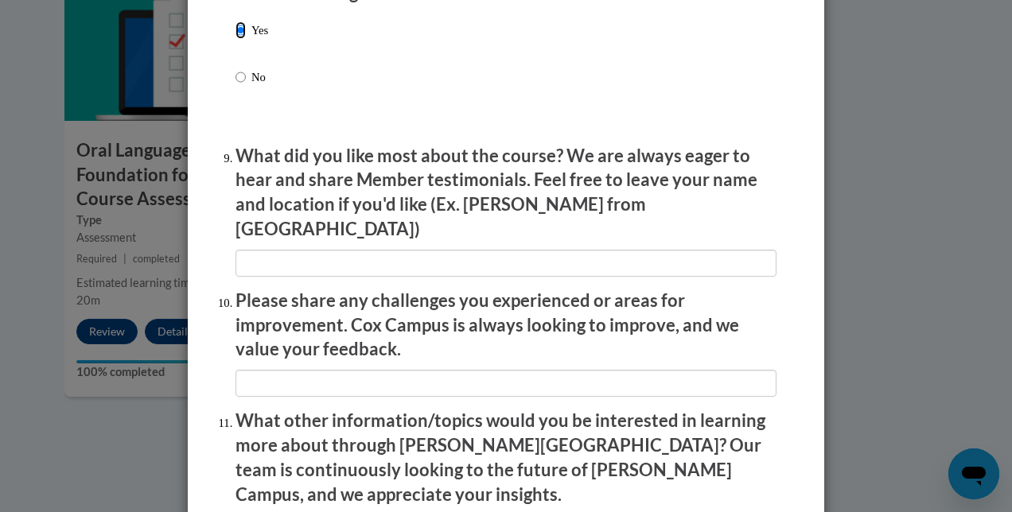
scroll to position [2570, 0]
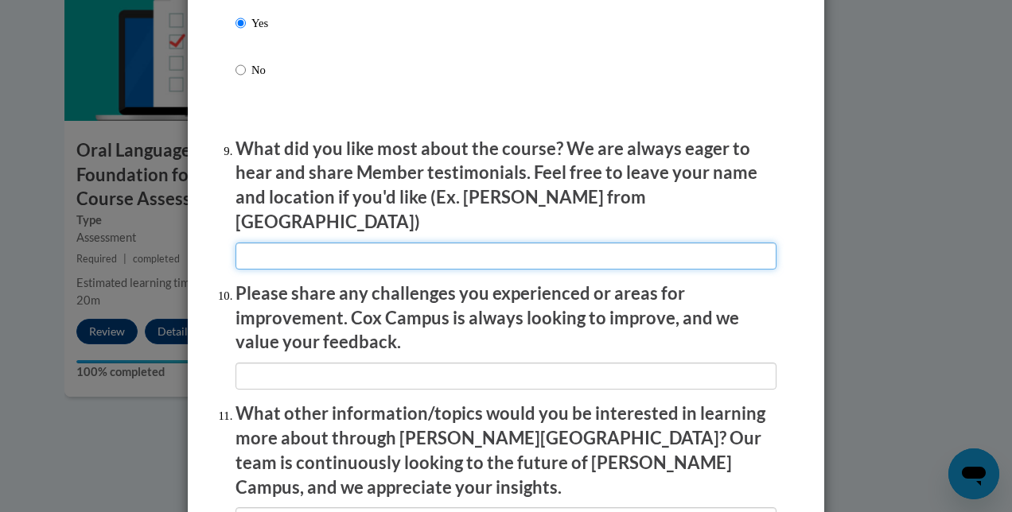
click at [494, 255] on input "textbox" at bounding box center [505, 256] width 541 height 27
type input "it was easy to apply in real life"
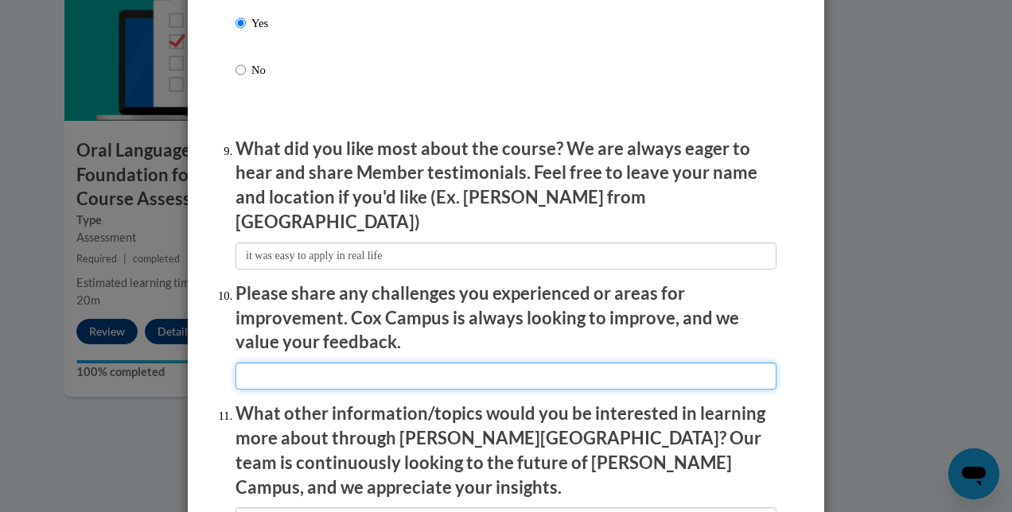
click at [603, 363] on input "textbox" at bounding box center [505, 376] width 541 height 27
click at [459, 367] on input "textbox" at bounding box center [505, 376] width 541 height 27
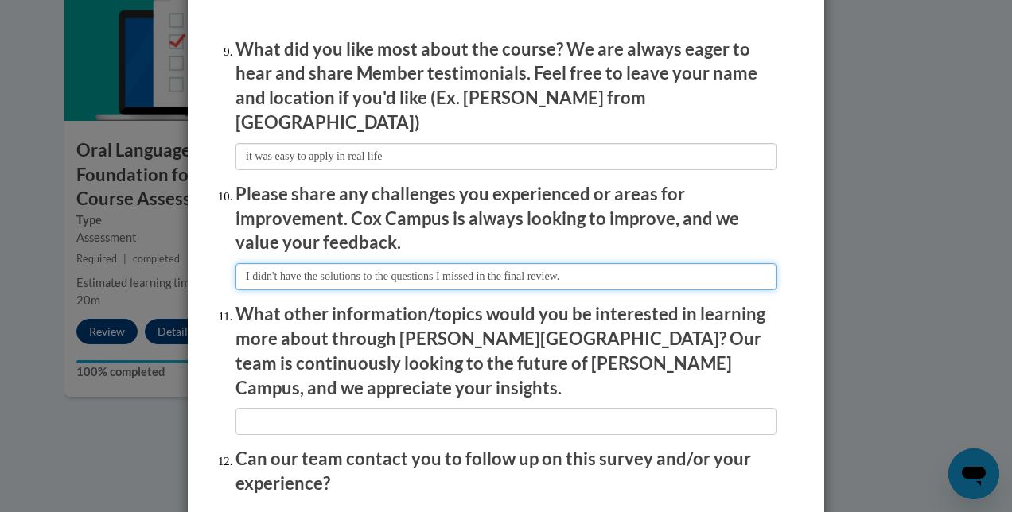
scroll to position [2674, 0]
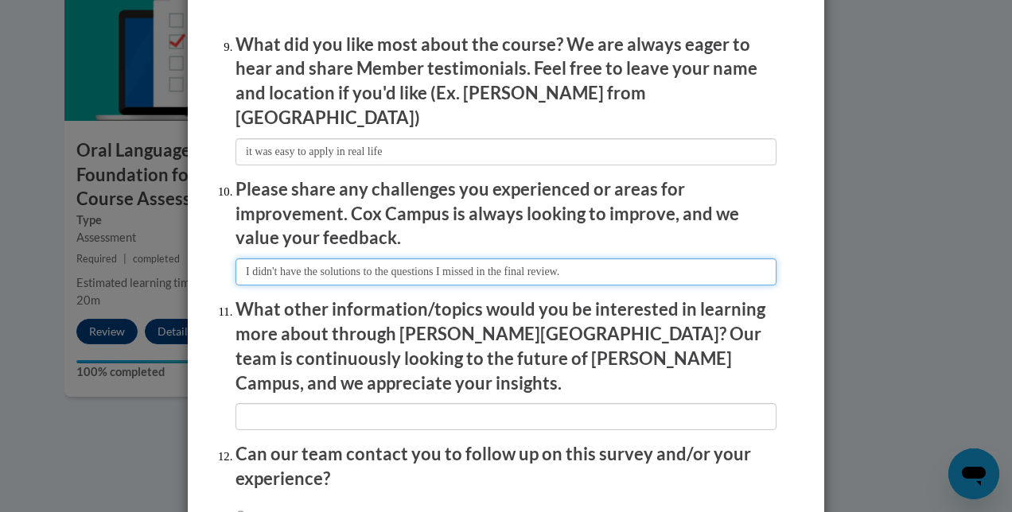
type input "I didn't have the solutions to the questions I missed in the final review."
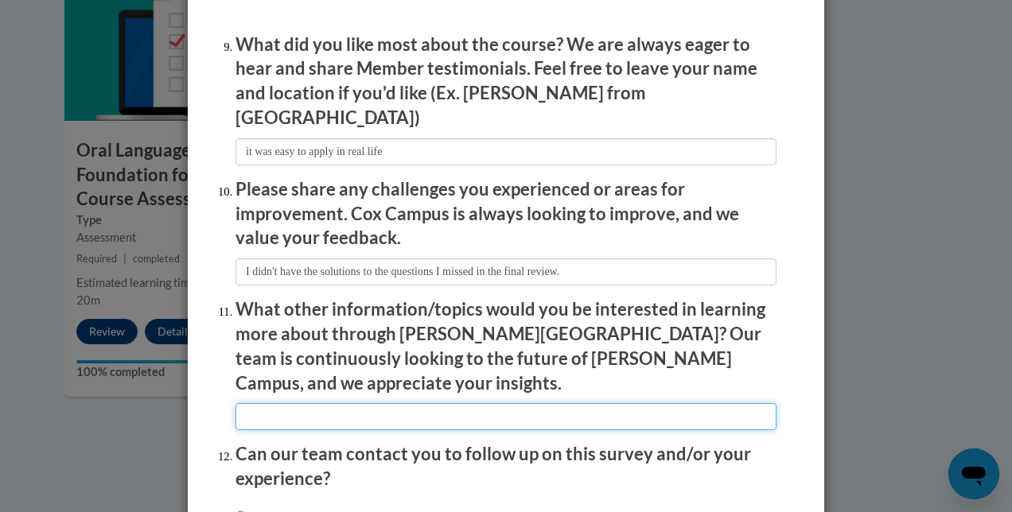
click at [557, 403] on input "textbox" at bounding box center [505, 416] width 541 height 27
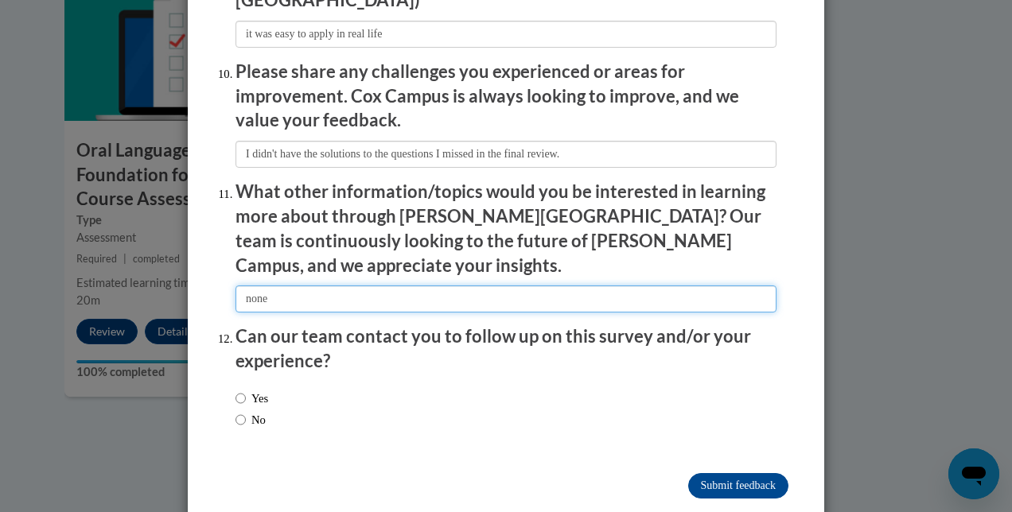
scroll to position [2795, 0]
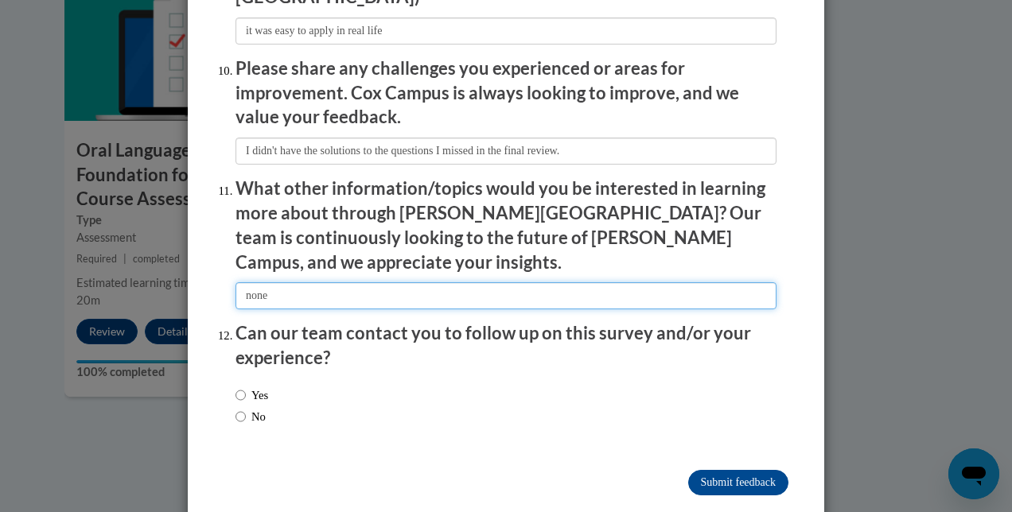
type input "none"
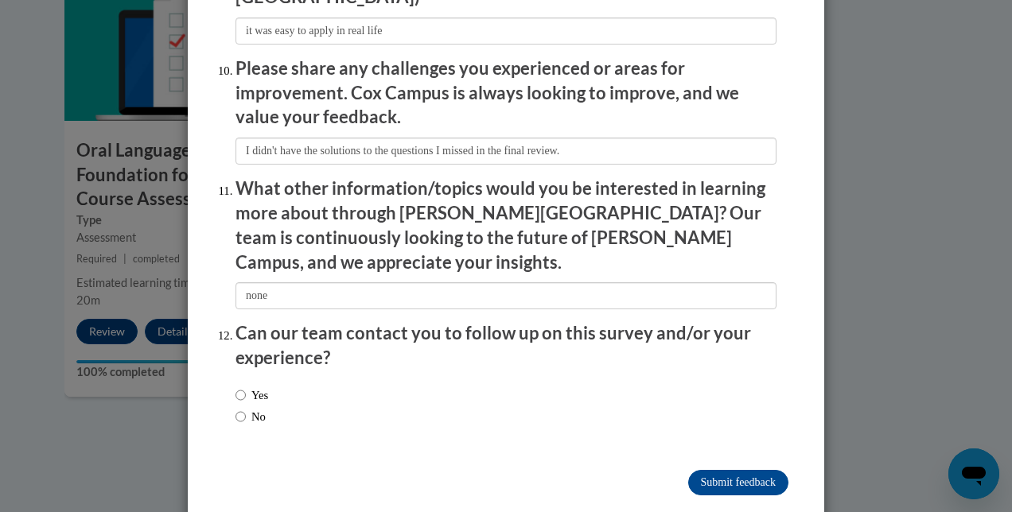
click at [258, 387] on label "Yes" at bounding box center [251, 396] width 33 height 18
click at [246, 387] on input "Yes" at bounding box center [240, 396] width 10 height 18
radio input "true"
click at [702, 470] on input "Submit feedback" at bounding box center [738, 482] width 100 height 25
click at [702, 470] on input "Submitting" at bounding box center [738, 482] width 100 height 25
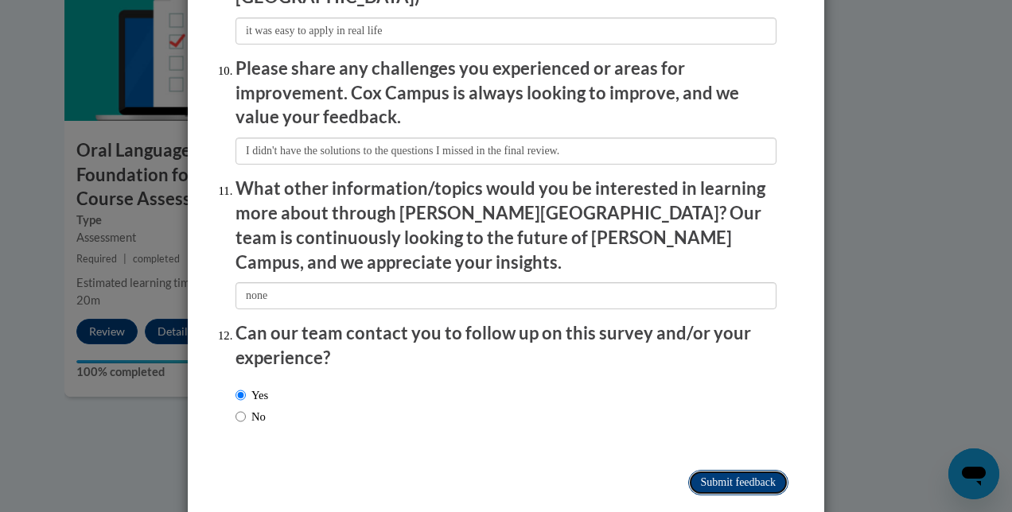
click at [702, 470] on input "Submitting" at bounding box center [738, 482] width 100 height 25
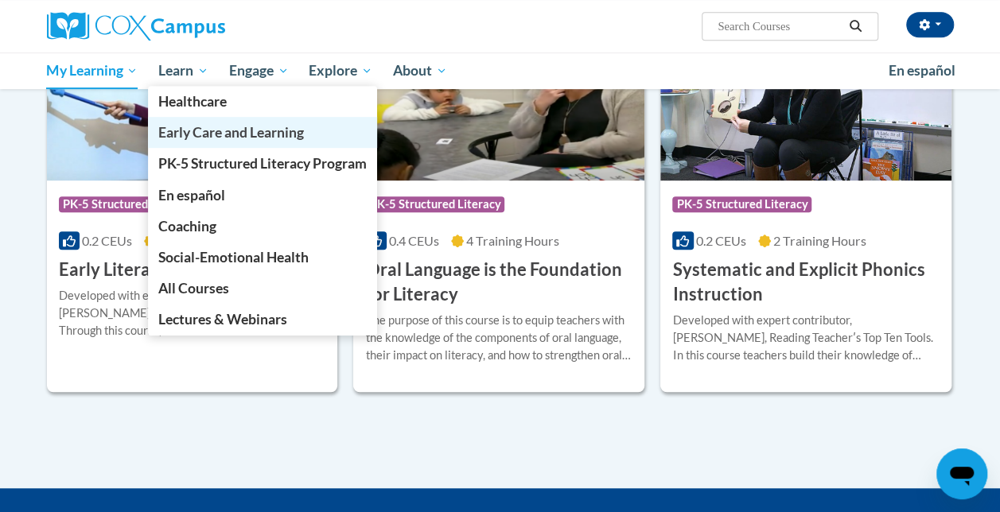
scroll to position [365, 0]
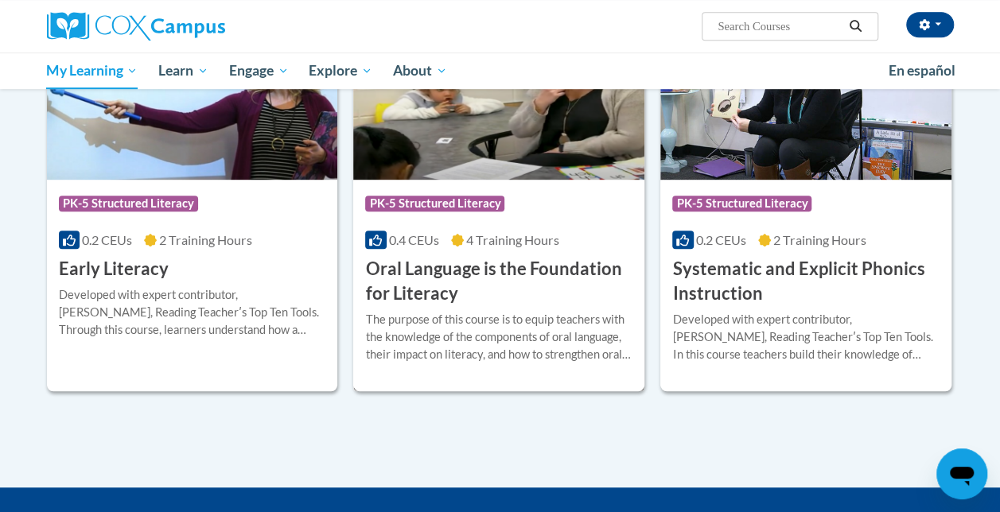
click at [500, 270] on h3 "Oral Language is the Foundation for Literacy" at bounding box center [498, 281] width 267 height 49
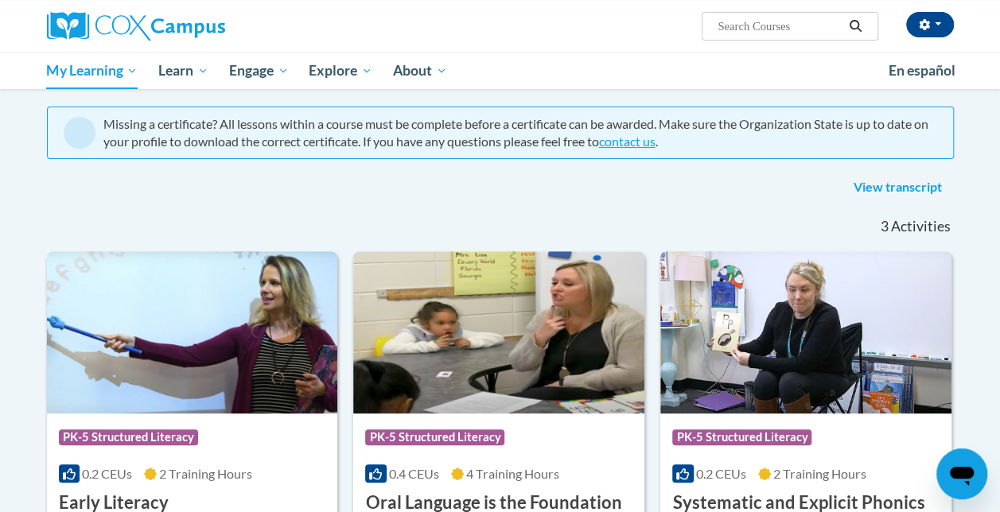
scroll to position [129, 0]
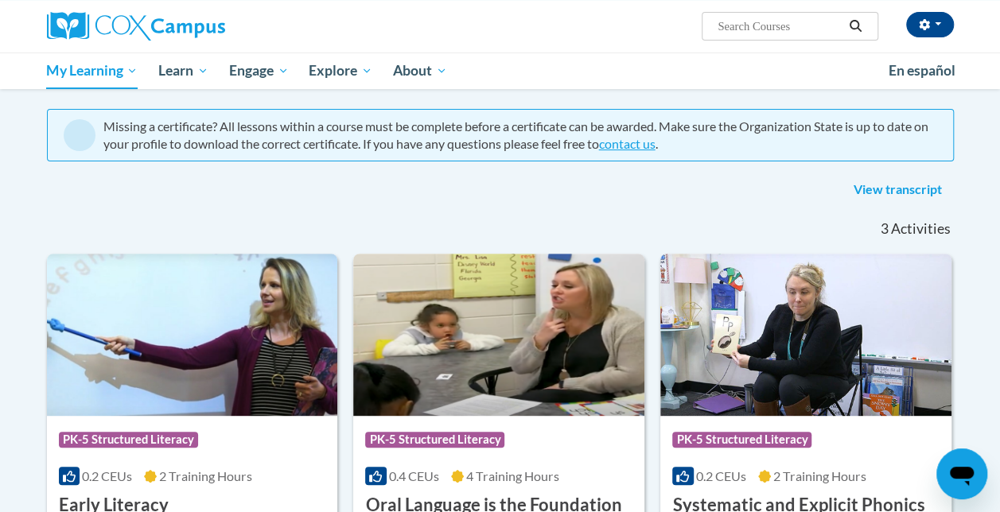
click at [893, 193] on link "View transcript" at bounding box center [898, 189] width 112 height 25
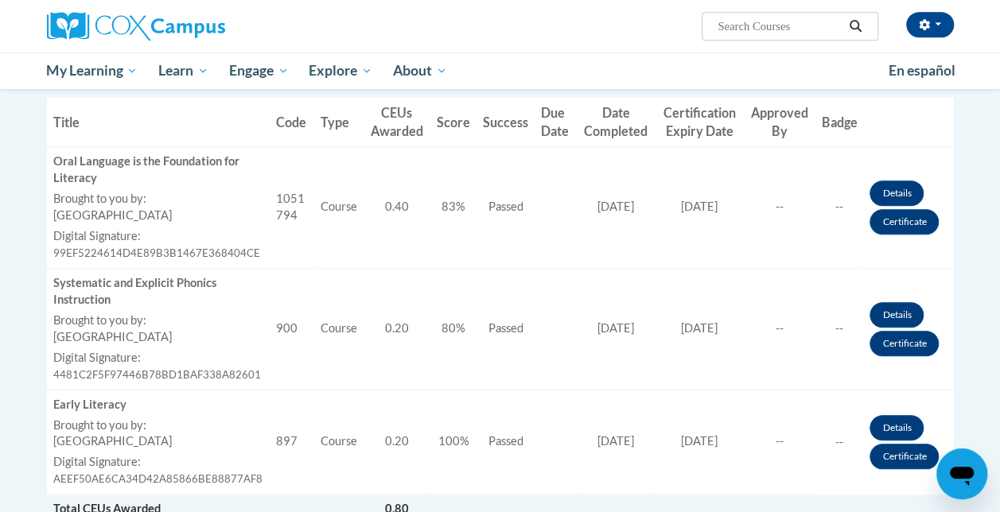
scroll to position [467, 0]
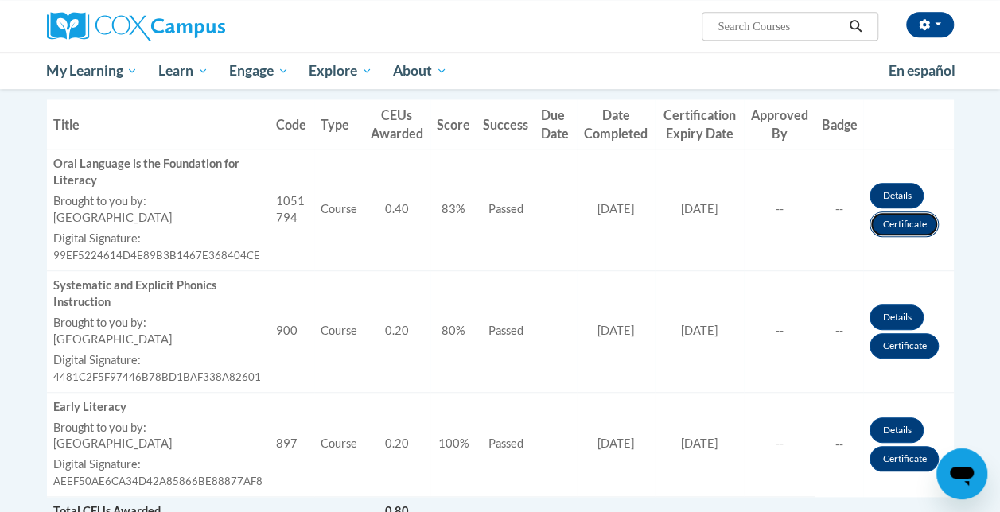
click at [900, 224] on link "Certificate" at bounding box center [903, 224] width 69 height 25
click at [904, 226] on link "Certificate" at bounding box center [903, 224] width 69 height 25
